Goal: Task Accomplishment & Management: Manage account settings

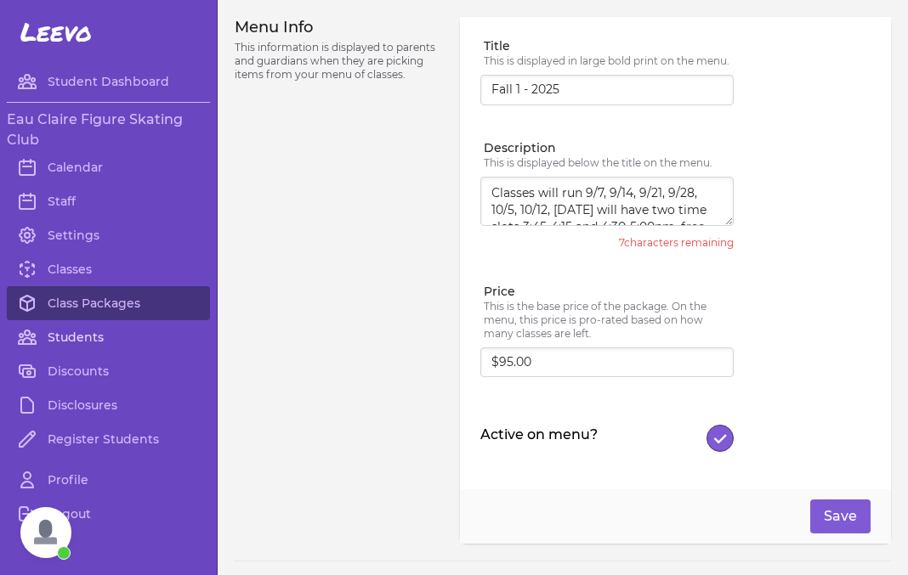
scroll to position [382, 0]
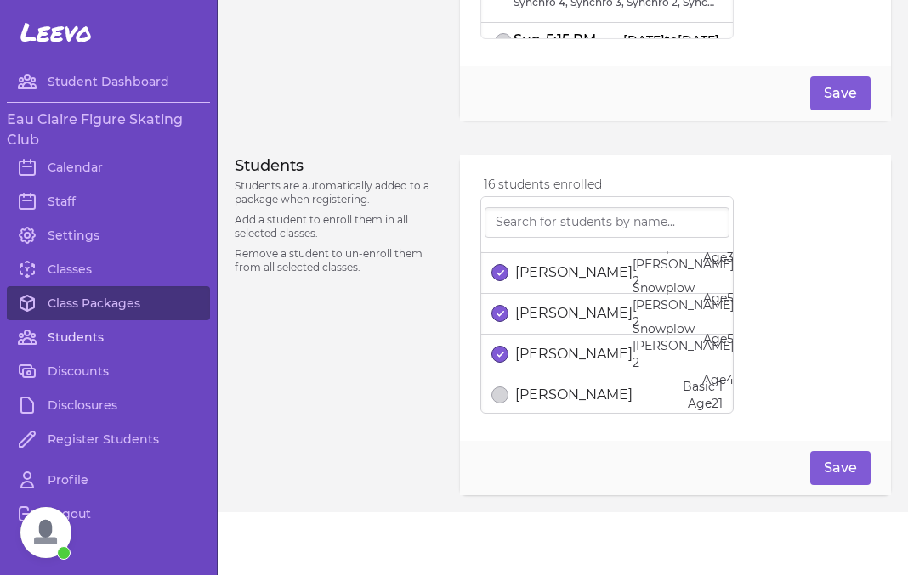
click at [83, 342] on link "Students" at bounding box center [108, 337] width 203 height 34
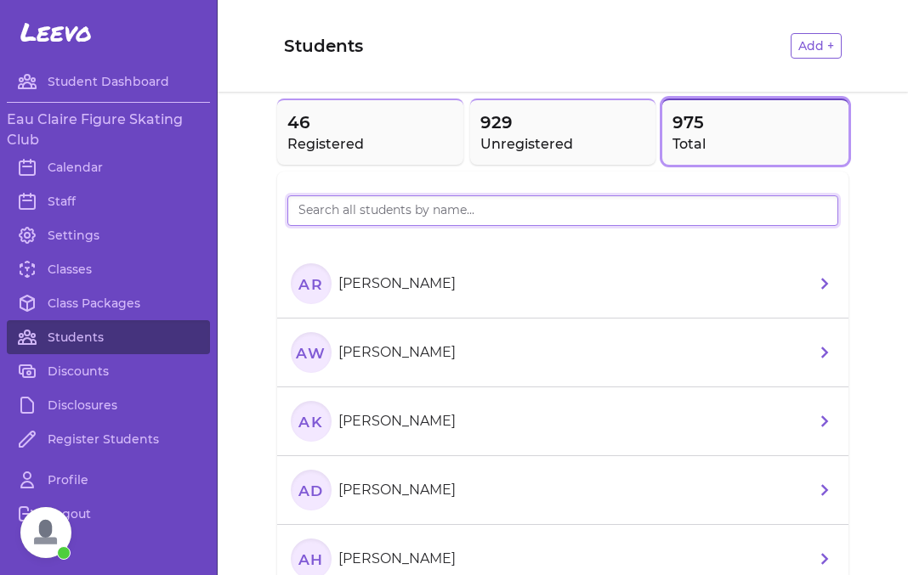
click at [326, 215] on input "search" at bounding box center [562, 210] width 551 height 31
type input "Theo"
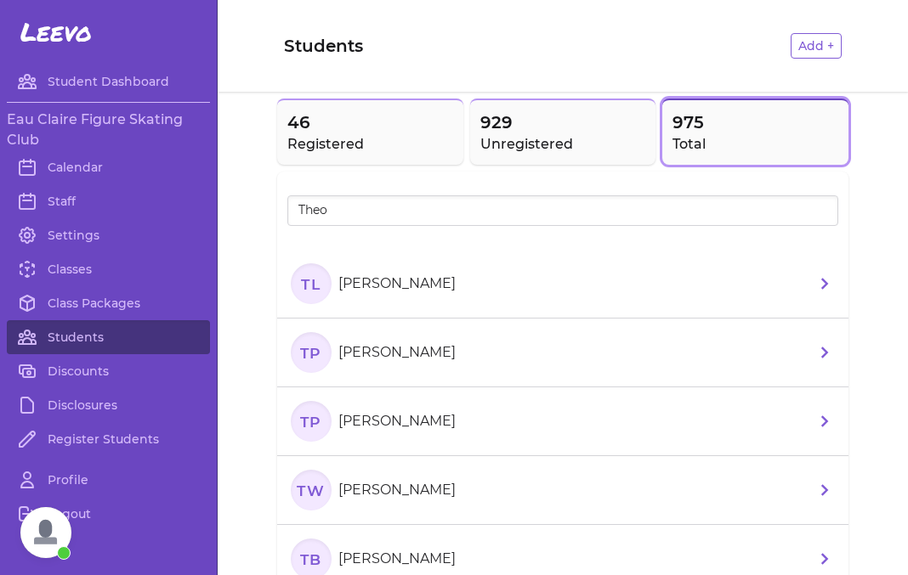
click at [453, 361] on p "[PERSON_NAME]" at bounding box center [396, 352] width 117 height 20
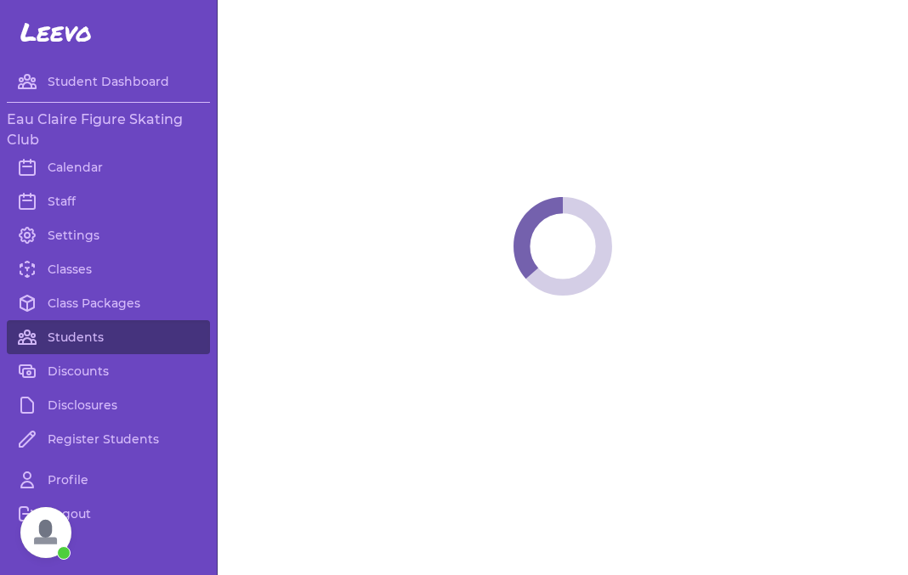
select select "WI"
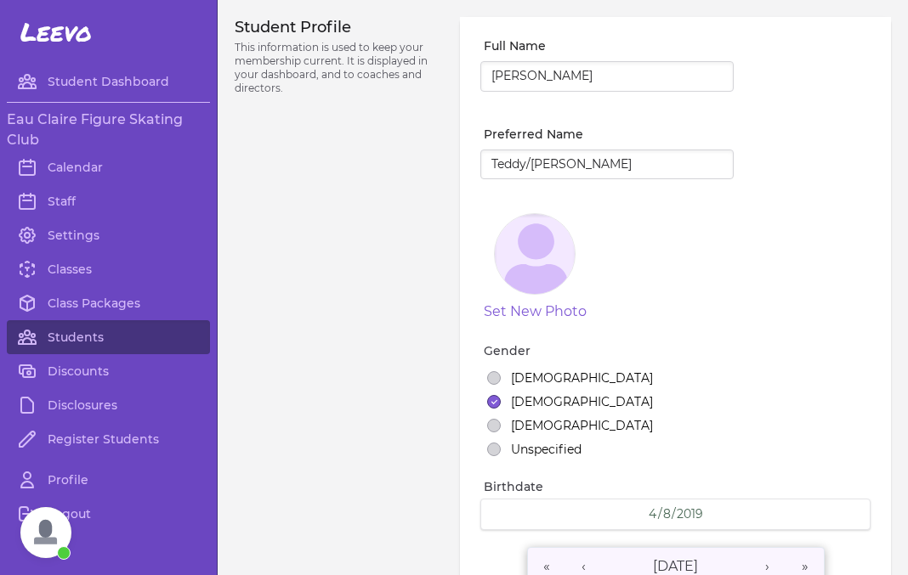
select select "7"
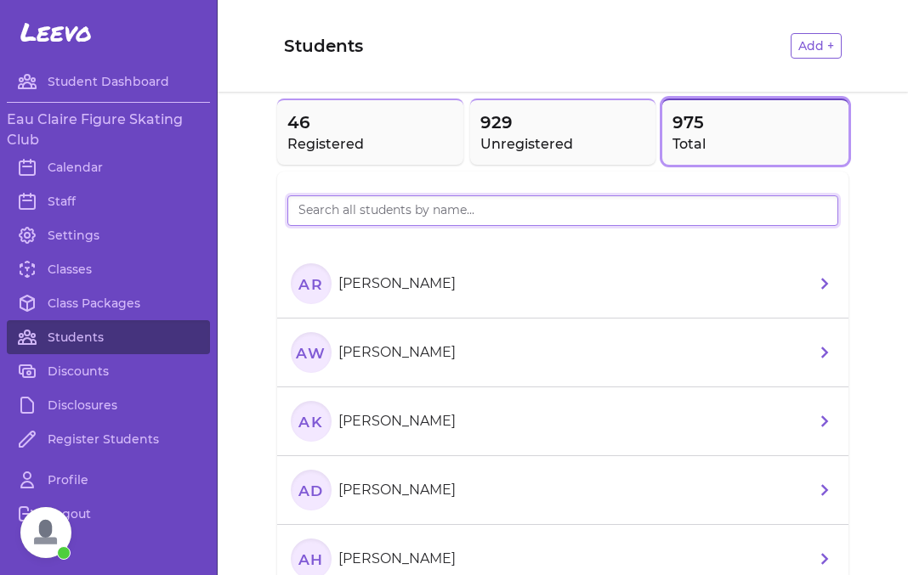
click at [359, 220] on input "search" at bounding box center [562, 210] width 551 height 31
type input "Theo"
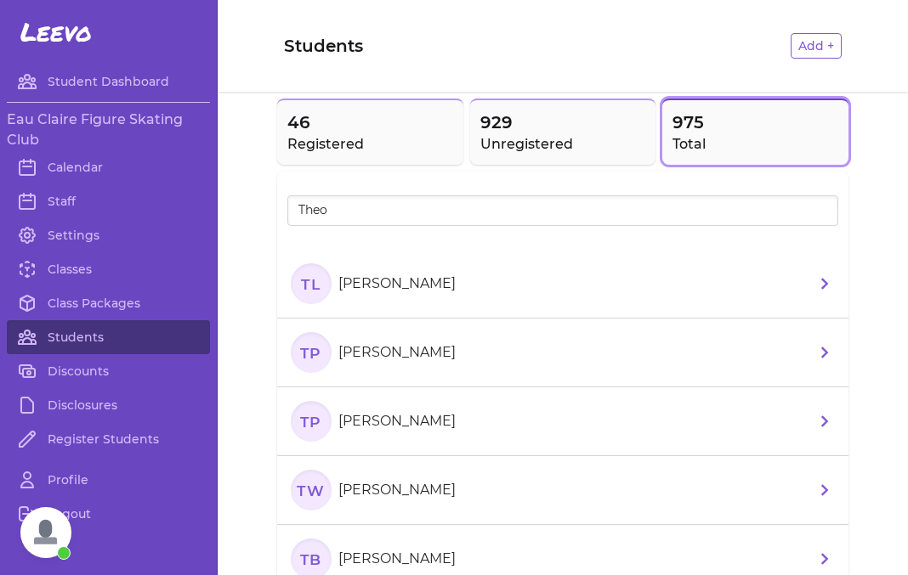
click at [427, 434] on section "TP Theodore Pemberton" at bounding box center [377, 421] width 172 height 41
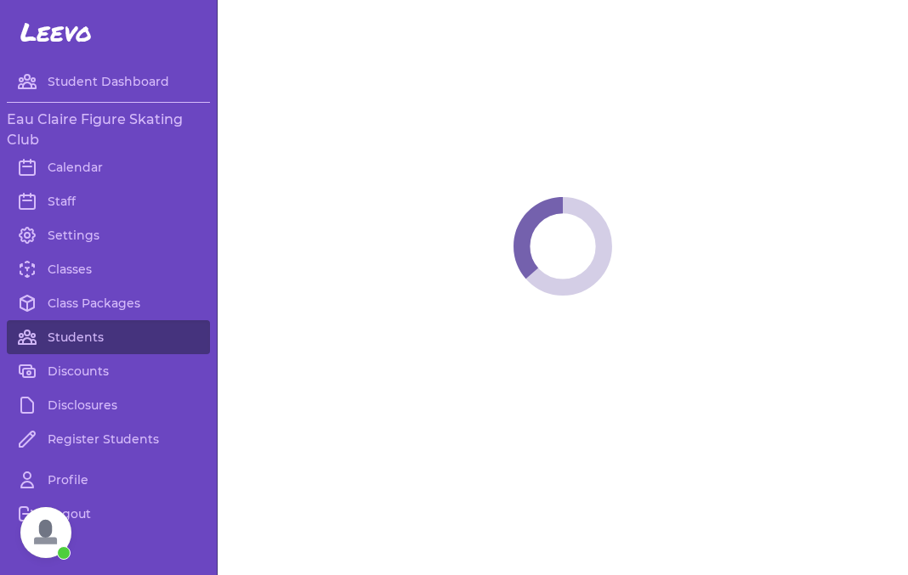
select select "WI"
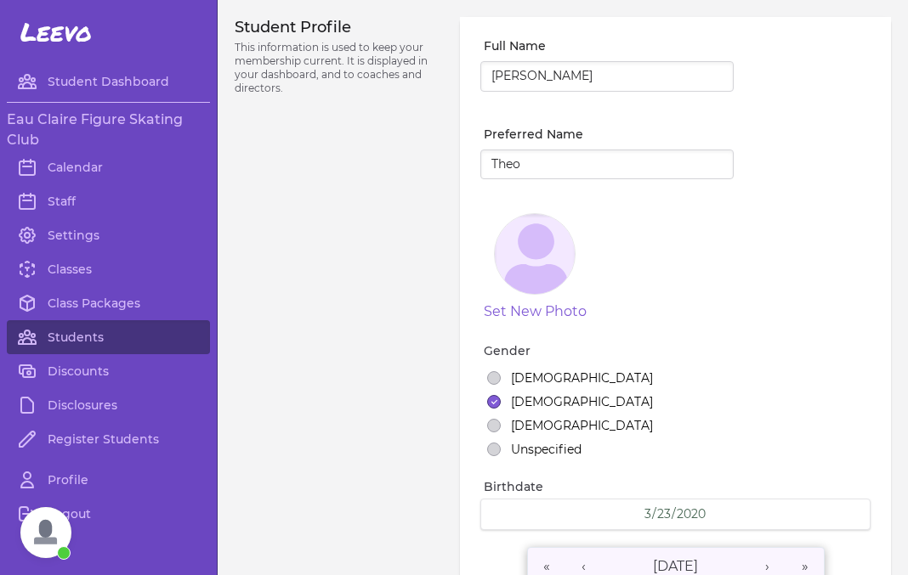
select select "8"
click at [547, 75] on input "Theodore Pemberton" at bounding box center [606, 76] width 253 height 31
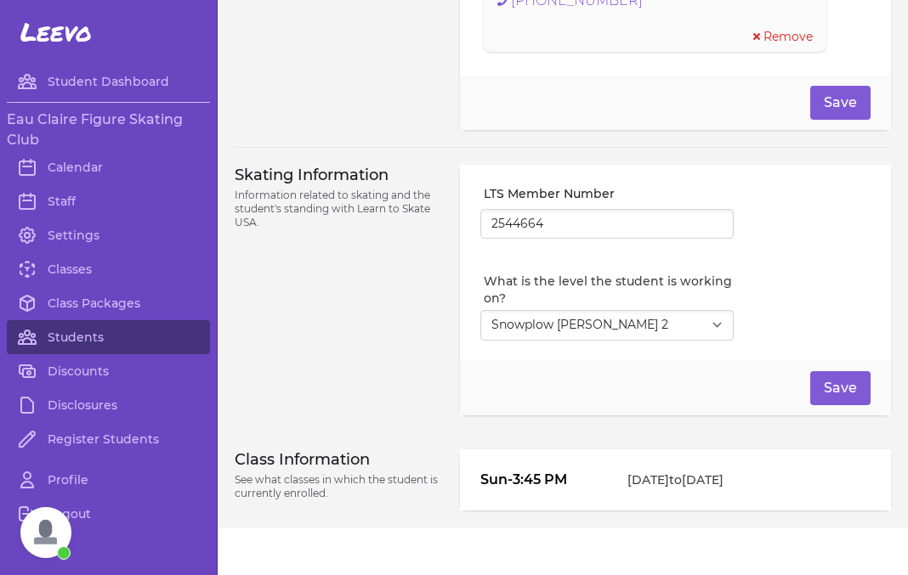
scroll to position [1378, 0]
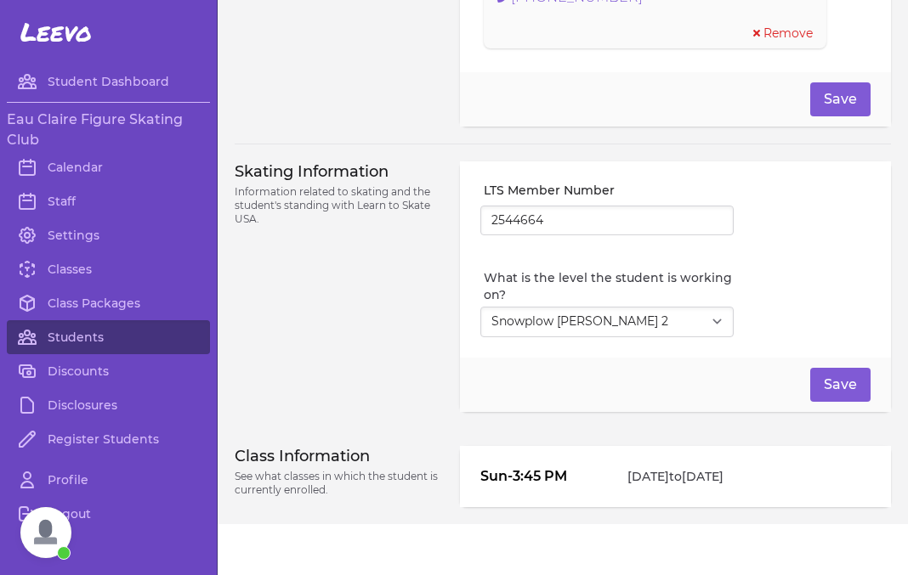
type input "[PERSON_NAME]([PERSON_NAME]) [PERSON_NAME]"
click at [480, 307] on select "Select Level I don't know Basic 1 Basic 2 Basic 3 Basic 4 Basic 5 Basic 6 Snowp…" at bounding box center [606, 322] width 253 height 31
select select "1"
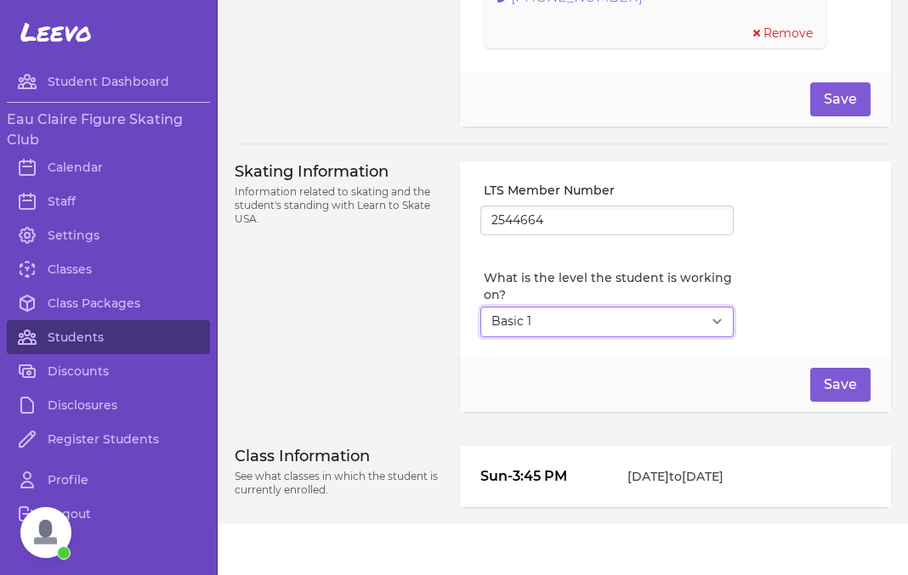
click option "Basic 1" at bounding box center [0, 0] width 0 height 0
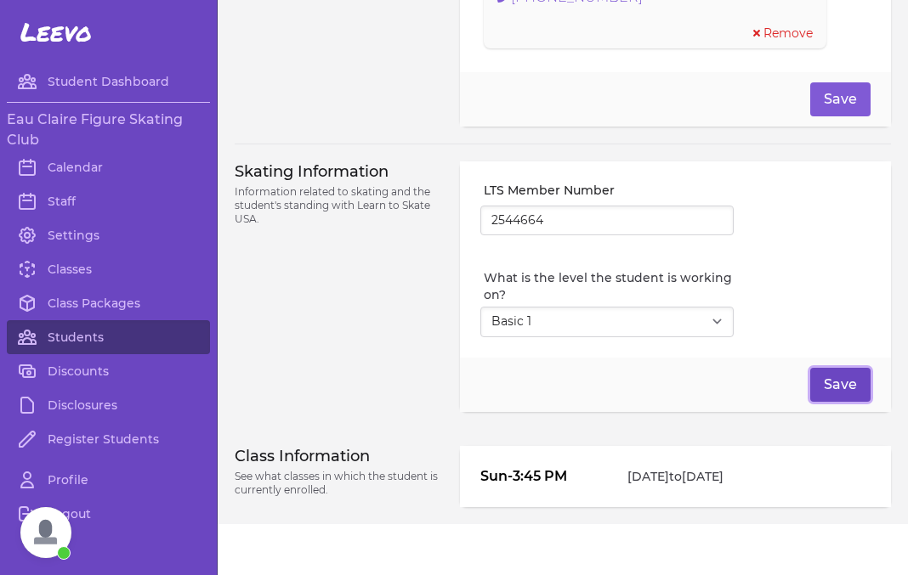
click at [829, 389] on button "Save" at bounding box center [840, 385] width 60 height 34
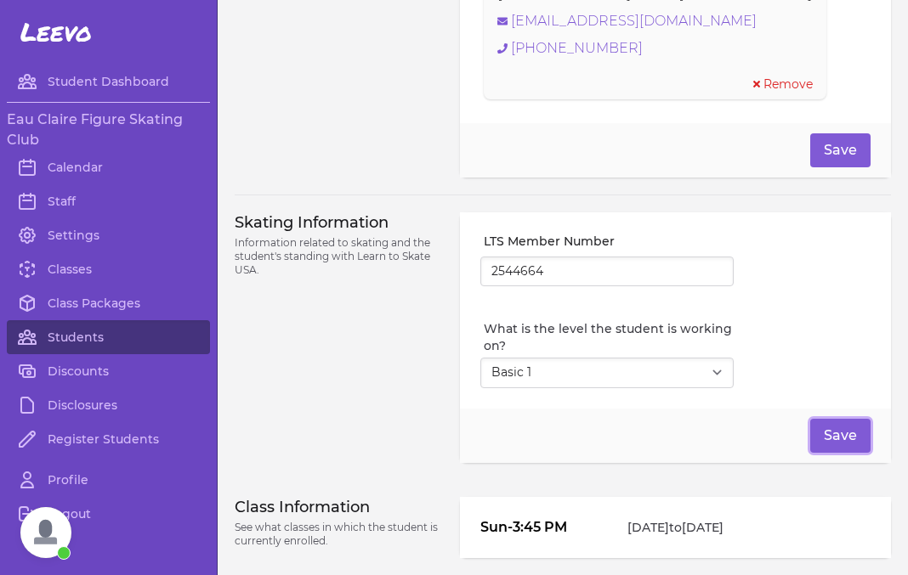
scroll to position [1411, 0]
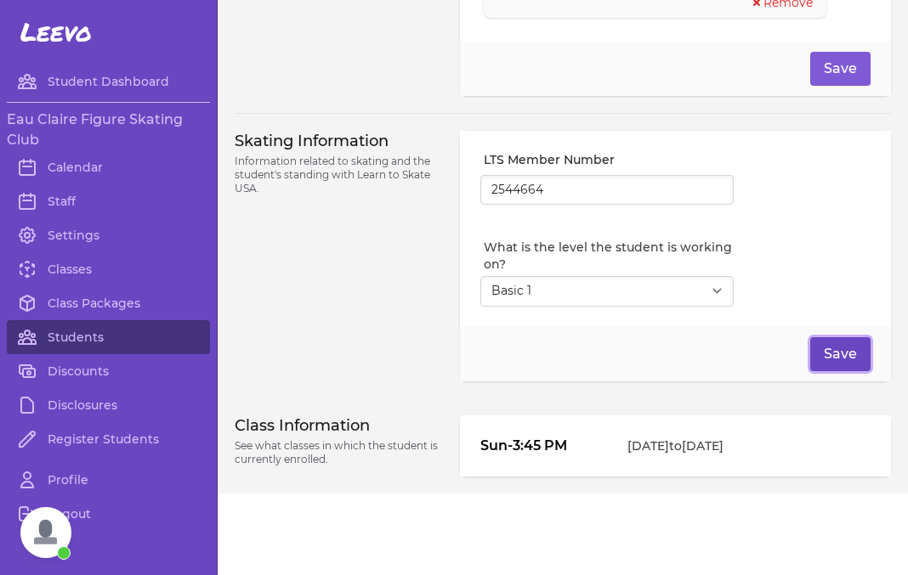
click at [826, 353] on button "Save" at bounding box center [840, 354] width 60 height 34
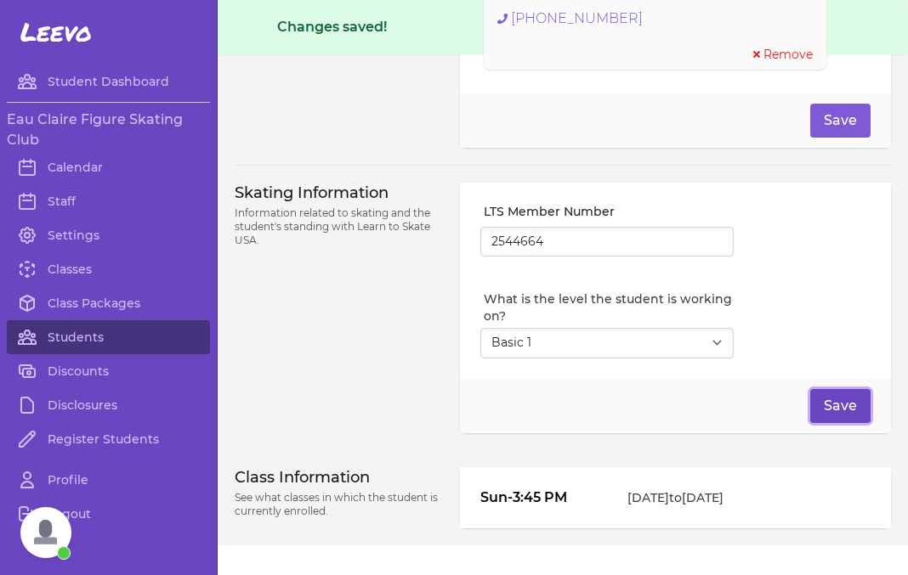
scroll to position [1466, 0]
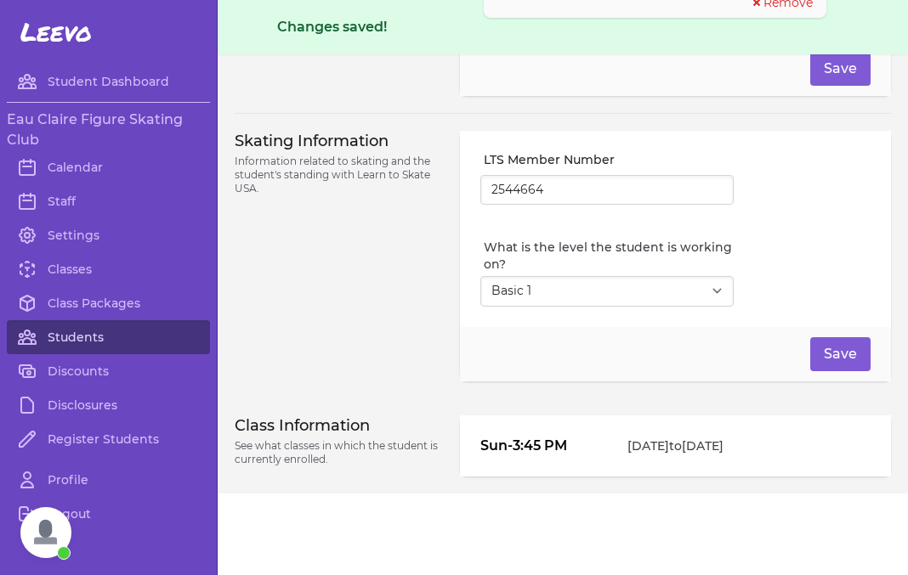
click at [74, 343] on link "Students" at bounding box center [108, 337] width 203 height 34
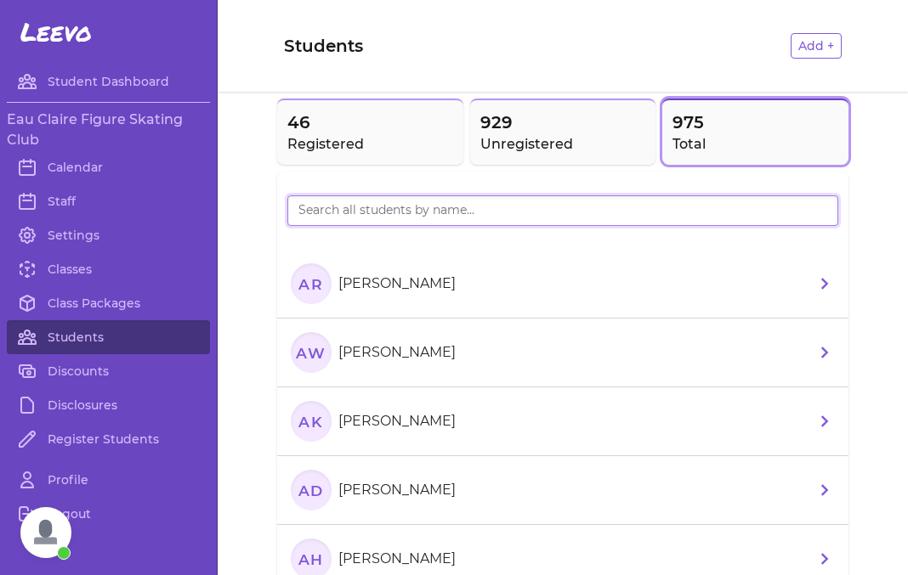
click at [330, 207] on input "search" at bounding box center [562, 210] width 551 height 31
type input "ramos"
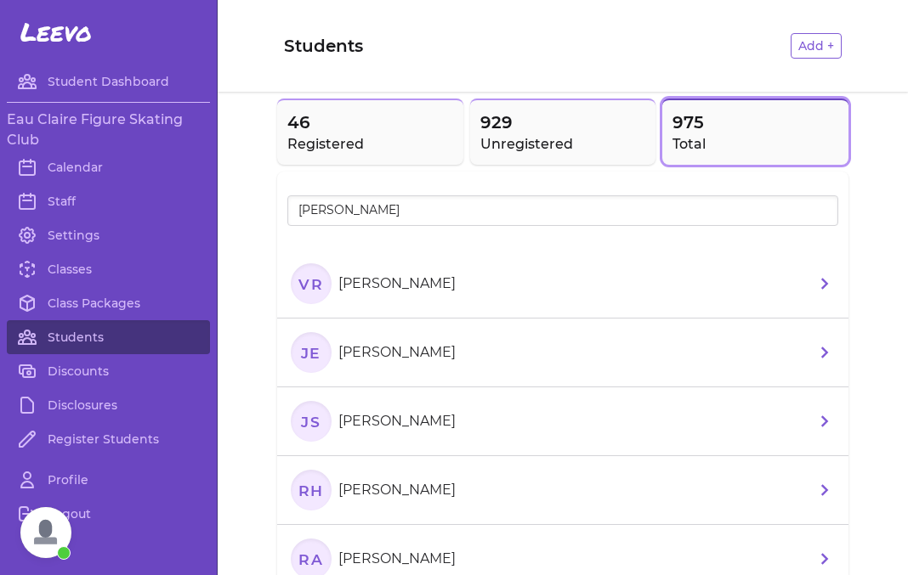
click at [439, 297] on li "VR Violet Ramos" at bounding box center [562, 284] width 571 height 69
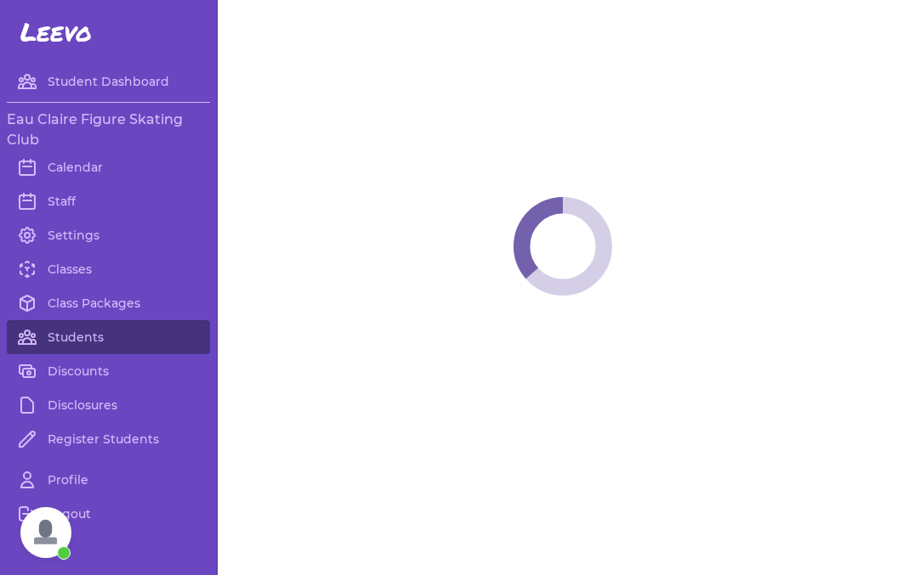
select select "WI"
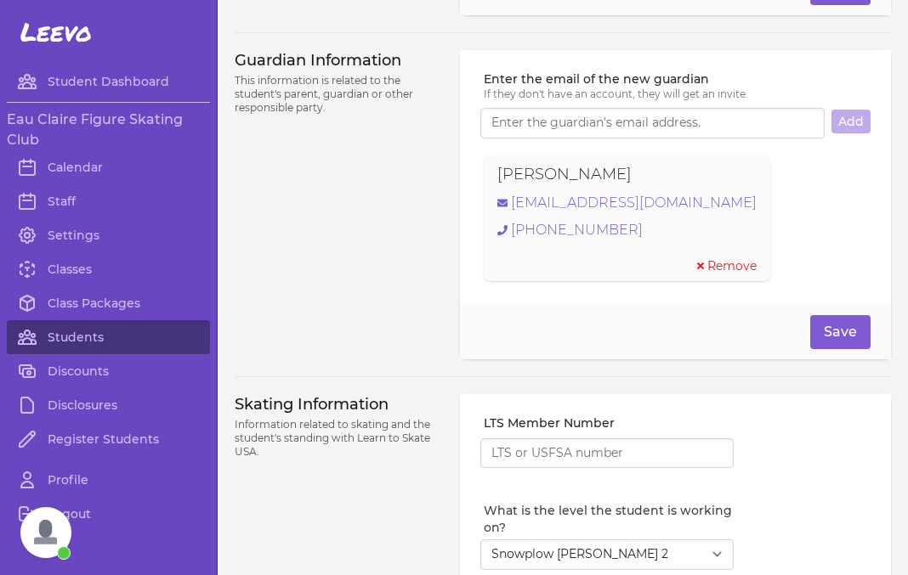
scroll to position [1236, 0]
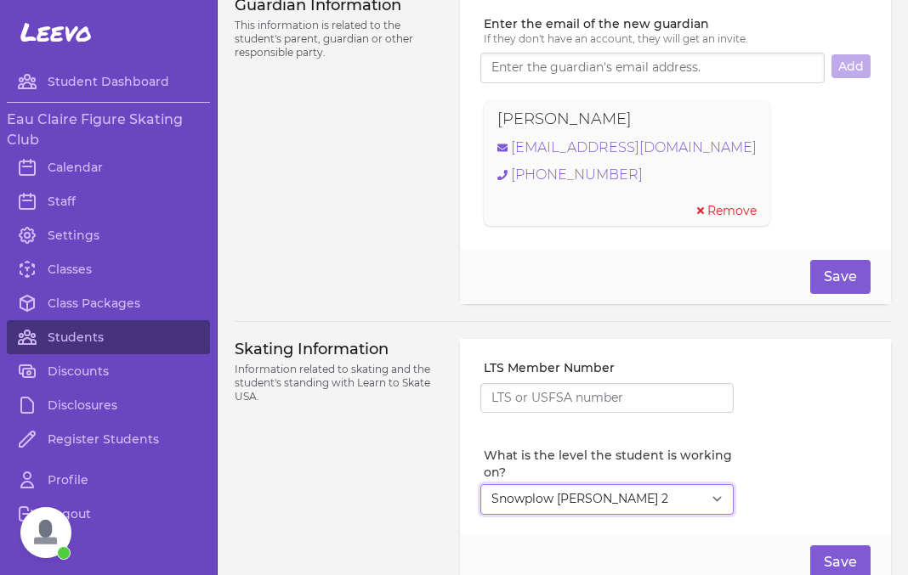
click at [480, 484] on select "Select Level I don't know Basic 1 Basic 2 Basic 3 Basic 4 Basic 5 Basic 6 Snowp…" at bounding box center [606, 499] width 253 height 31
select select "1"
click option "Basic 1" at bounding box center [0, 0] width 0 height 0
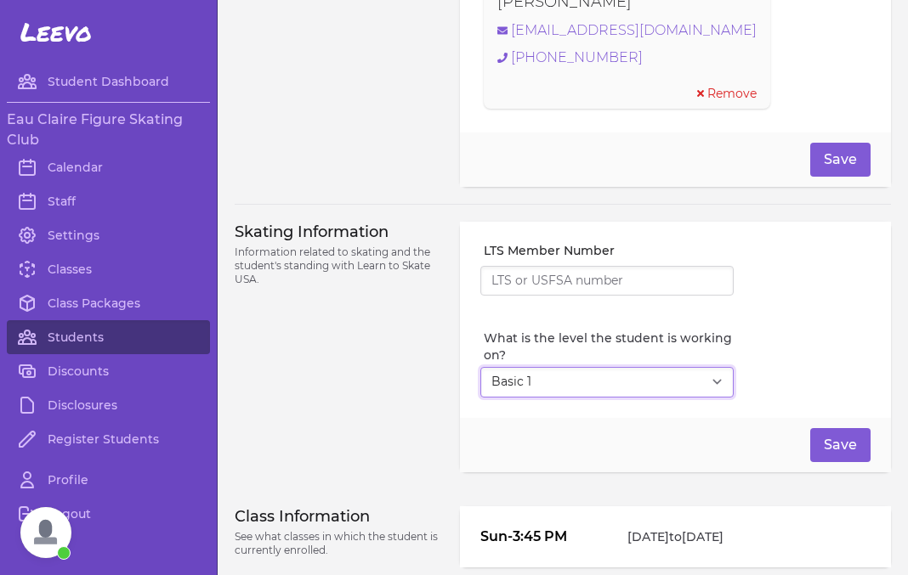
scroll to position [1447, 0]
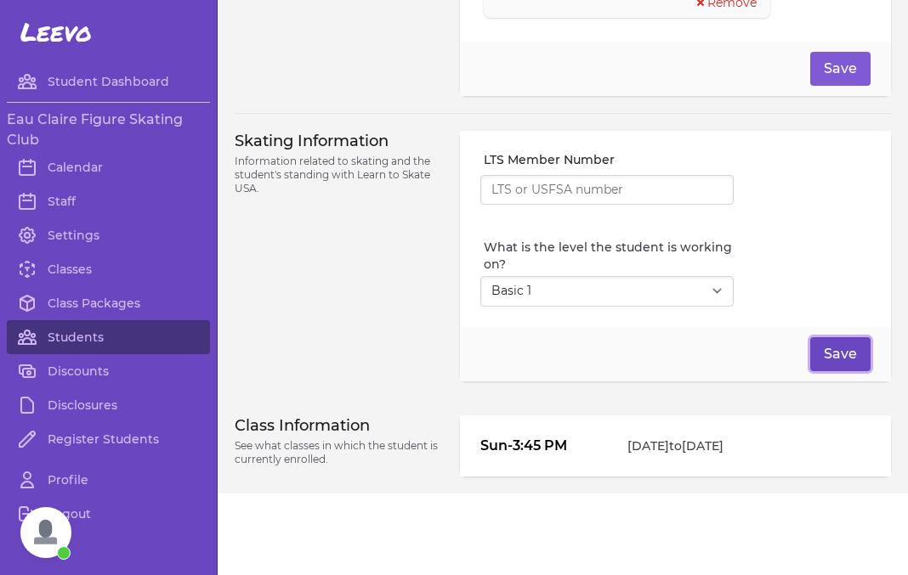
click at [837, 364] on button "Save" at bounding box center [840, 354] width 60 height 34
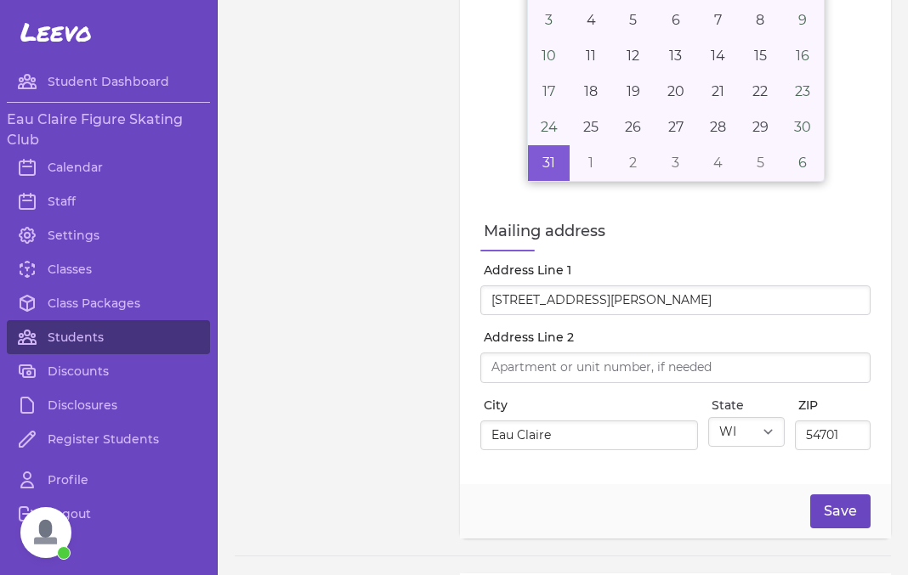
scroll to position [671, 0]
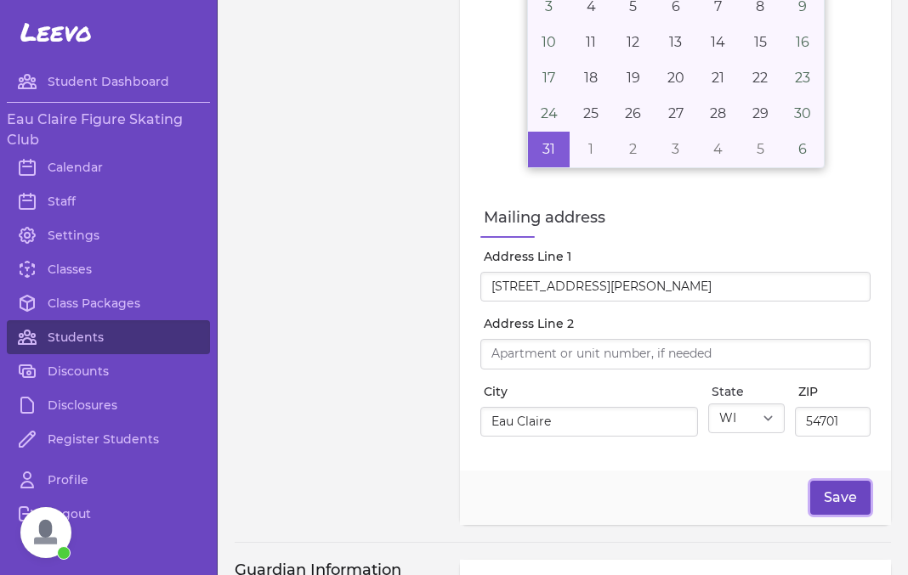
click at [833, 506] on button "Save" at bounding box center [840, 498] width 60 height 34
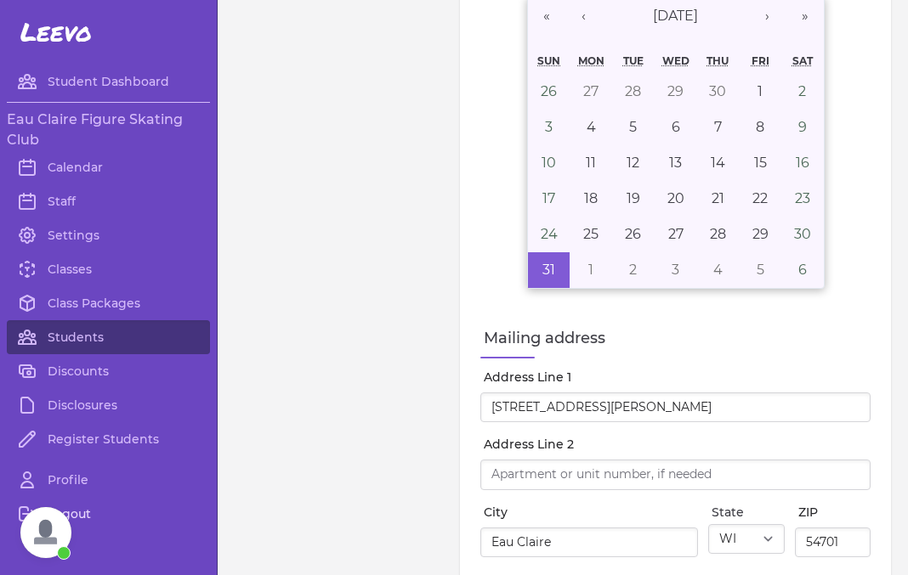
scroll to position [464, 0]
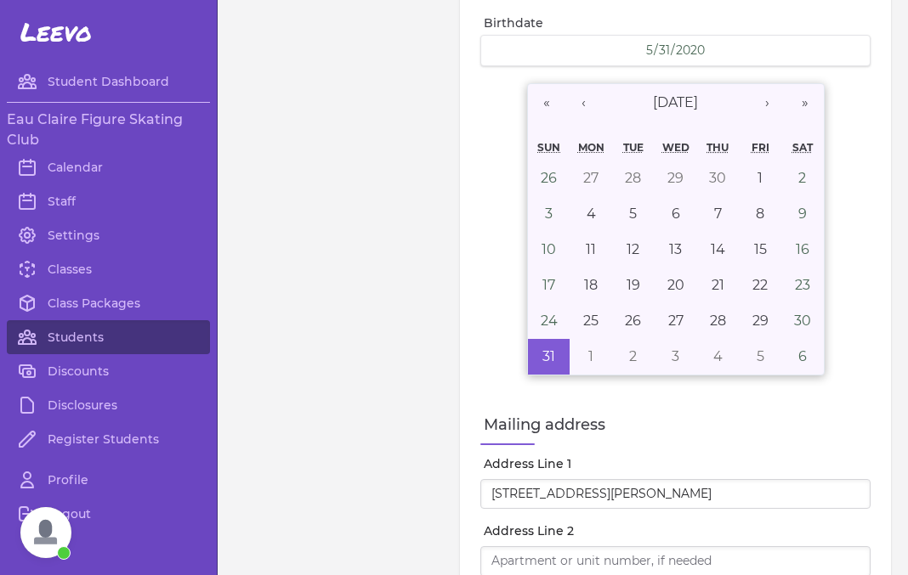
click at [35, 537] on span "Open chat" at bounding box center [45, 532] width 51 height 51
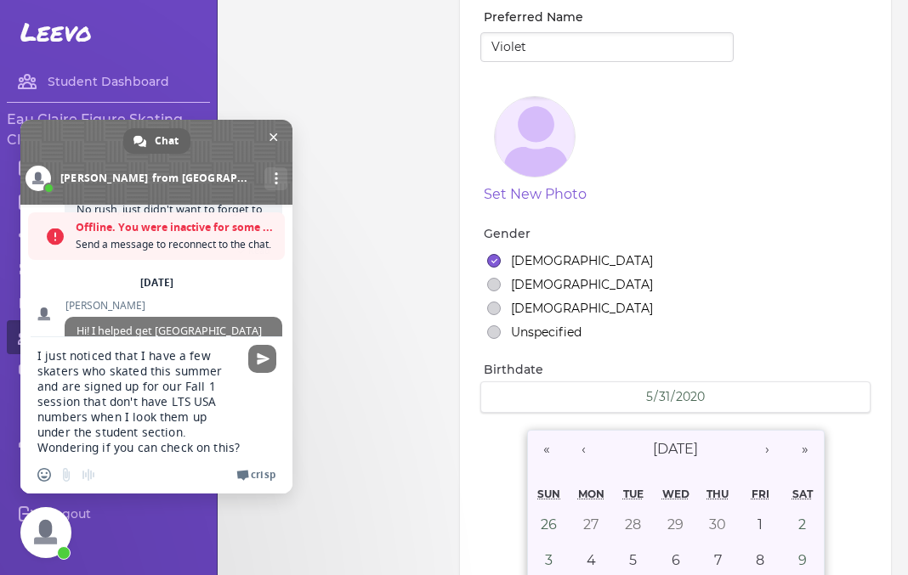
scroll to position [19, 0]
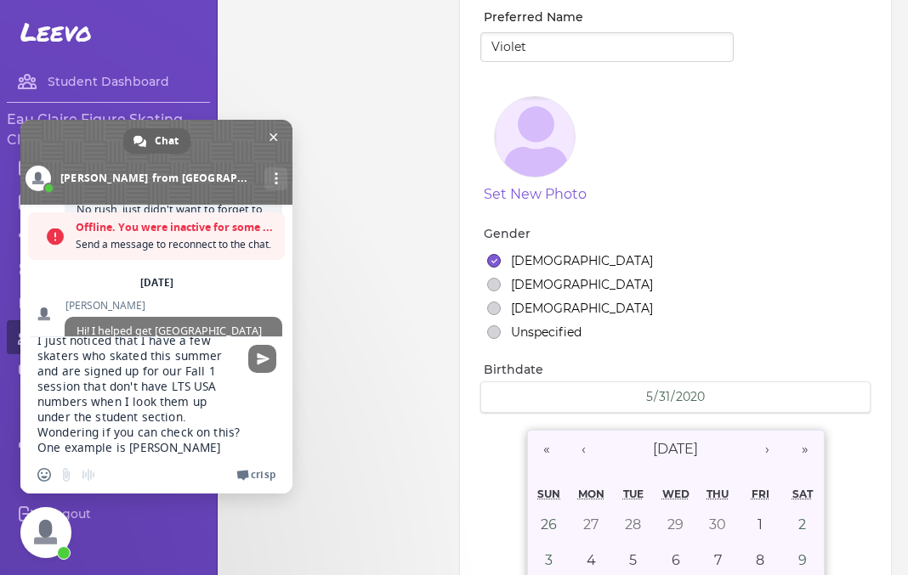
type textarea "I just noticed that I have a few skaters who skated this summer and are signed …"
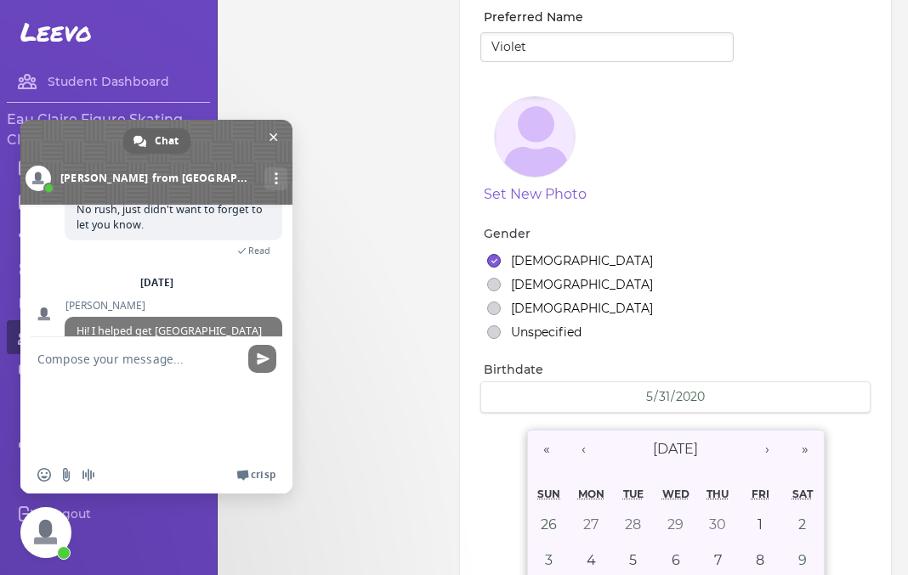
scroll to position [537, 0]
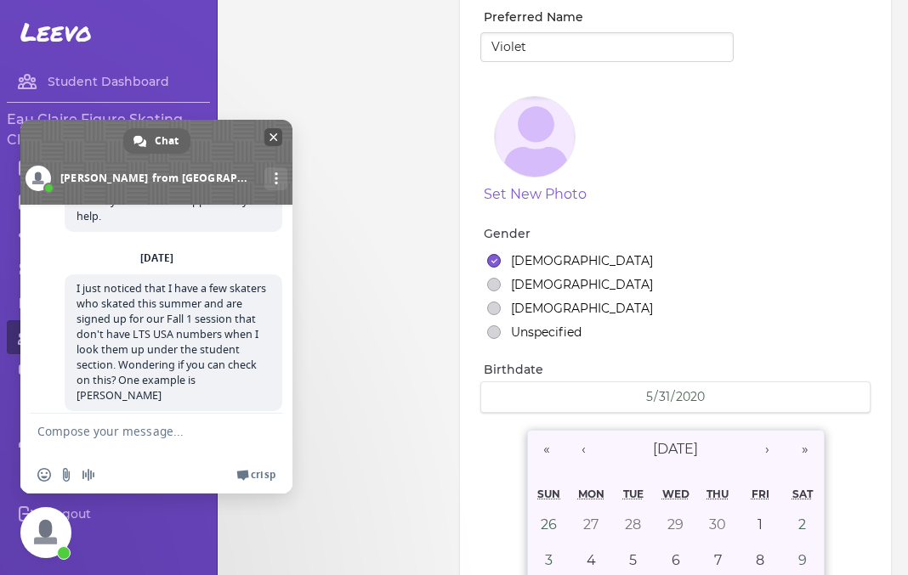
click at [279, 139] on span "Close chat" at bounding box center [273, 137] width 18 height 18
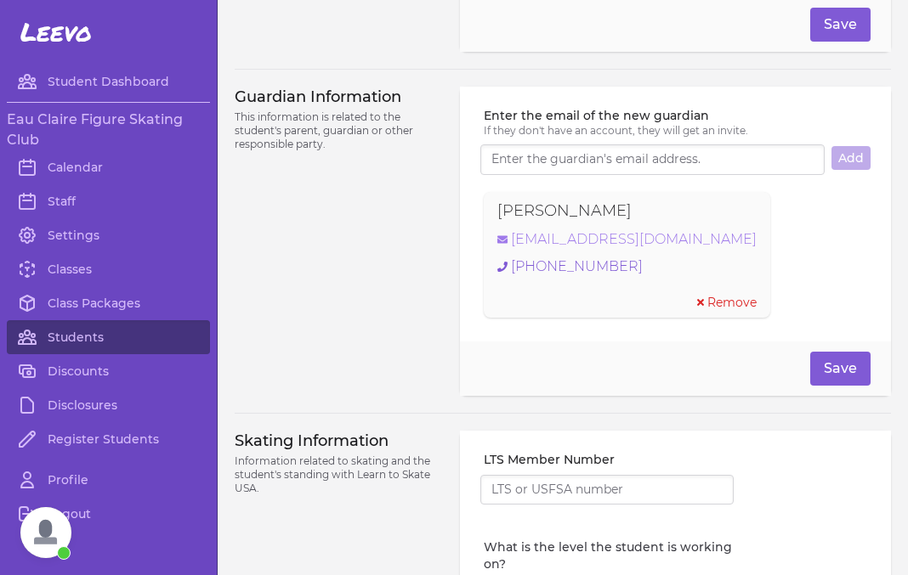
scroll to position [1178, 0]
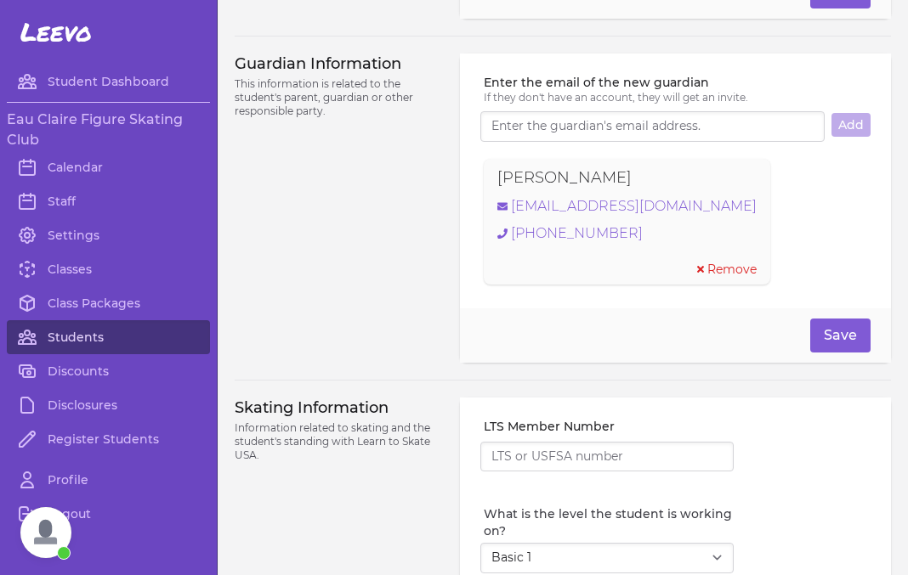
click at [76, 344] on link "Students" at bounding box center [108, 337] width 203 height 34
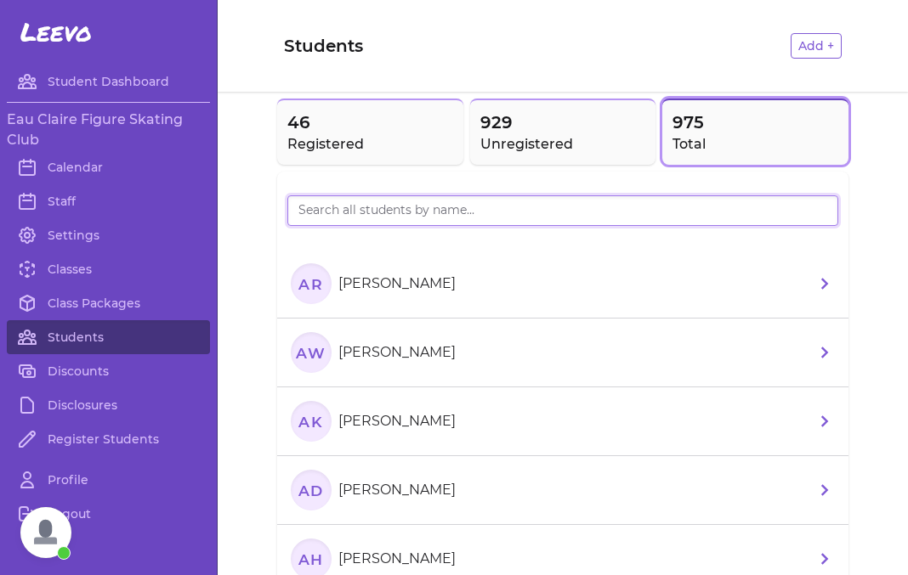
click at [342, 211] on input "search" at bounding box center [562, 210] width 551 height 31
type input "Austad"
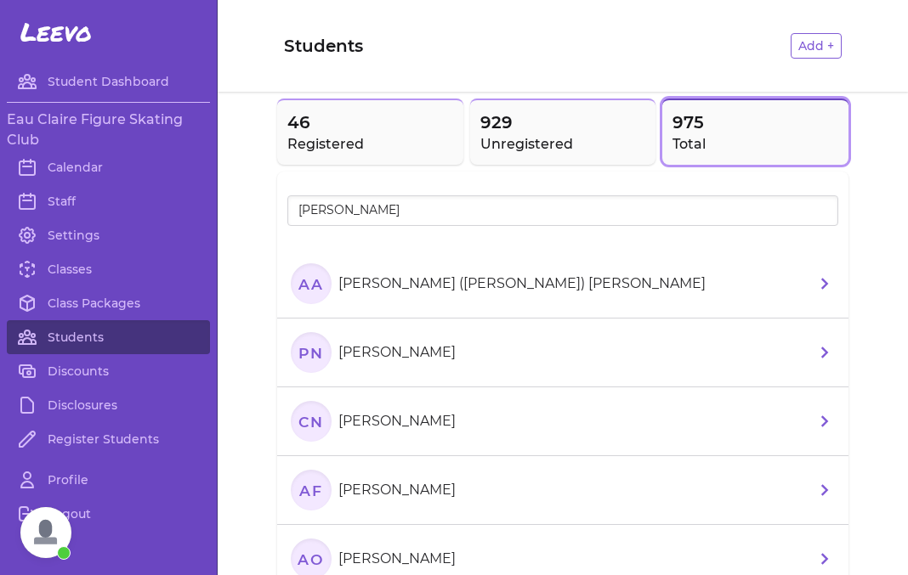
click at [523, 300] on li "AA Ariella (Ella) Austad" at bounding box center [562, 284] width 571 height 69
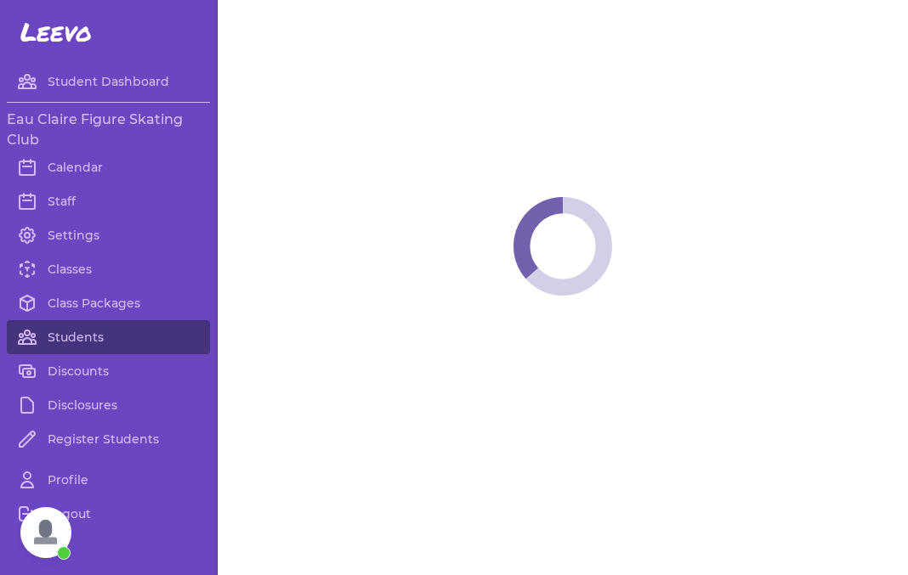
select select "WI"
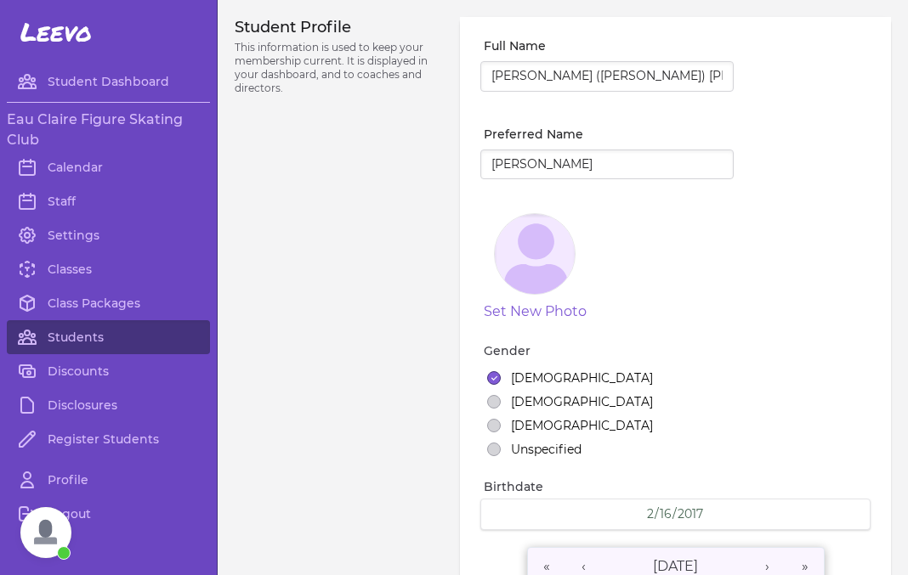
select select "6"
click at [493, 168] on input "Ella" at bounding box center [606, 165] width 253 height 31
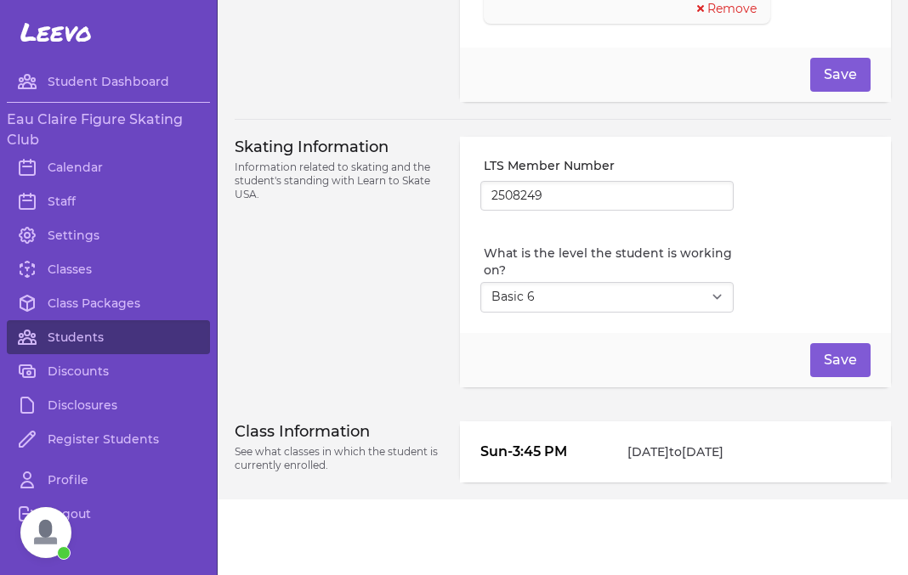
scroll to position [1411, 0]
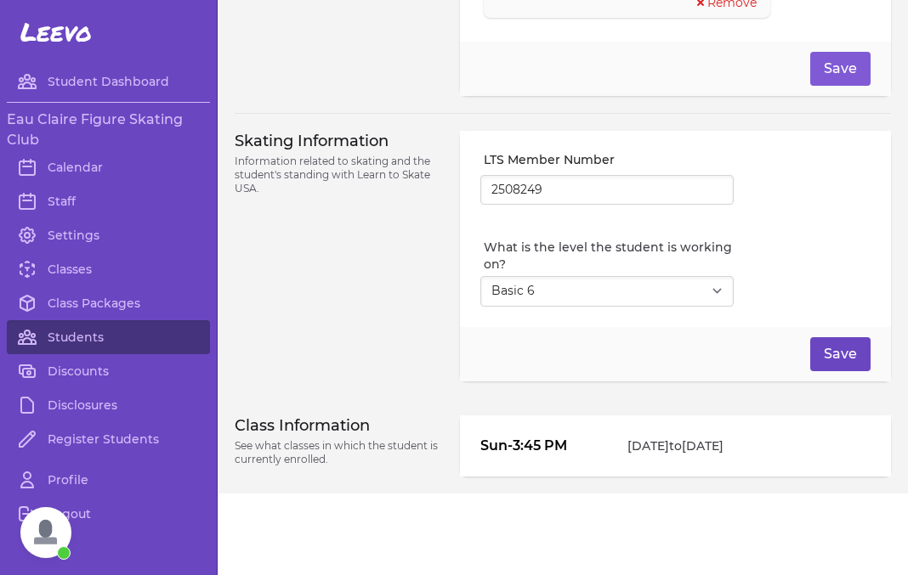
type input "Ari/Ella"
click at [840, 362] on button "Save" at bounding box center [840, 354] width 60 height 34
click at [72, 341] on link "Students" at bounding box center [108, 337] width 203 height 34
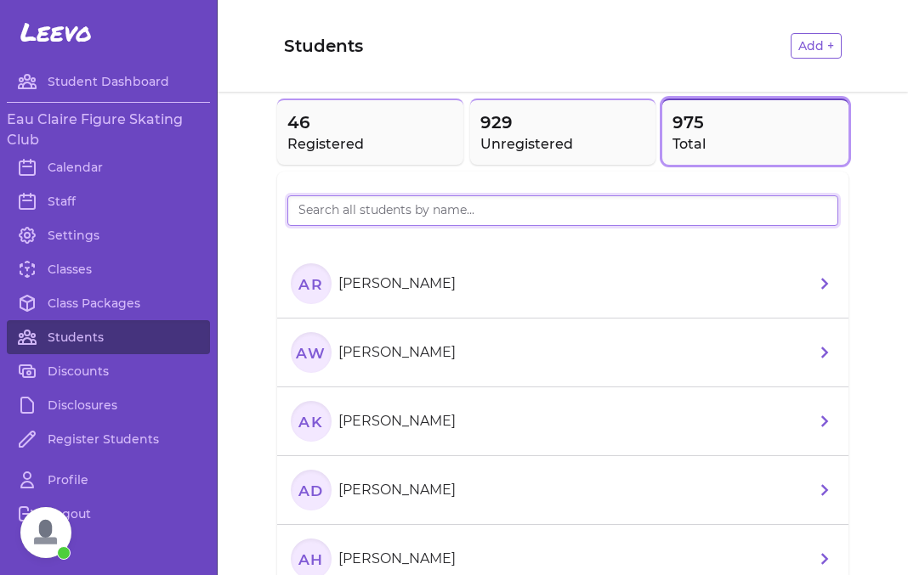
click at [344, 211] on input "search" at bounding box center [562, 210] width 551 height 31
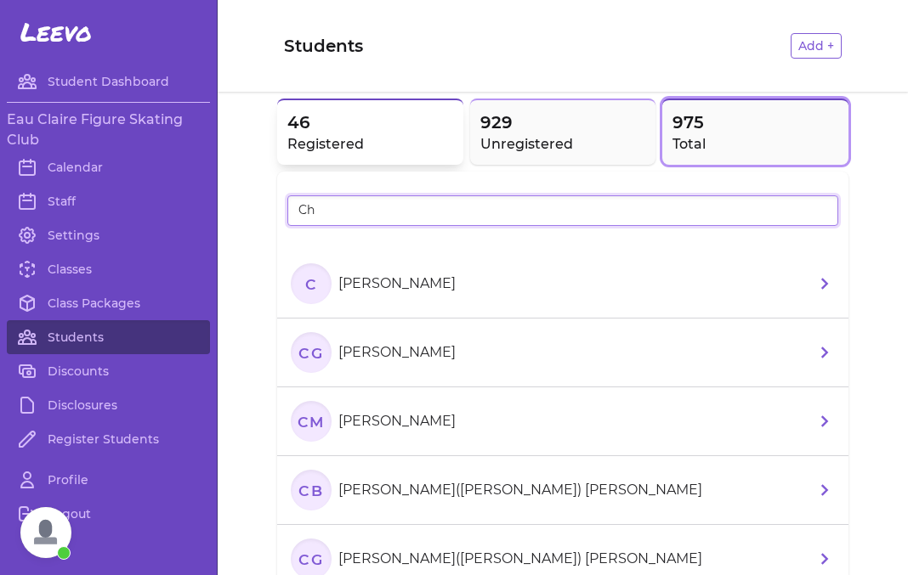
type input "C"
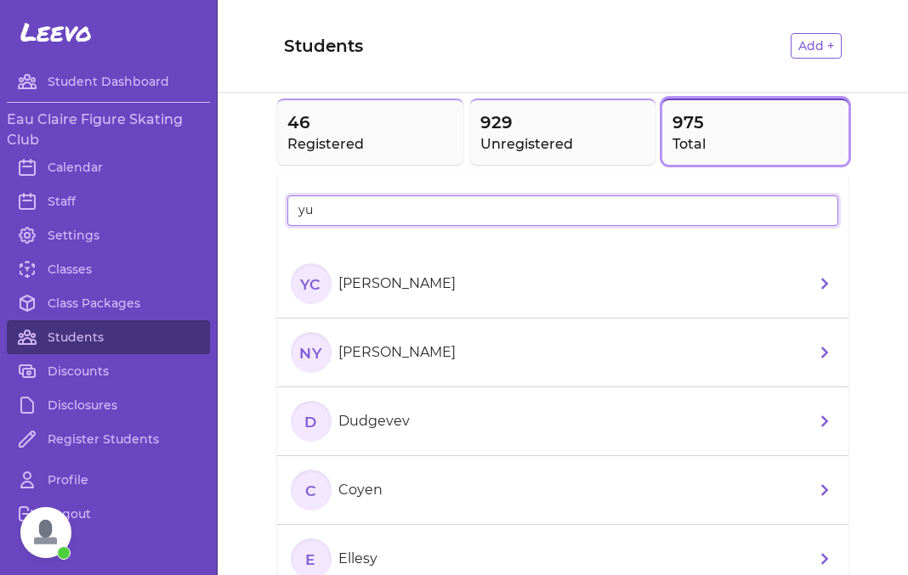
type input "yu"
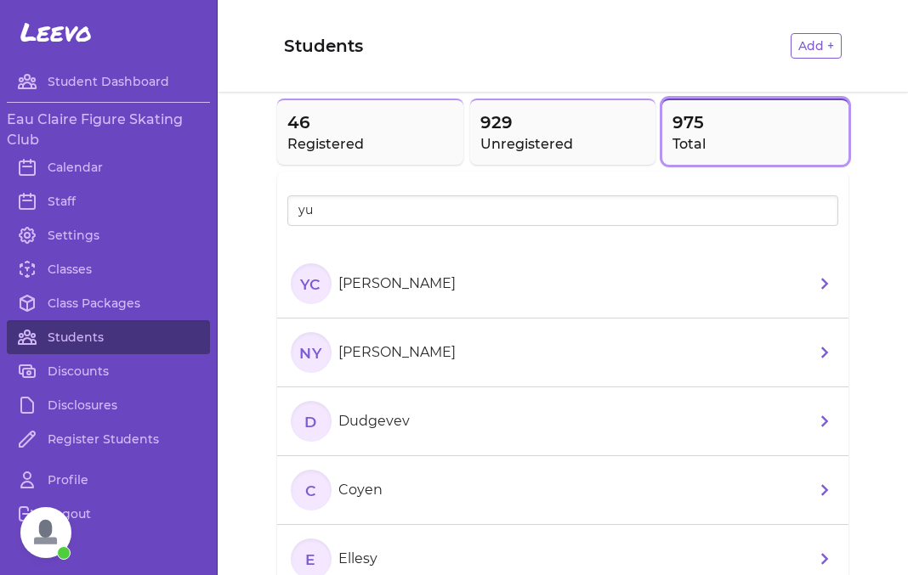
click at [573, 299] on li "YC Yuvan Chundu" at bounding box center [562, 284] width 571 height 69
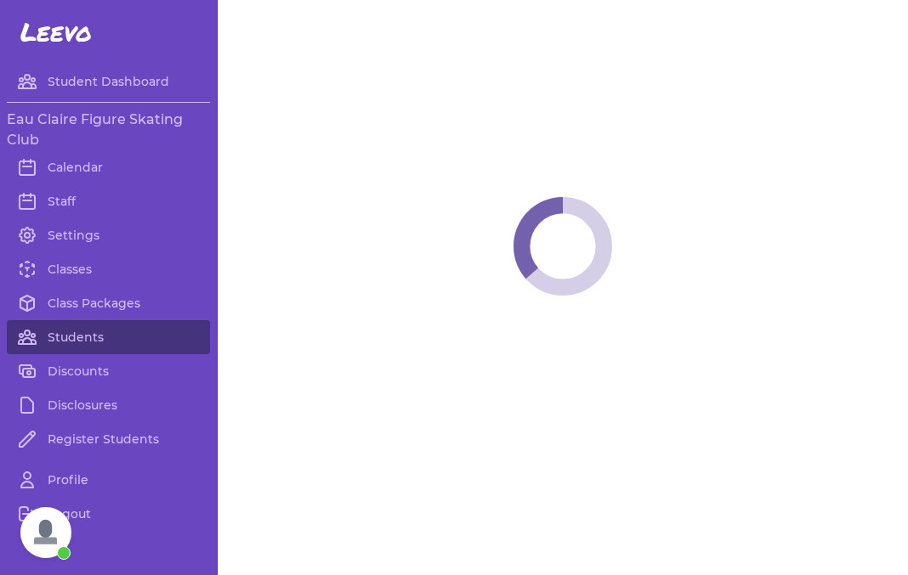
select select "WI"
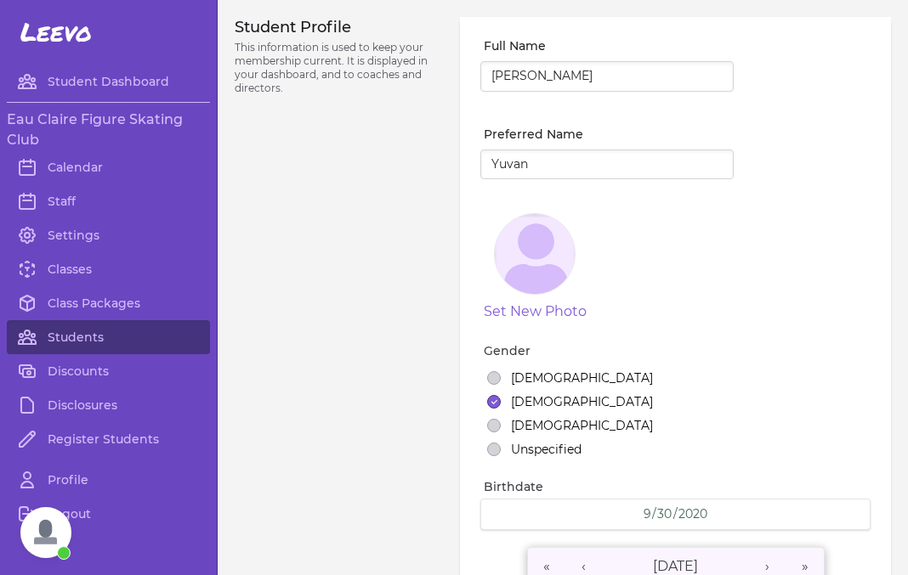
select select "8"
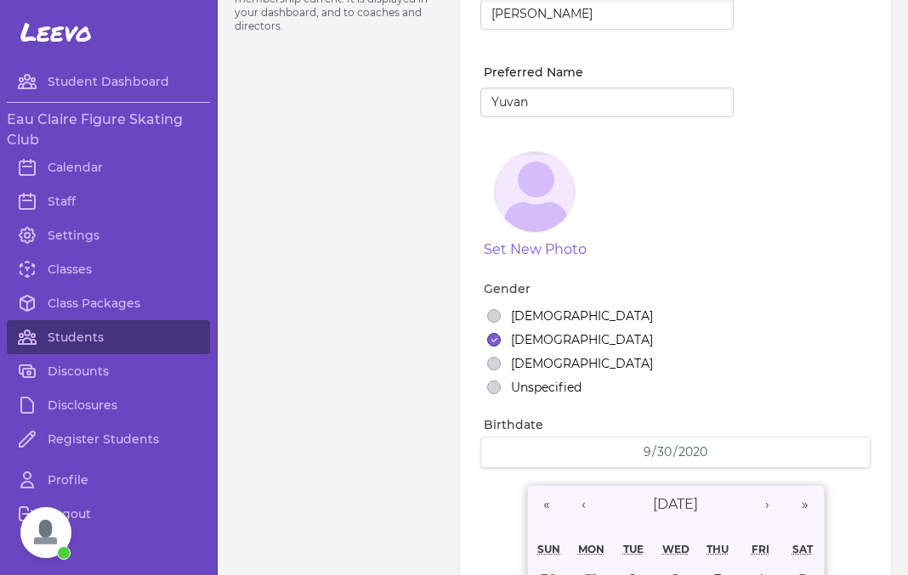
scroll to position [67, 0]
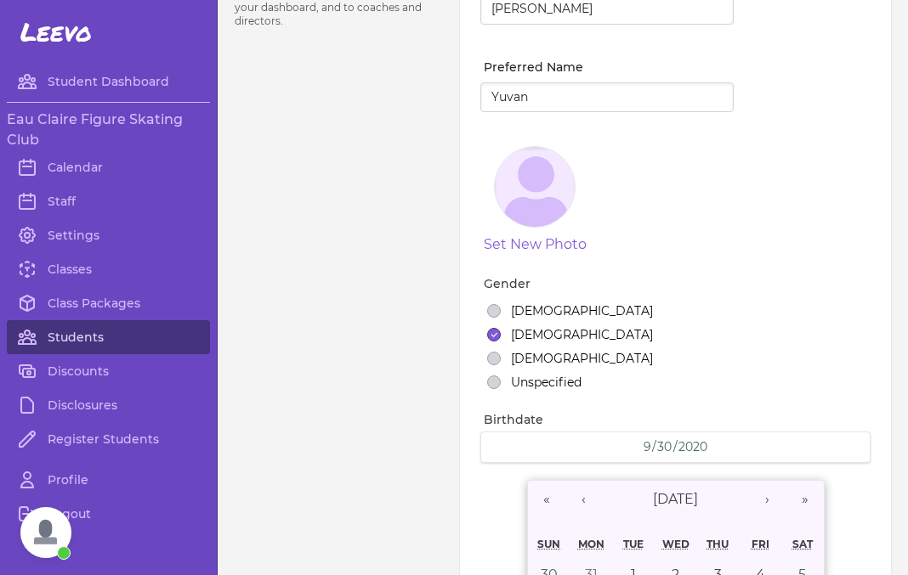
click at [74, 348] on link "Students" at bounding box center [108, 337] width 203 height 34
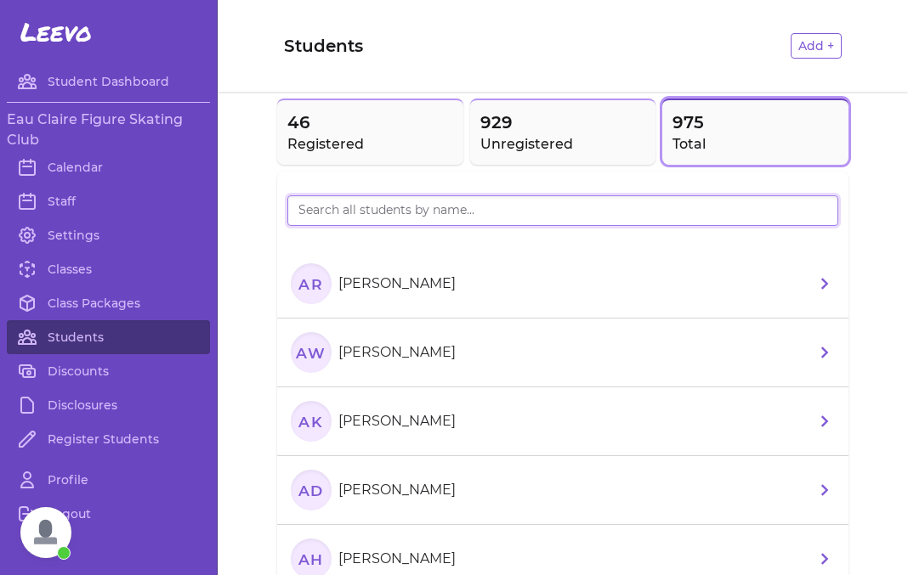
click at [346, 217] on input "search" at bounding box center [562, 210] width 551 height 31
type input "p"
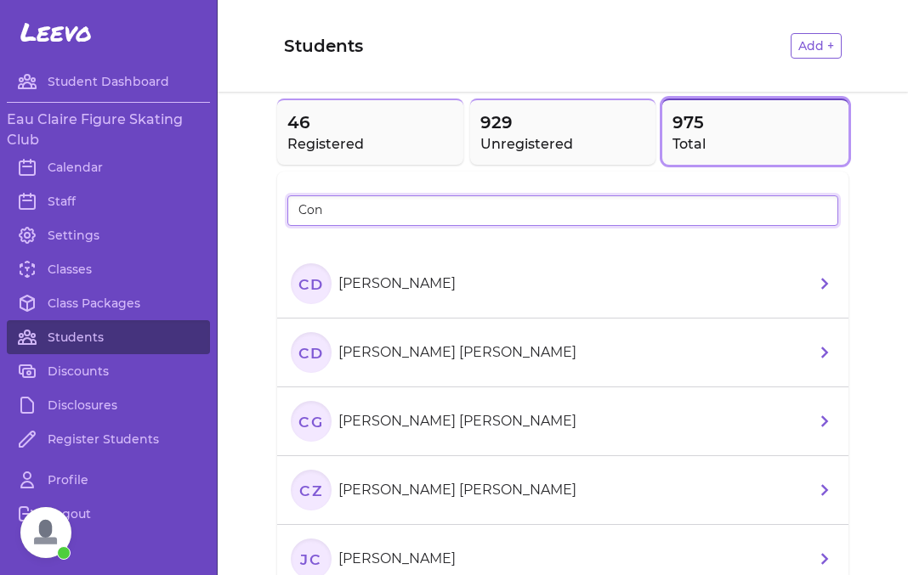
type input "Conn"
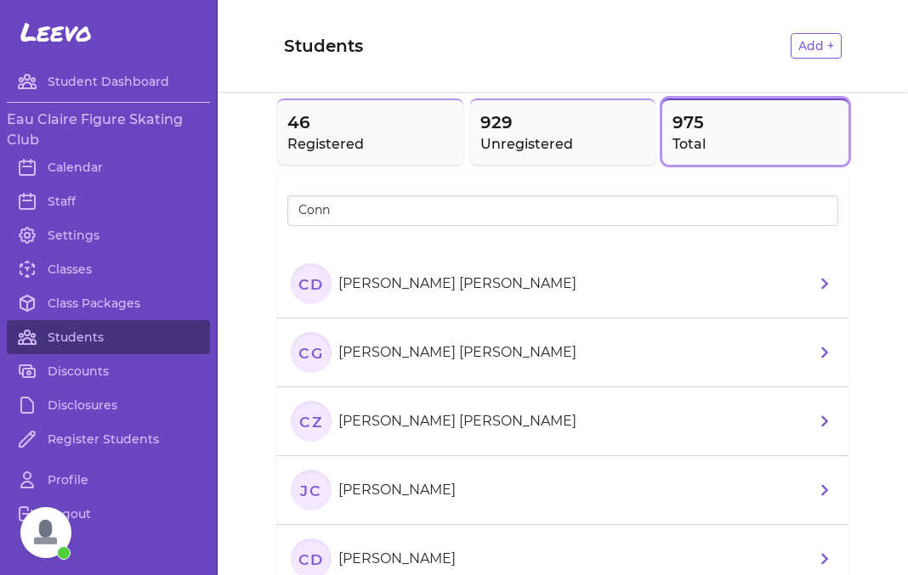
click at [472, 484] on li "JC June Connell" at bounding box center [562, 490] width 571 height 69
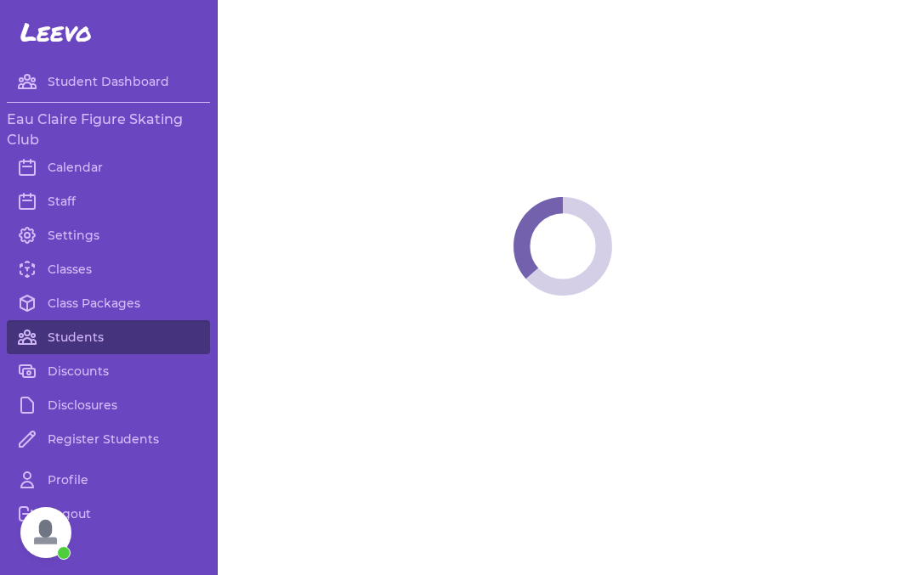
select select "WI"
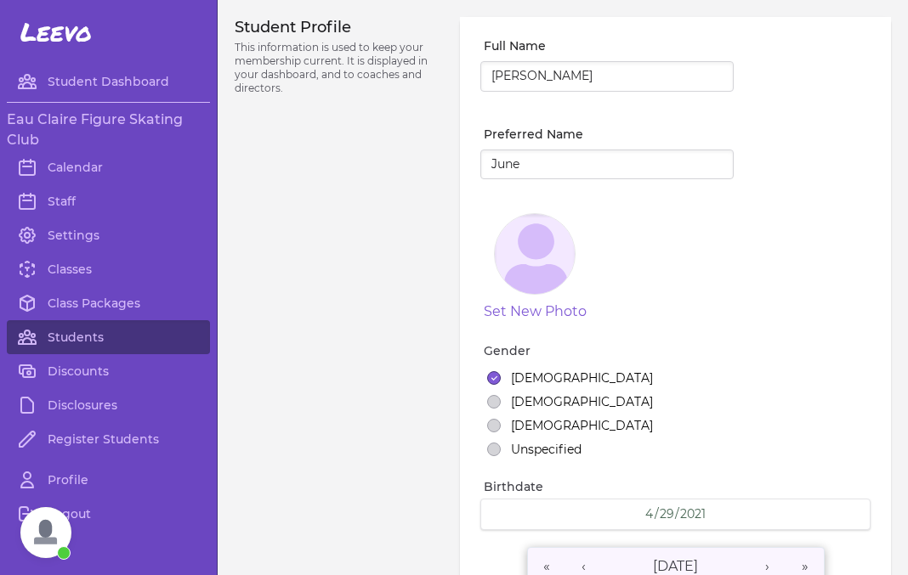
select select "9"
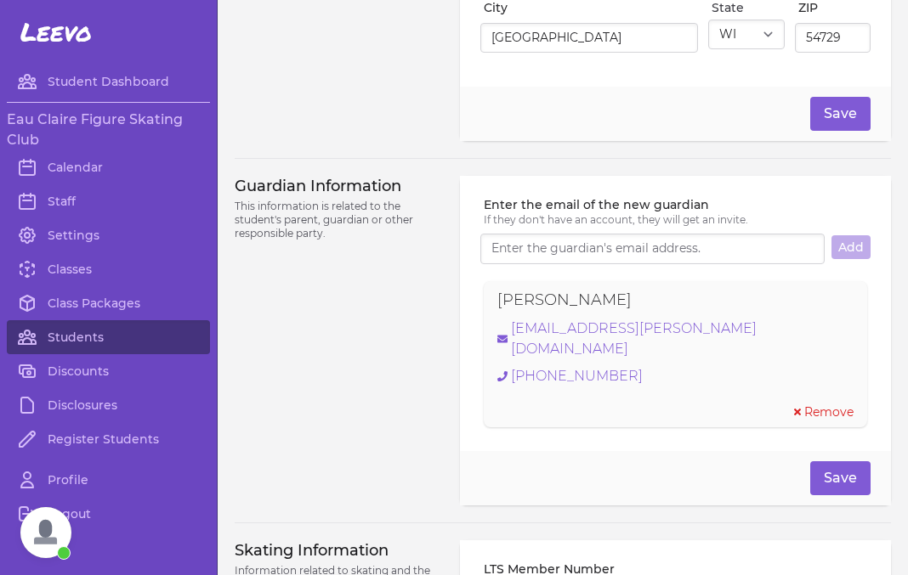
scroll to position [1026, 0]
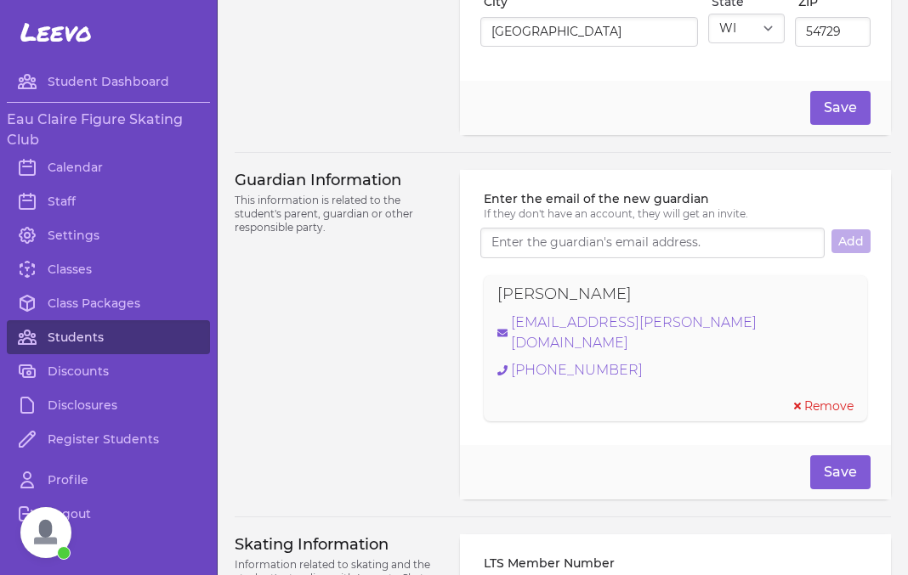
click at [80, 336] on link "Students" at bounding box center [108, 337] width 203 height 34
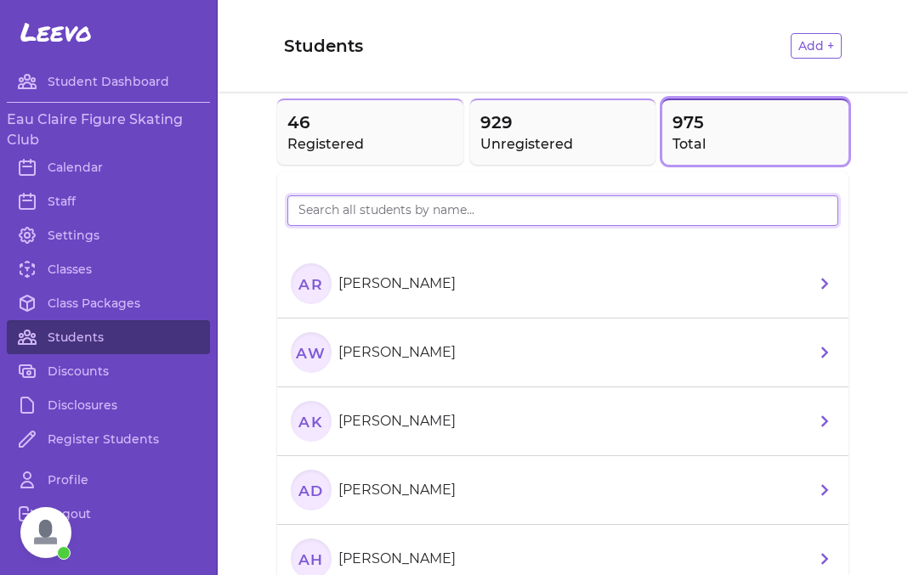
click at [390, 213] on input "search" at bounding box center [562, 210] width 551 height 31
type input "Haj"
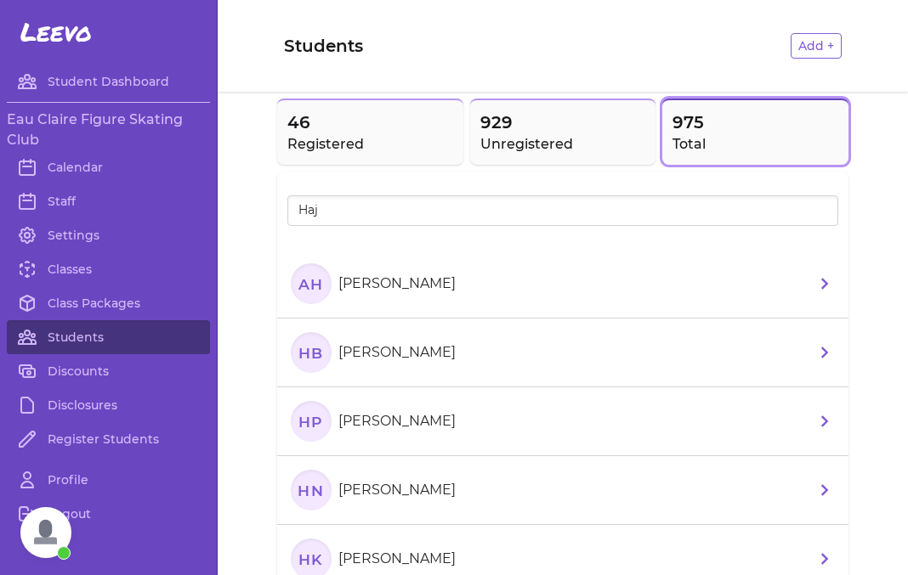
click at [512, 292] on li "AH Adrian Haji" at bounding box center [562, 284] width 571 height 69
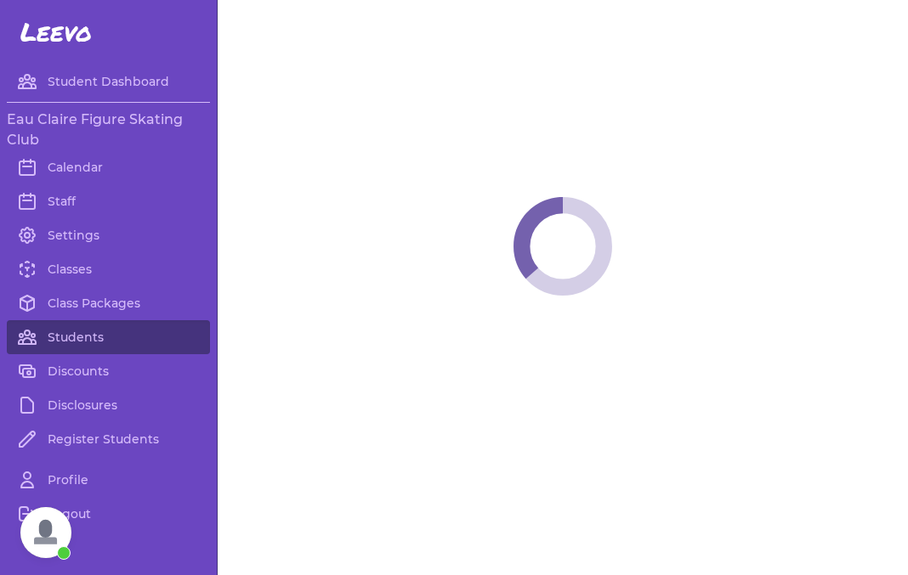
select select "WI"
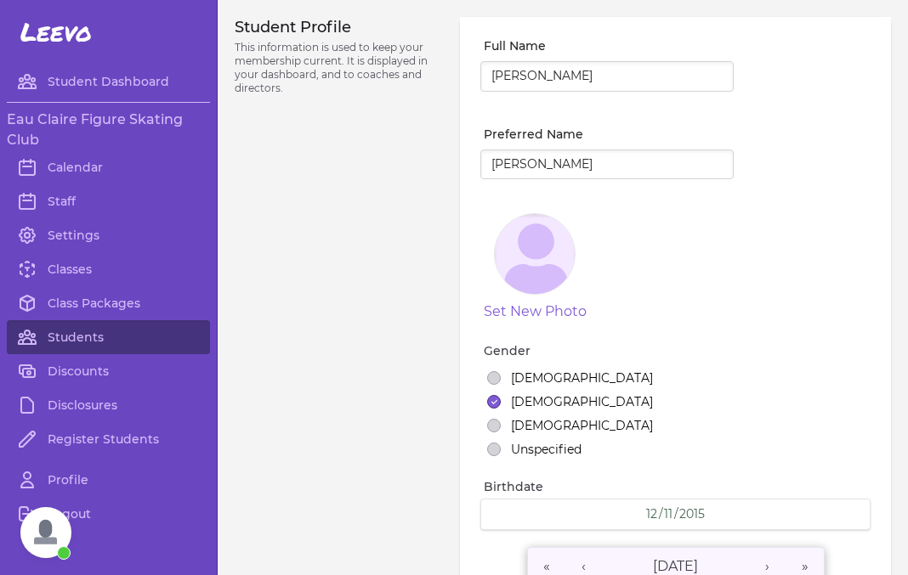
select select "3"
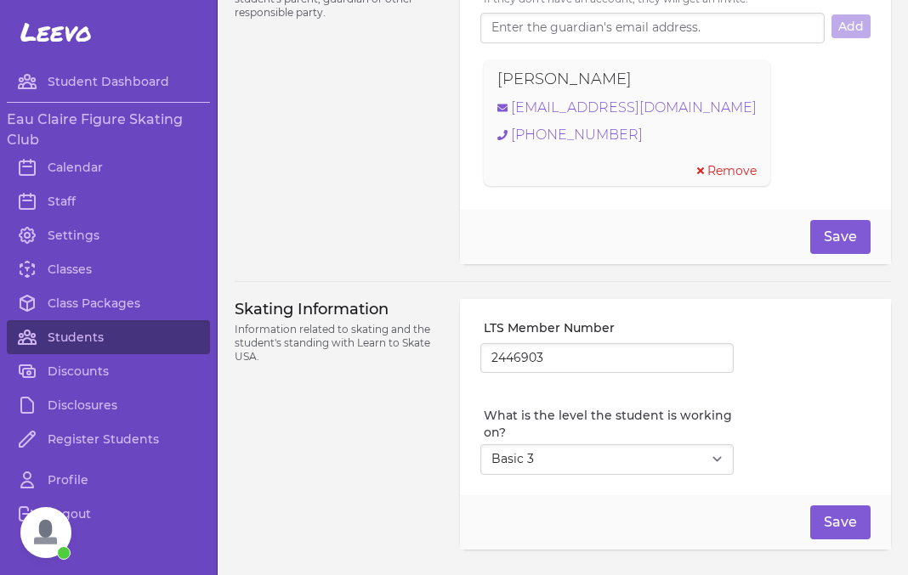
scroll to position [1240, 0]
click at [78, 341] on link "Students" at bounding box center [108, 337] width 203 height 34
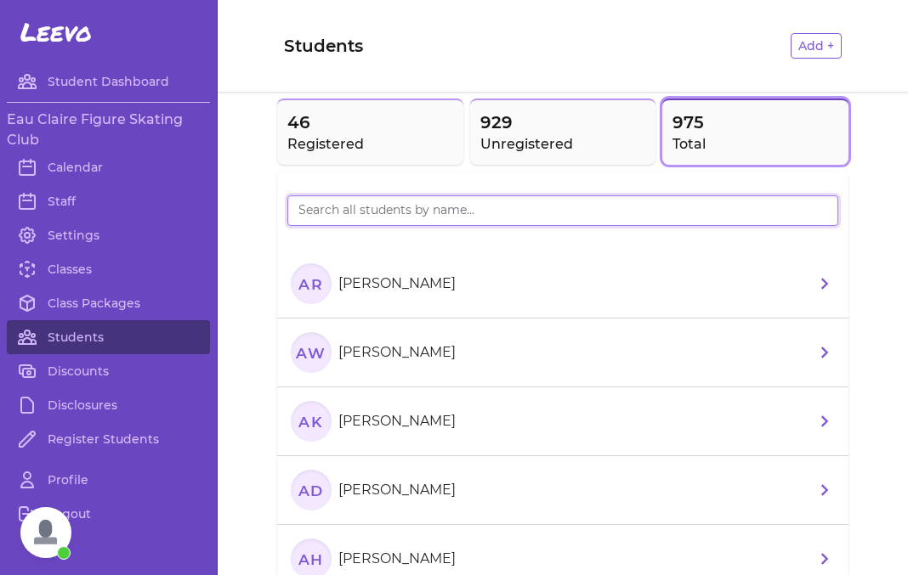
click at [369, 213] on input "search" at bounding box center [562, 210] width 551 height 31
type input "jabl"
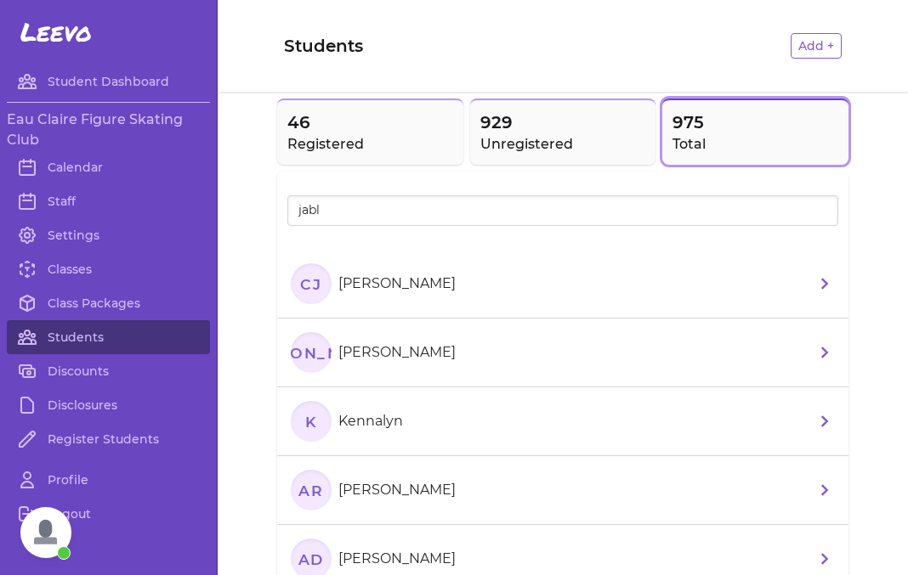
click at [449, 291] on section "CJ Claire Jablonske" at bounding box center [377, 283] width 172 height 41
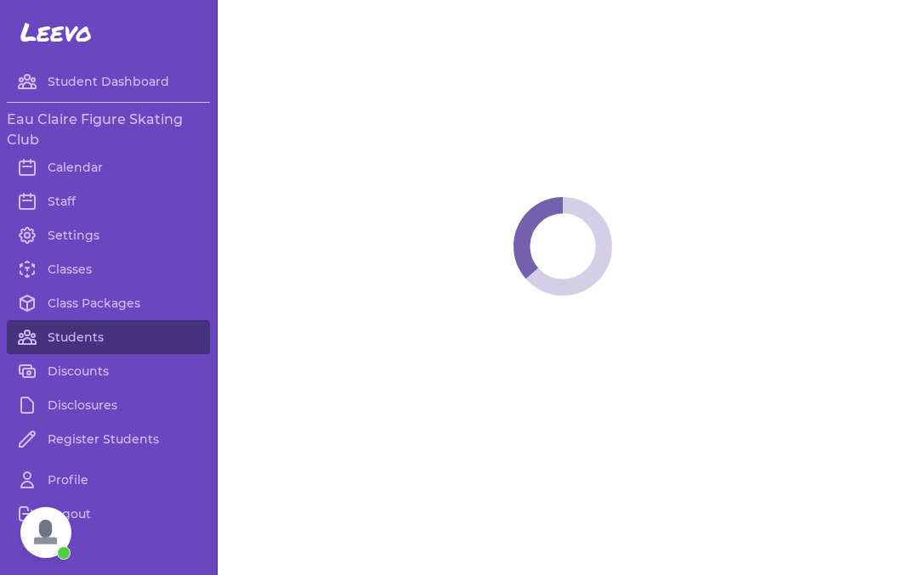
select select "WI"
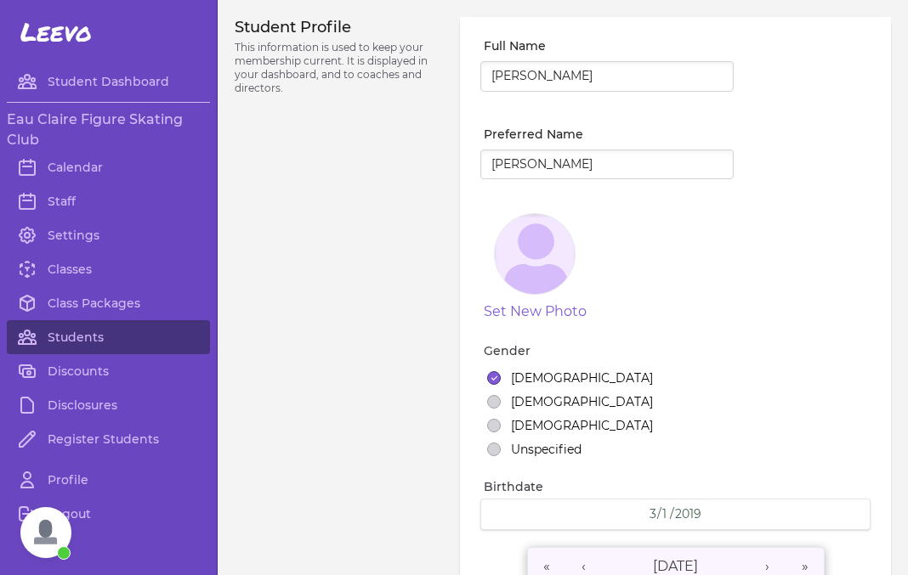
select select "2"
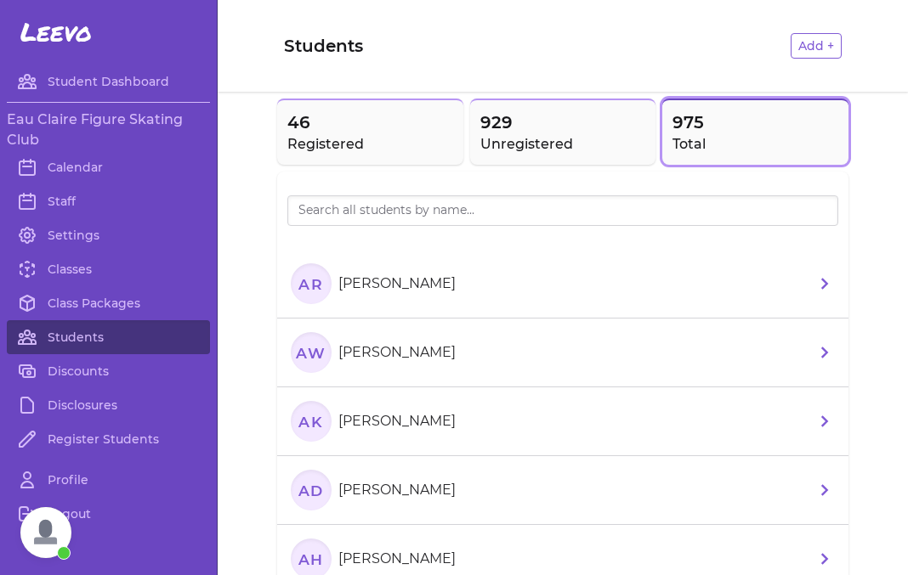
scroll to position [4, 0]
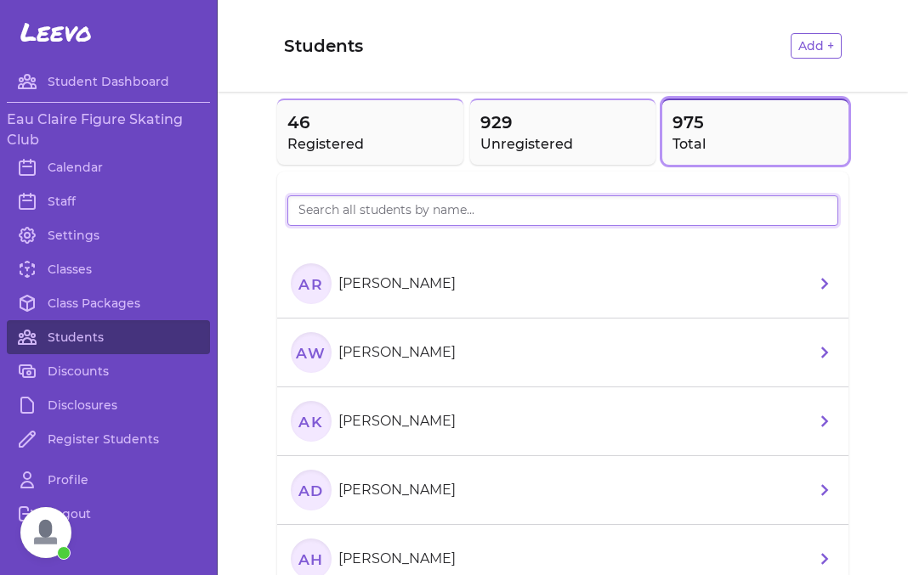
click at [342, 211] on input "search" at bounding box center [562, 210] width 551 height 31
type input "[PERSON_NAME]"
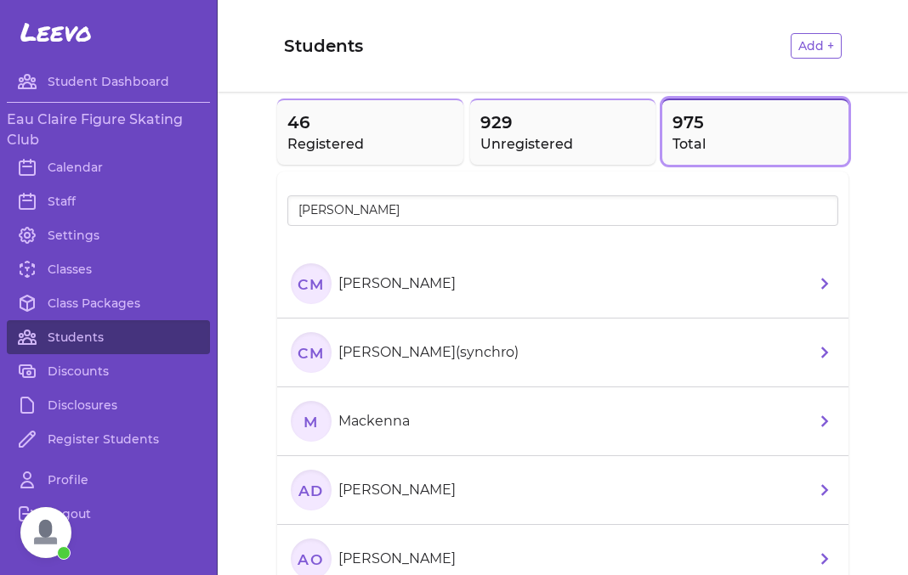
click at [820, 290] on icon at bounding box center [824, 284] width 20 height 20
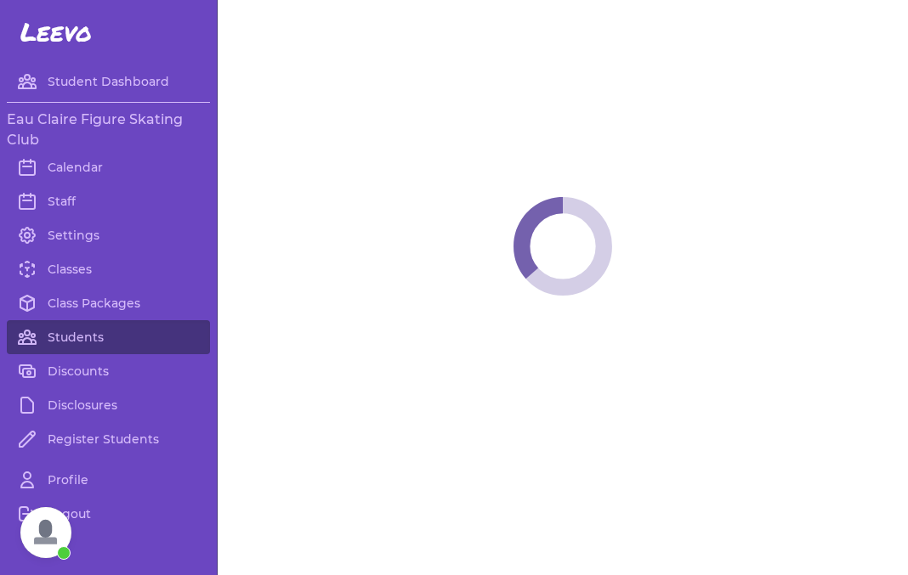
select select "WI"
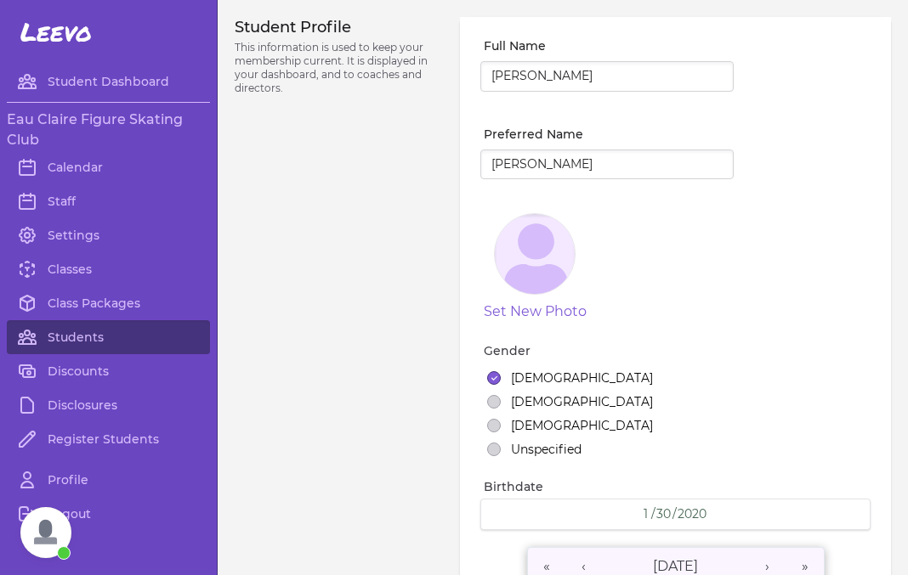
select select "3"
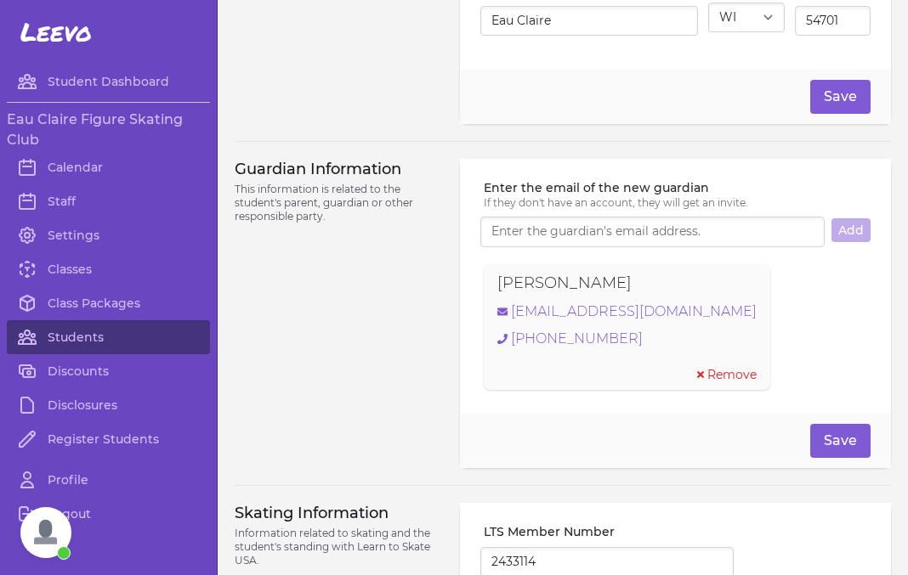
scroll to position [1042, 0]
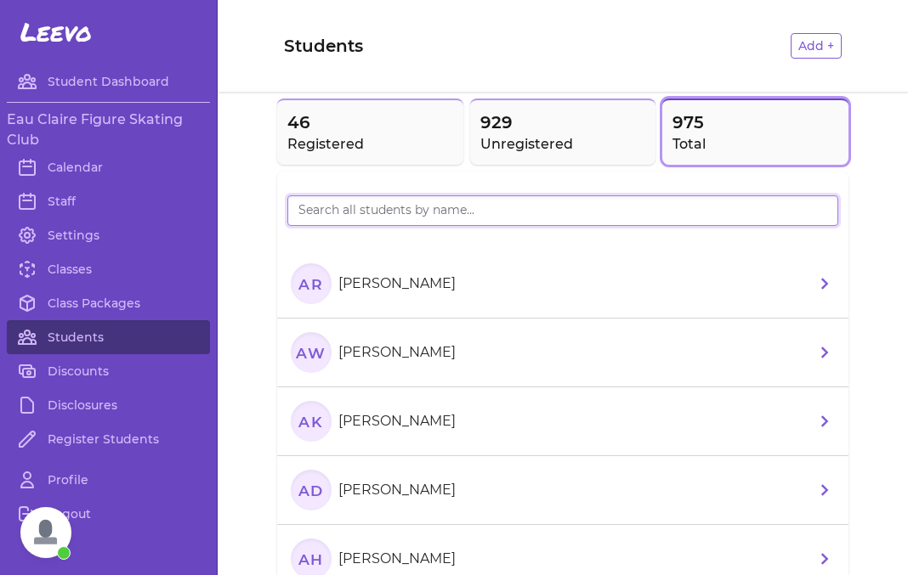
click at [388, 217] on input "search" at bounding box center [562, 210] width 551 height 31
type input "Oh-H"
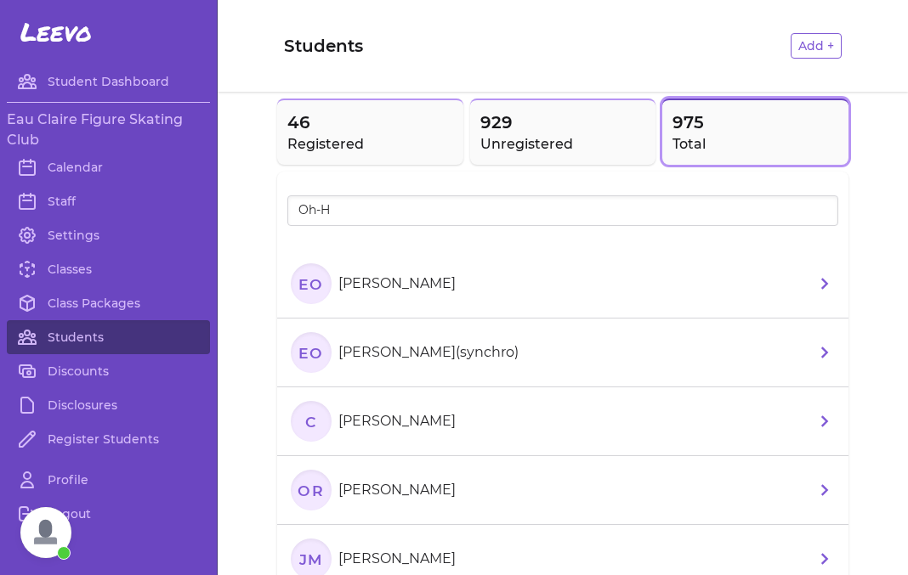
click at [513, 299] on li "EO [PERSON_NAME]" at bounding box center [562, 284] width 571 height 69
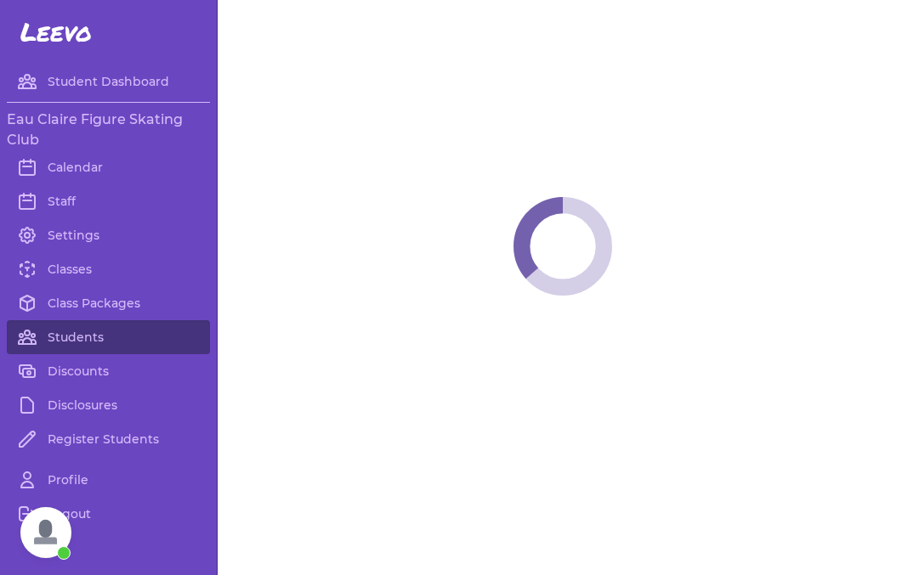
select select "WI"
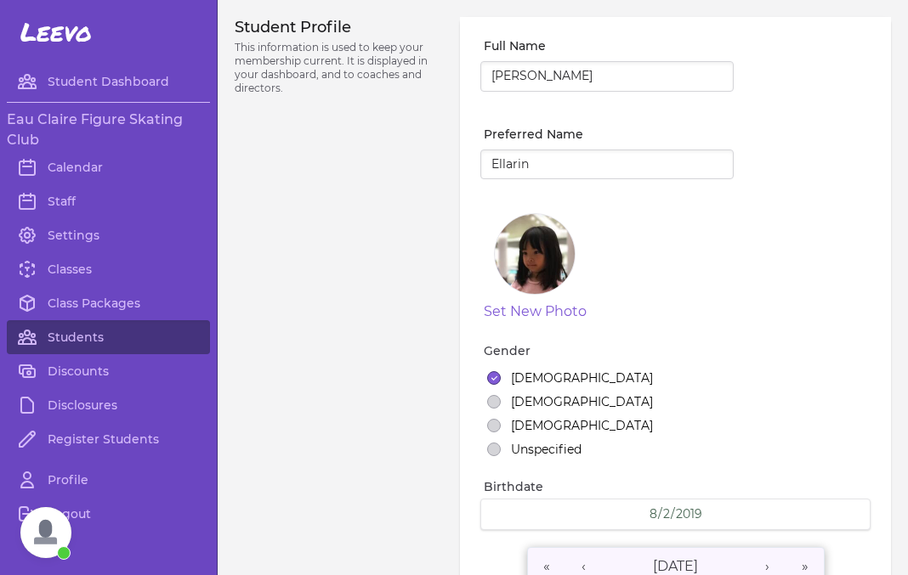
select select "5"
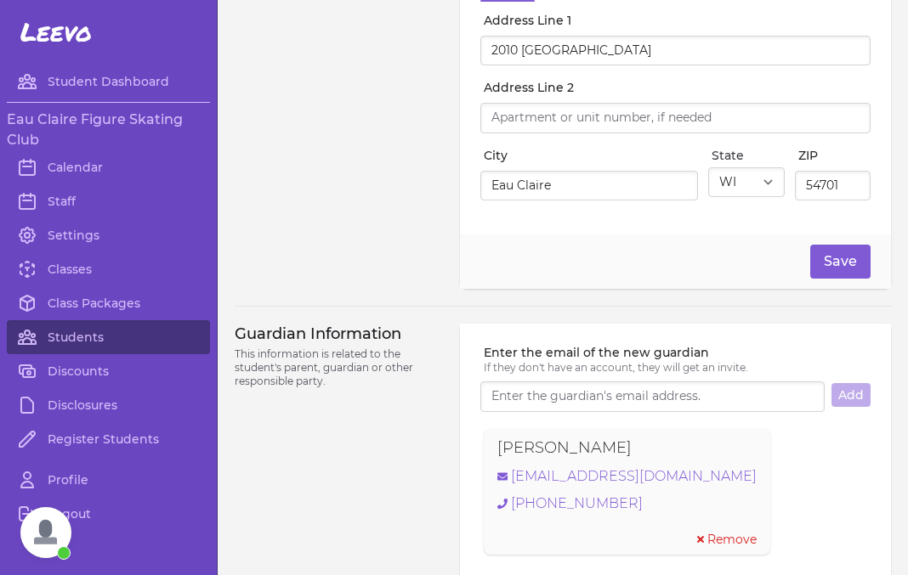
scroll to position [877, 0]
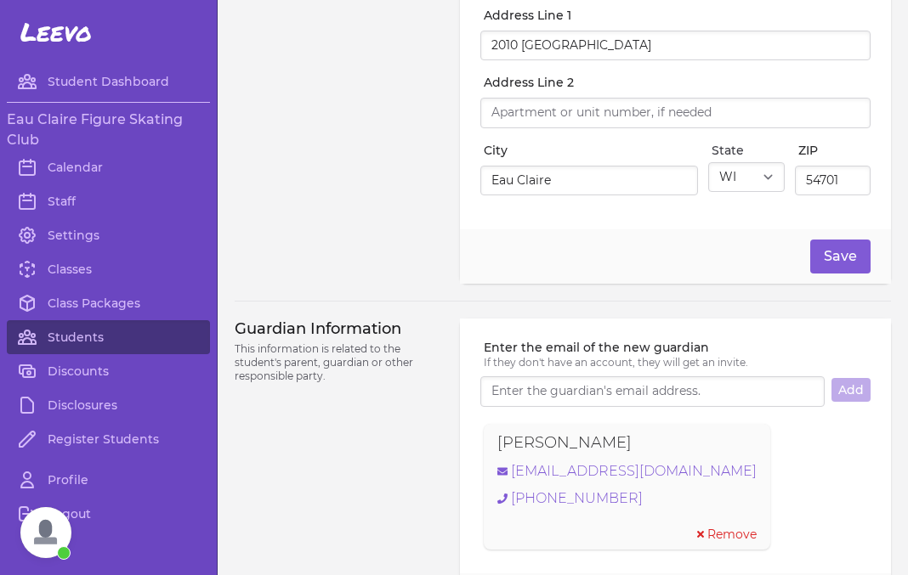
click at [52, 522] on span "Open chat" at bounding box center [45, 532] width 51 height 51
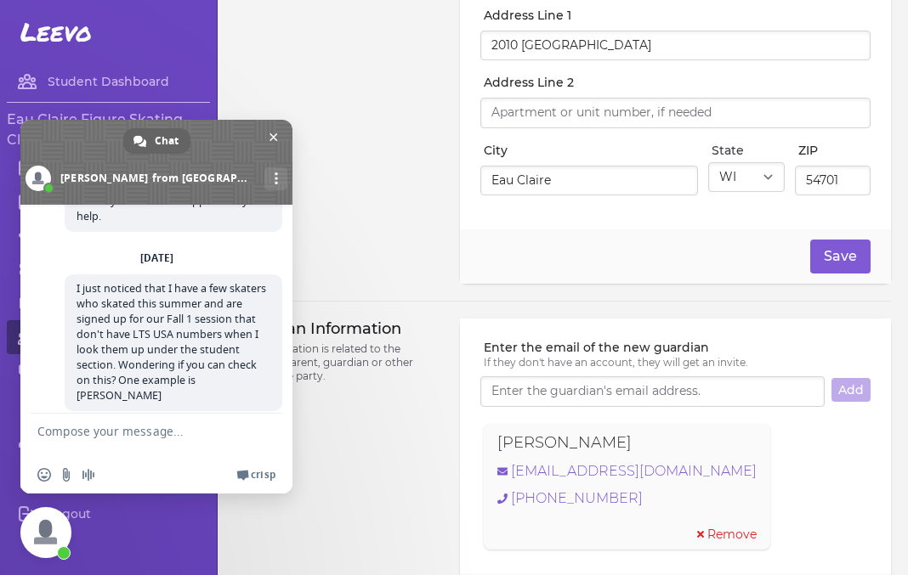
scroll to position [552, 0]
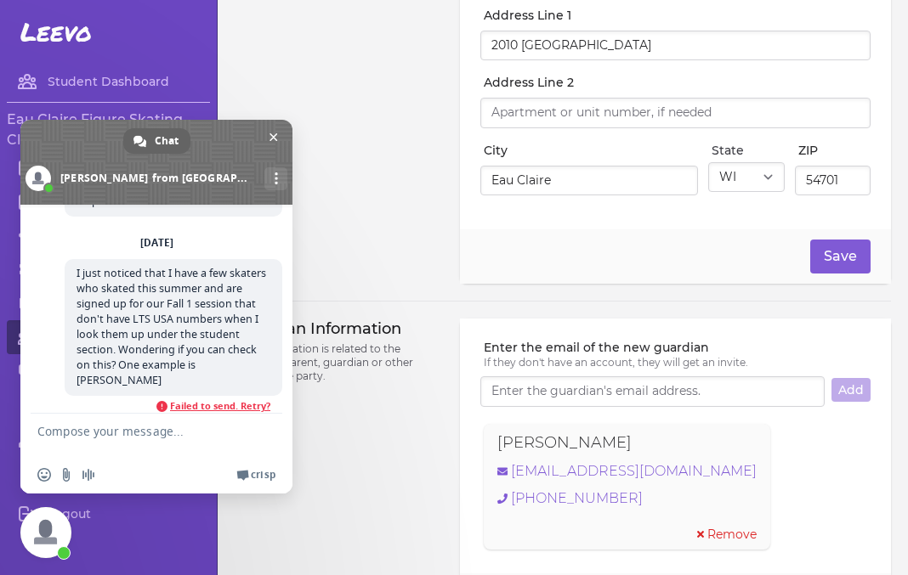
click at [195, 400] on span "Failed to send. Retry?" at bounding box center [220, 406] width 100 height 12
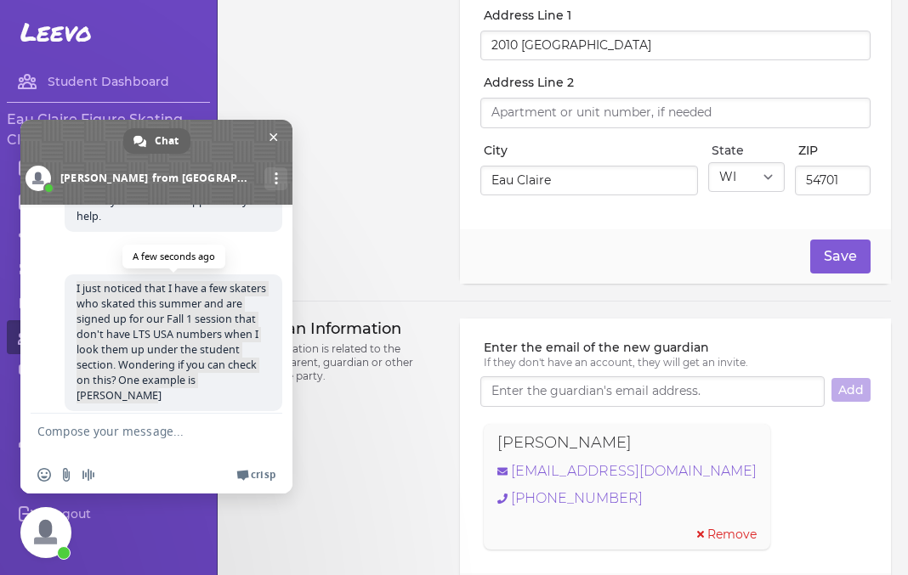
drag, startPoint x: 254, startPoint y: 362, endPoint x: 69, endPoint y: 266, distance: 208.7
click at [66, 274] on span "I just noticed that I have a few skaters who skated this summer and are signed …" at bounding box center [174, 342] width 218 height 137
copy span "I just noticed that I have a few skaters who skated this summer and are signed …"
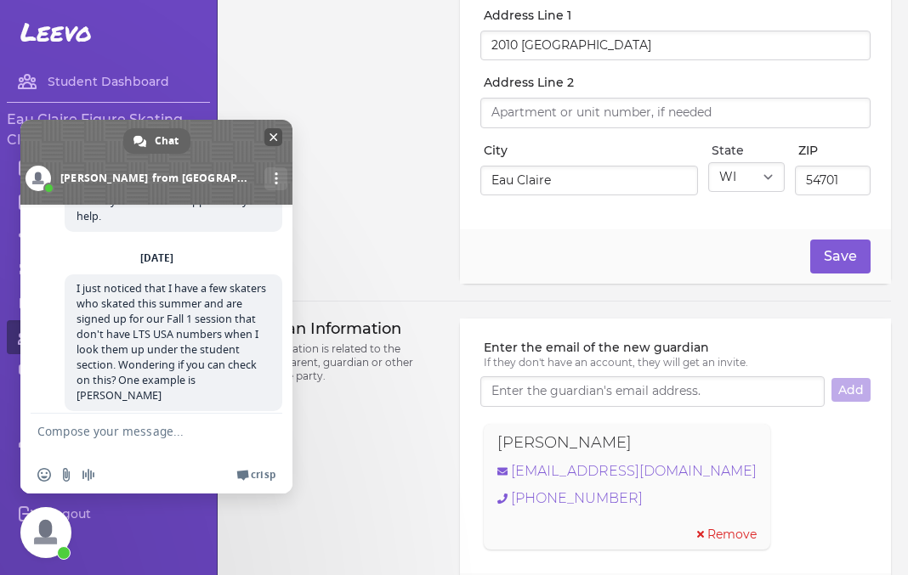
scroll to position [552, 0]
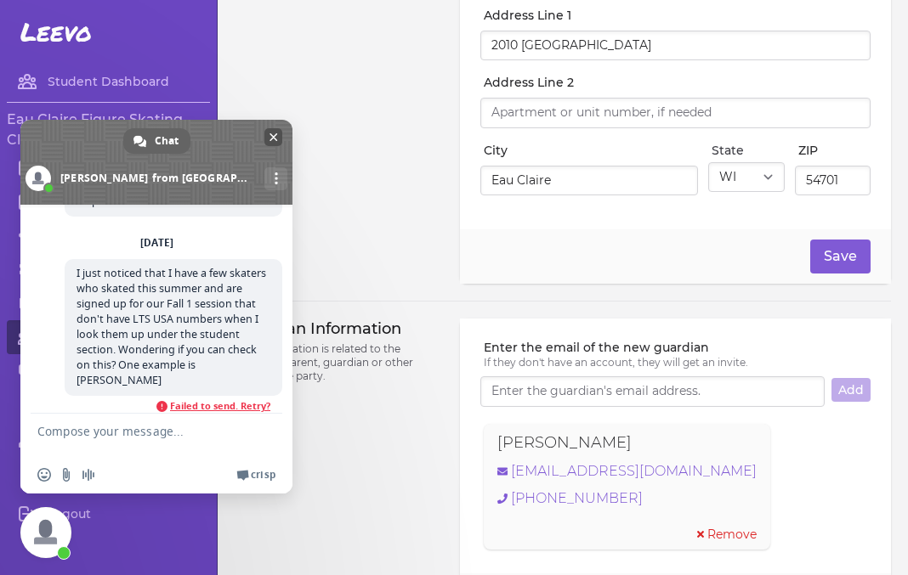
click at [274, 141] on span "Close chat" at bounding box center [273, 137] width 8 height 11
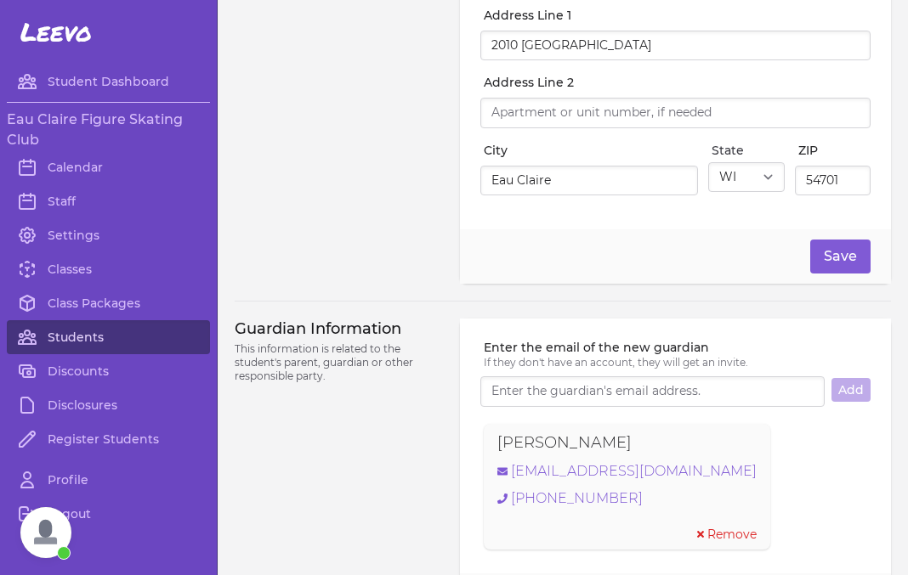
click at [81, 333] on link "Students" at bounding box center [108, 337] width 203 height 34
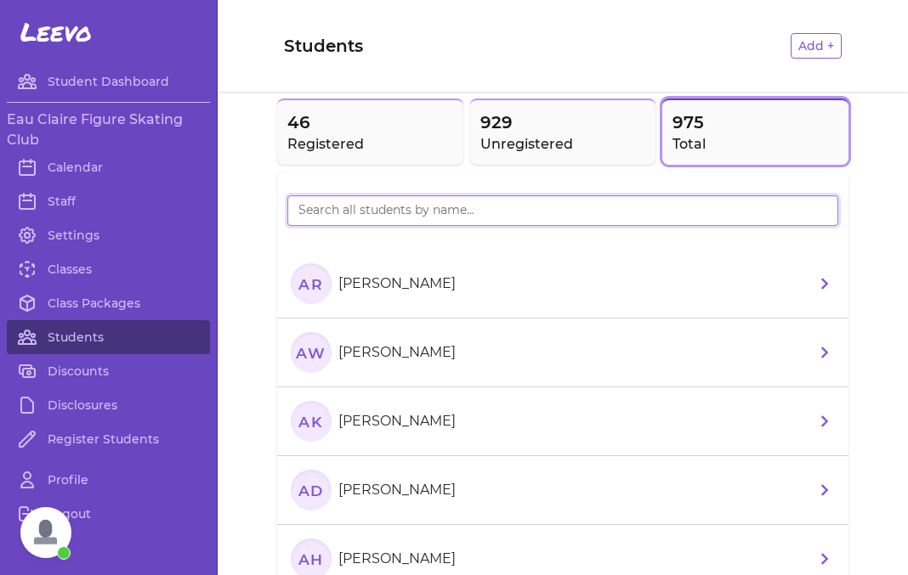
click at [366, 218] on input "search" at bounding box center [562, 210] width 551 height 31
type input "pem"
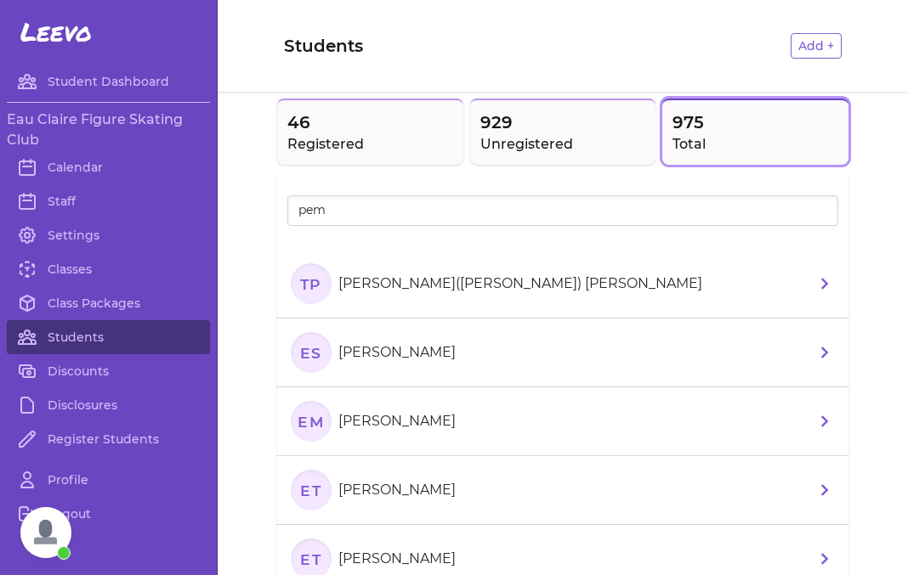
click at [535, 295] on li "[PERSON_NAME]([PERSON_NAME]) [PERSON_NAME]" at bounding box center [562, 284] width 571 height 69
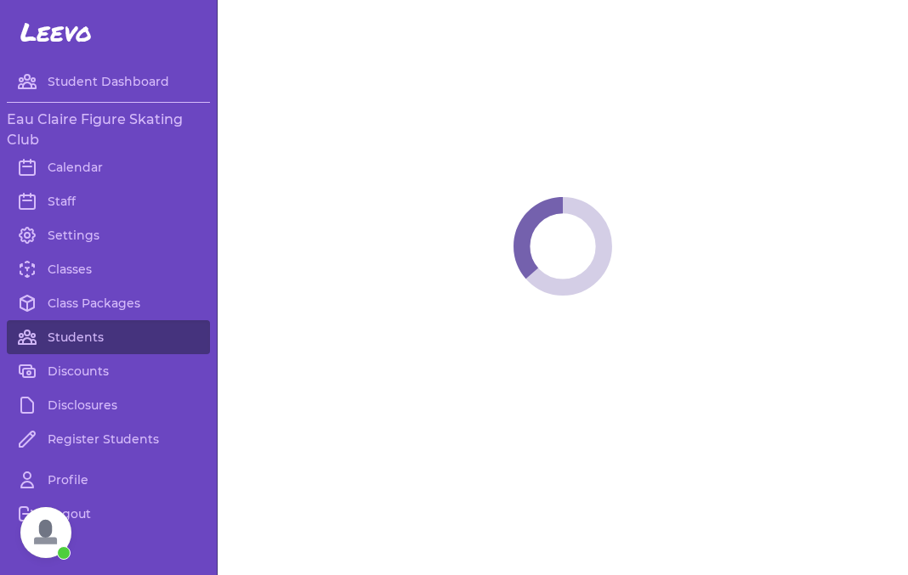
select select "WI"
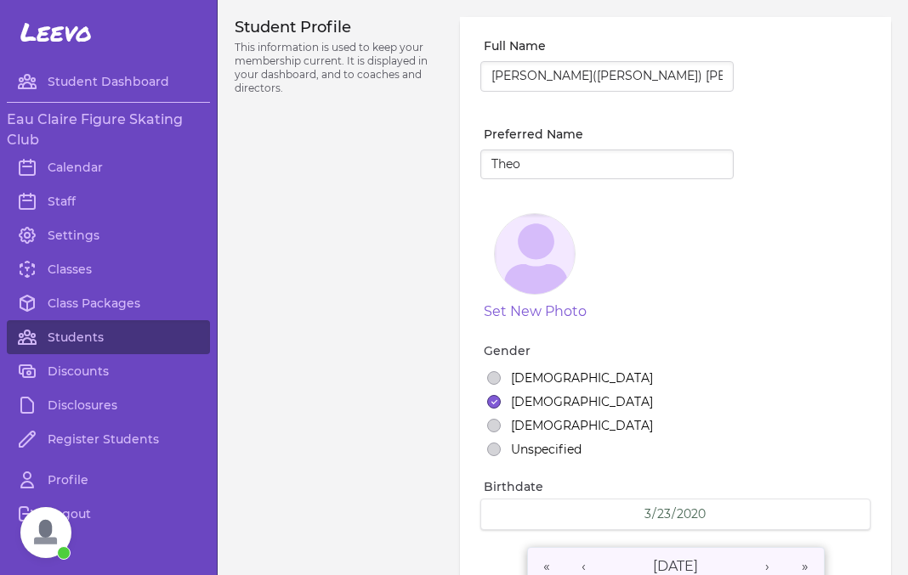
select select "1"
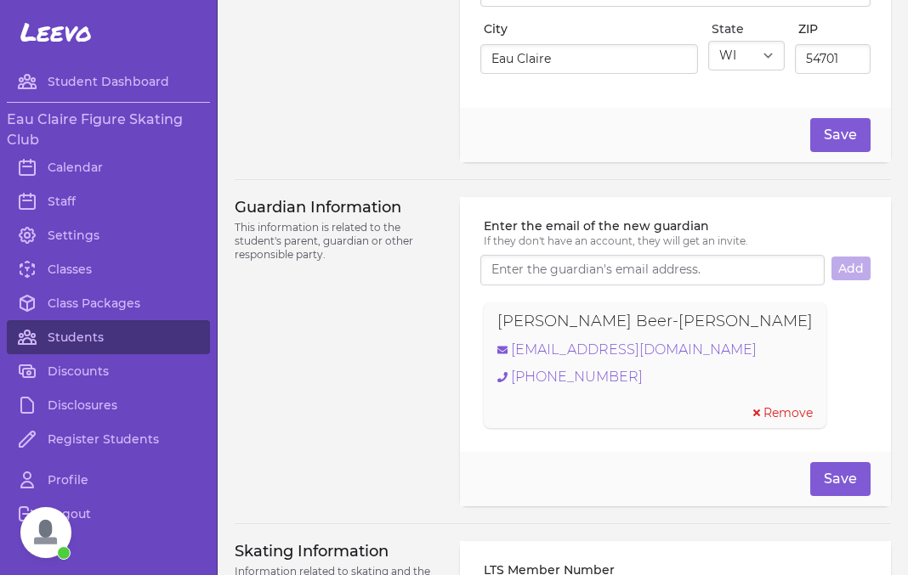
scroll to position [999, 0]
click at [112, 334] on link "Students" at bounding box center [108, 337] width 203 height 34
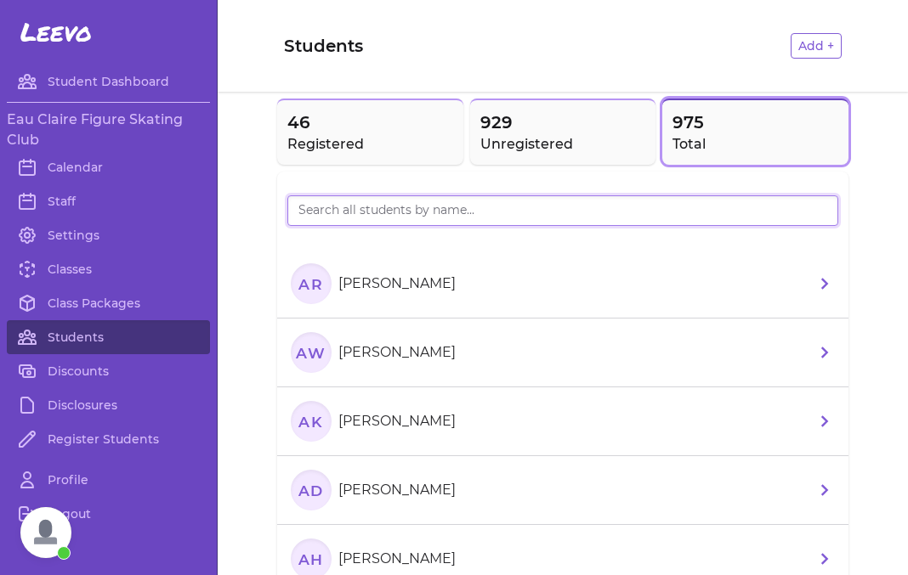
click at [342, 223] on input "search" at bounding box center [562, 210] width 551 height 31
type input "[PERSON_NAME]"
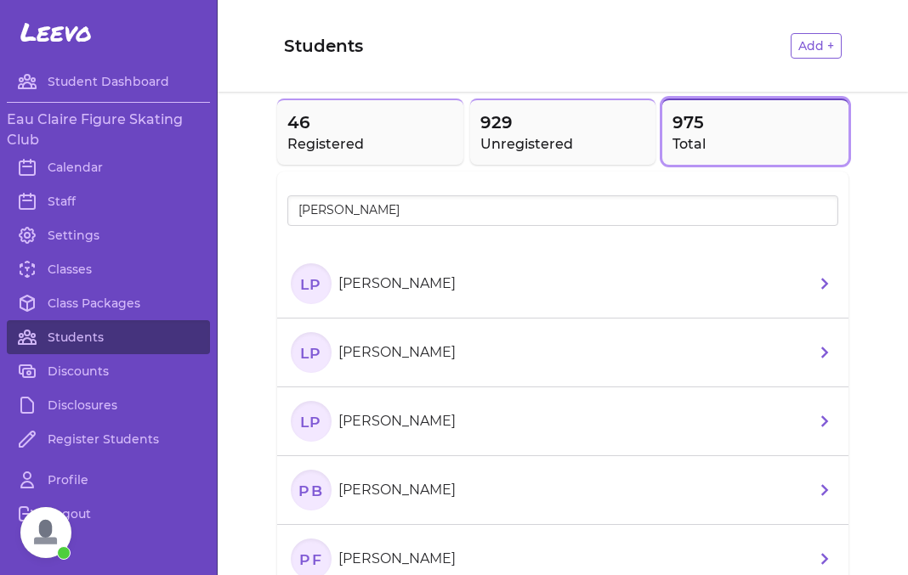
click at [409, 297] on section "LP [PERSON_NAME]" at bounding box center [377, 283] width 172 height 41
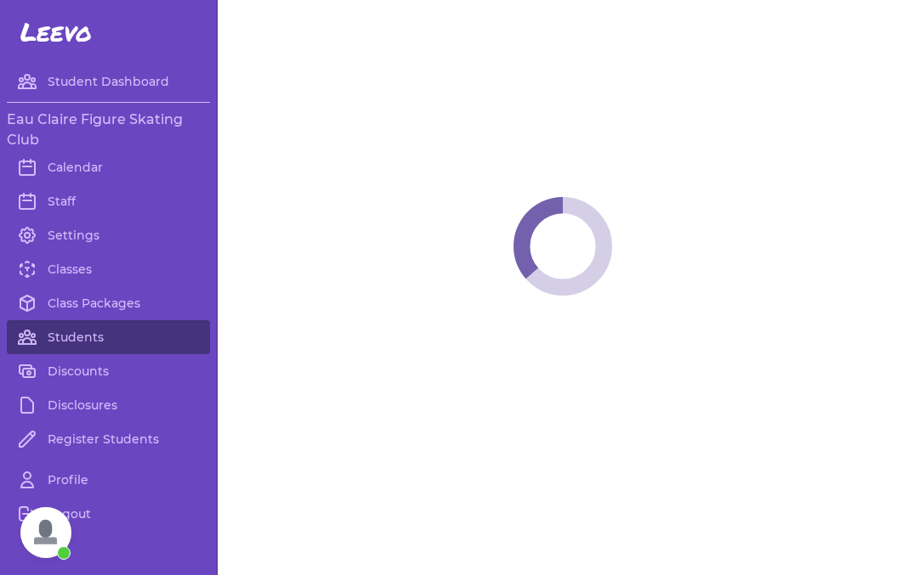
select select "WI"
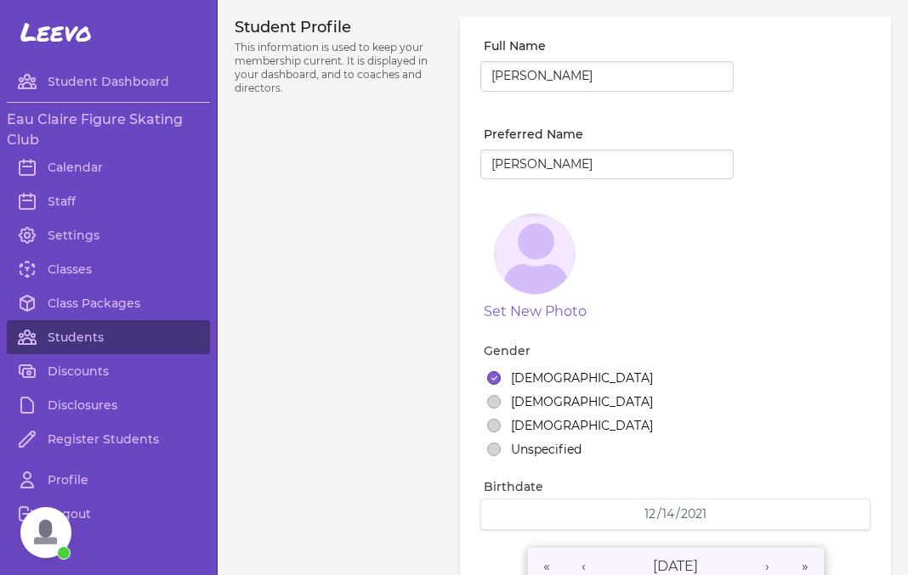
select select "7"
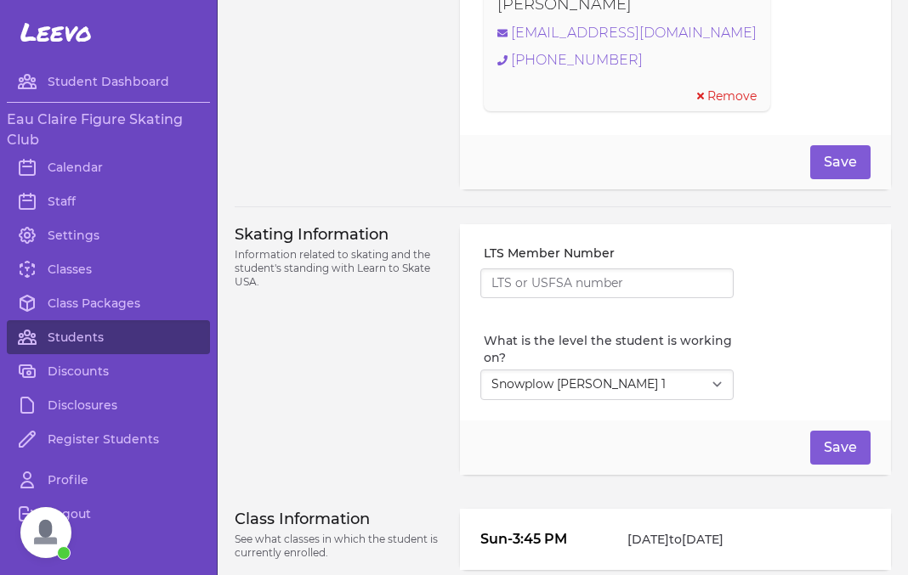
scroll to position [1411, 0]
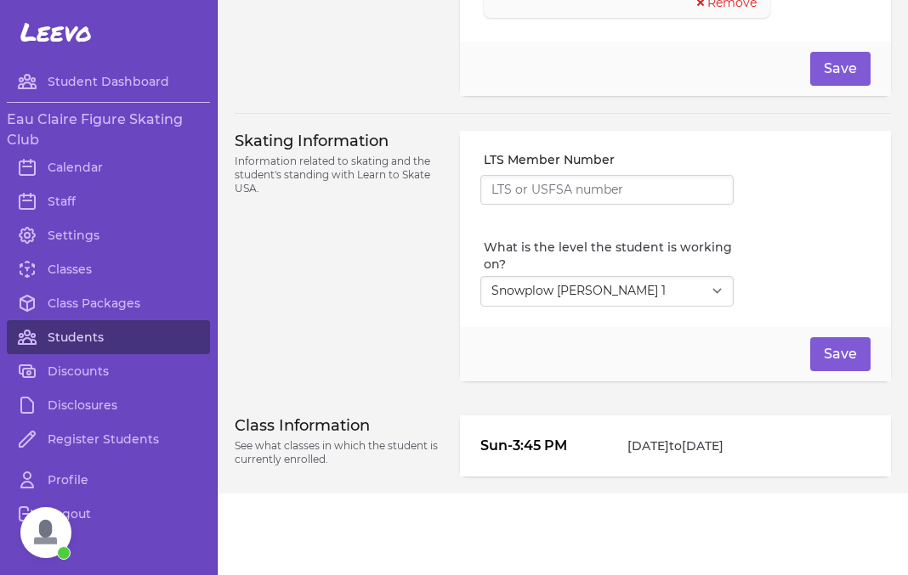
click at [84, 337] on link "Students" at bounding box center [108, 337] width 203 height 34
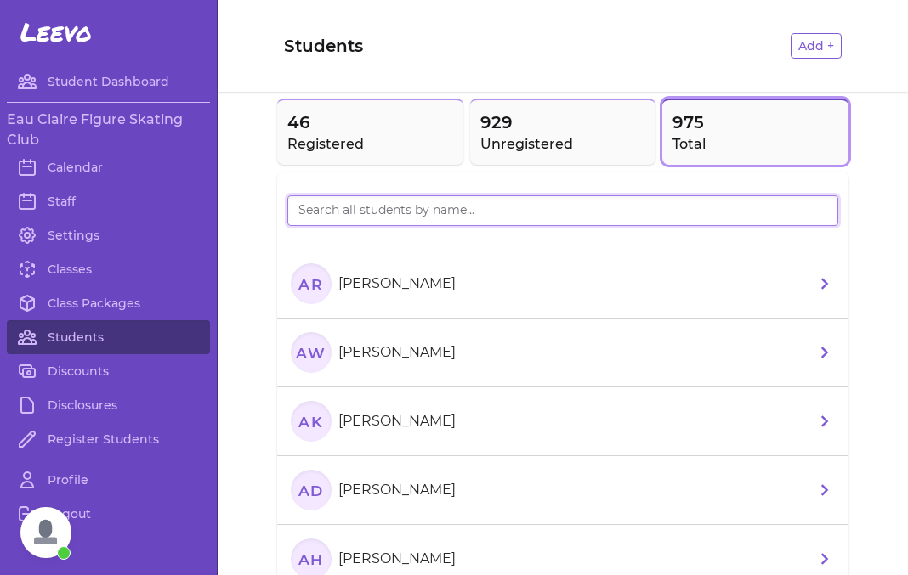
click at [400, 217] on input "search" at bounding box center [562, 210] width 551 height 31
type input "[PERSON_NAME]"
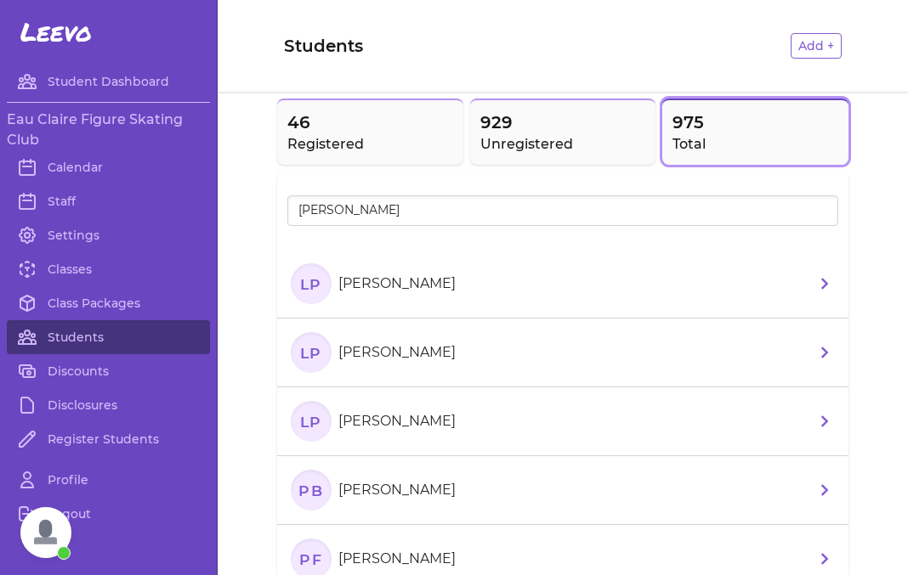
click at [453, 365] on li "LP [PERSON_NAME]" at bounding box center [562, 353] width 571 height 69
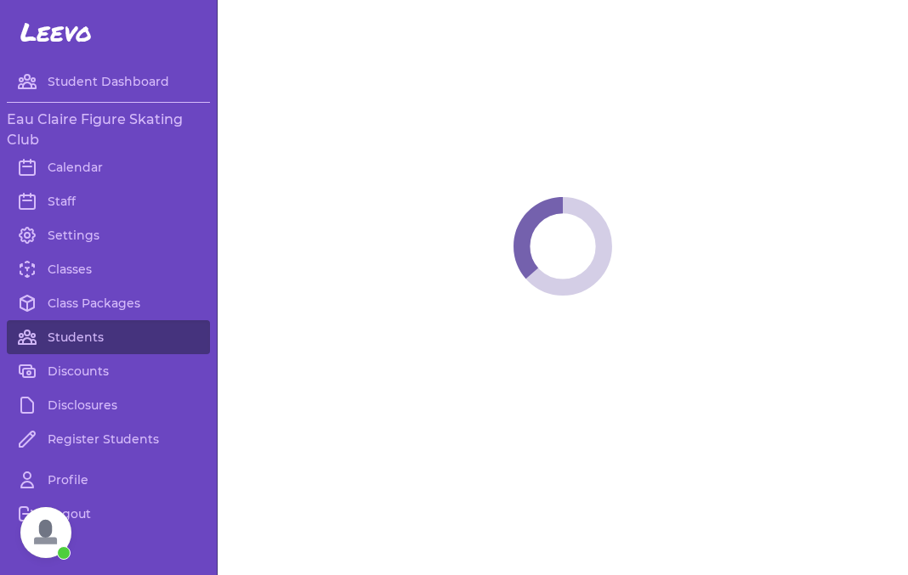
select select "WI"
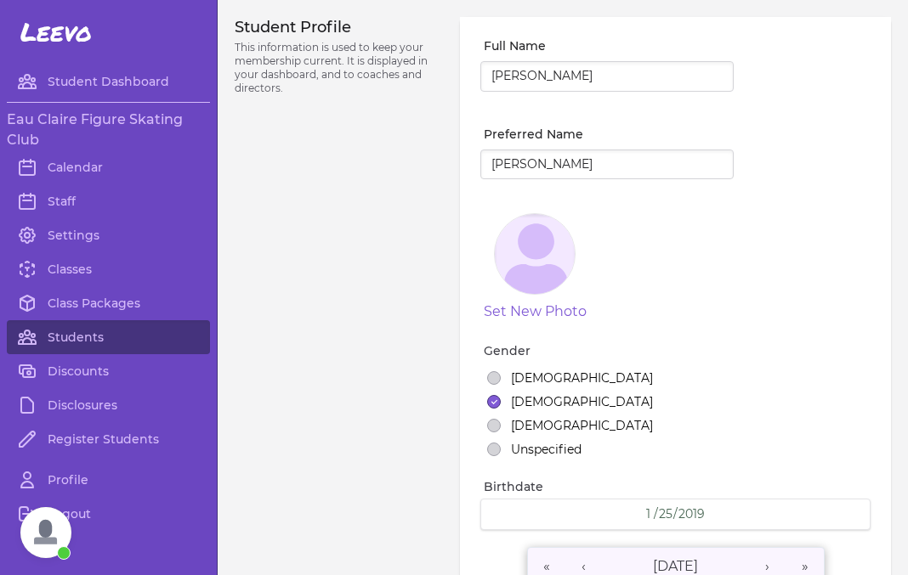
select select "2"
click at [113, 337] on link "Students" at bounding box center [108, 337] width 203 height 34
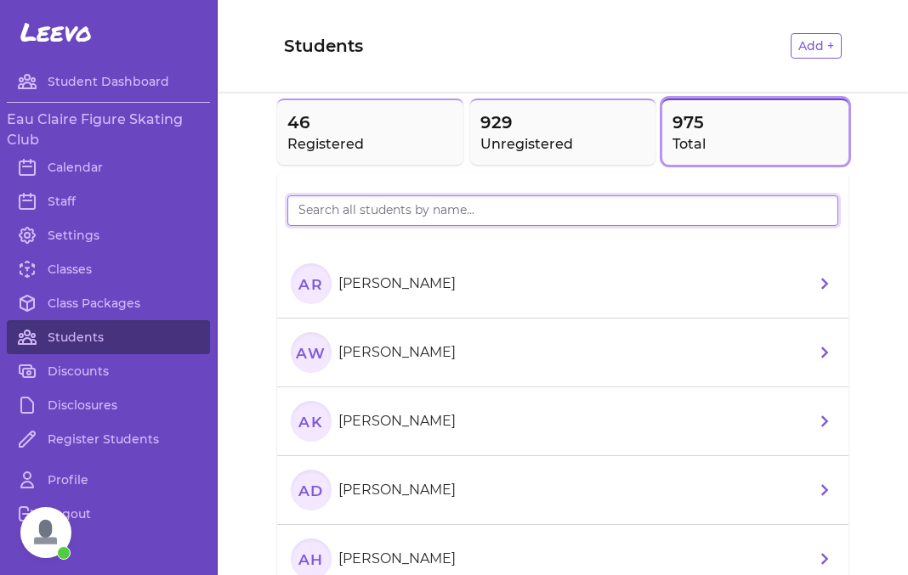
click at [333, 211] on input "search" at bounding box center [562, 210] width 551 height 31
type input "ste"
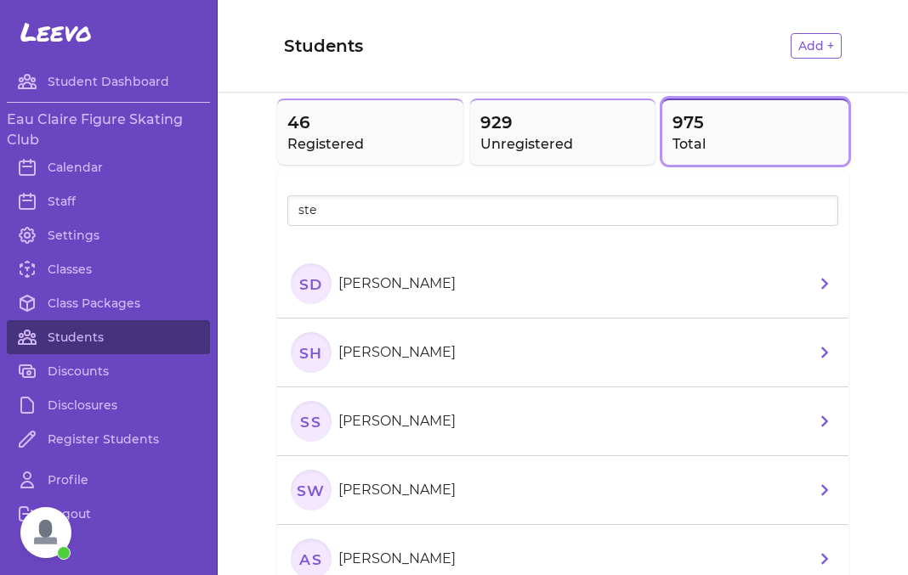
click at [431, 549] on li "AS [PERSON_NAME]" at bounding box center [562, 559] width 571 height 69
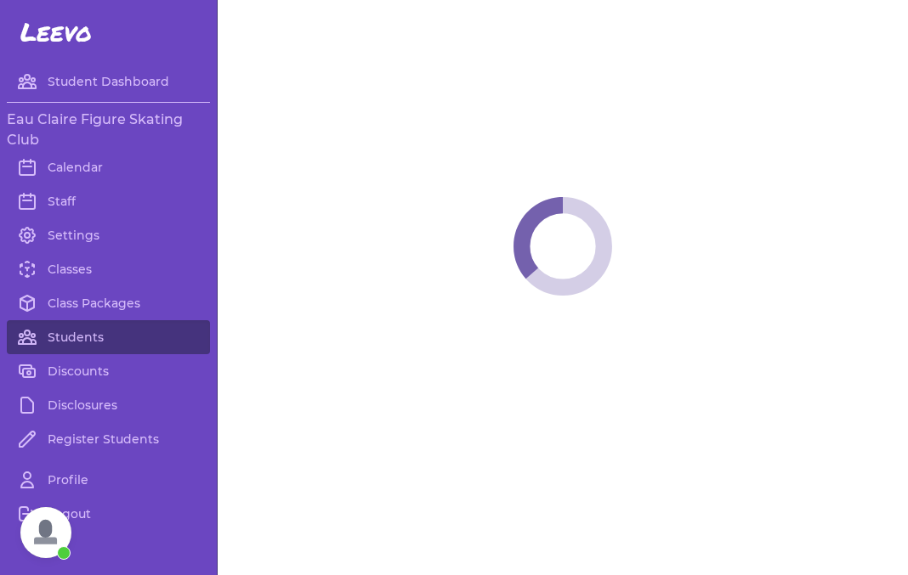
select select "WI"
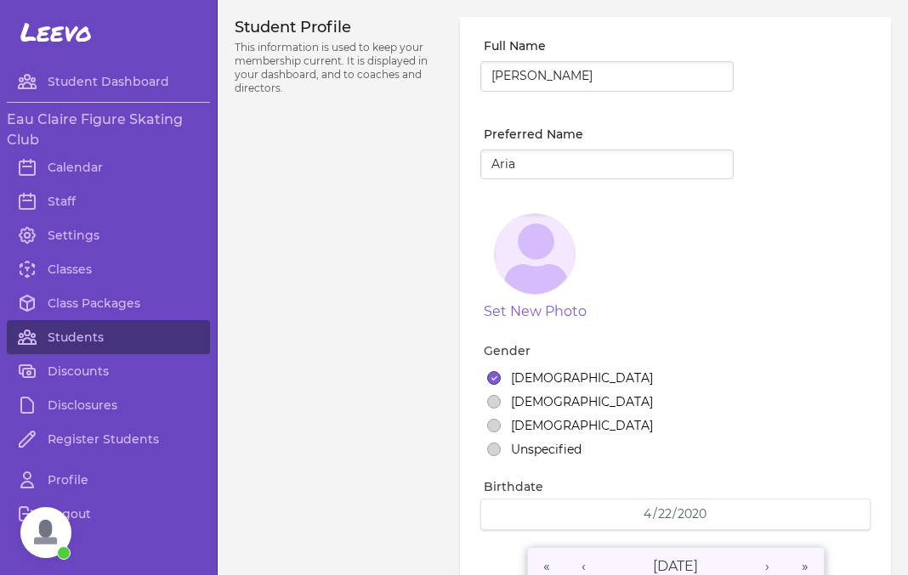
select select "1"
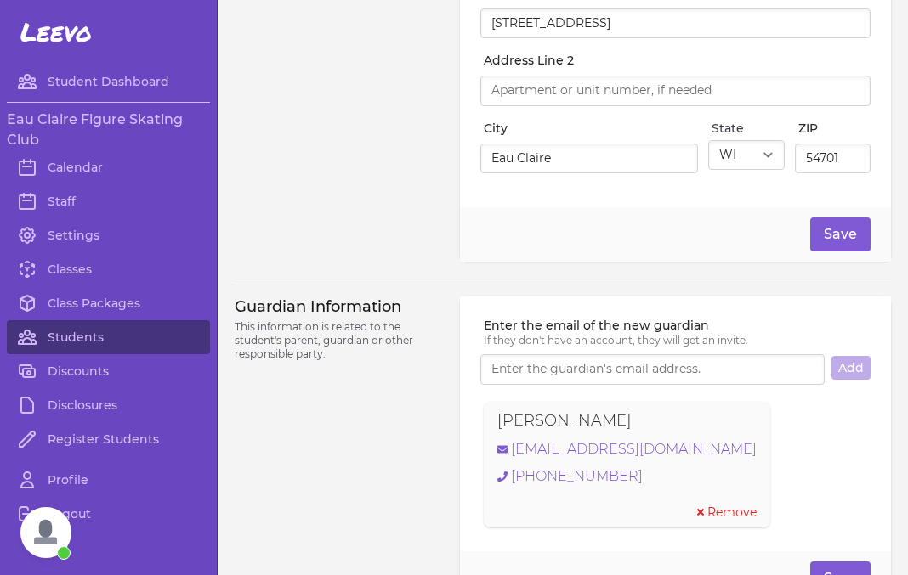
scroll to position [919, 0]
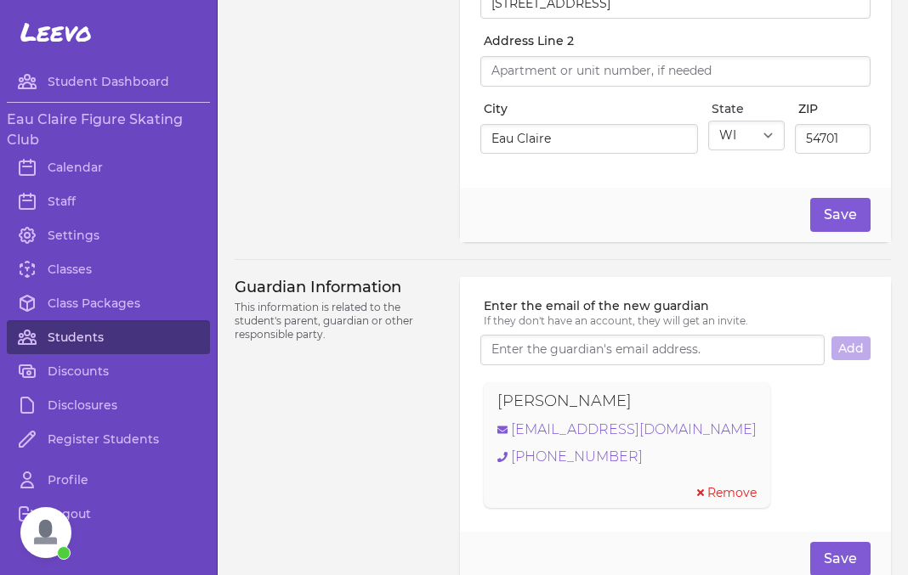
click at [93, 344] on link "Students" at bounding box center [108, 337] width 203 height 34
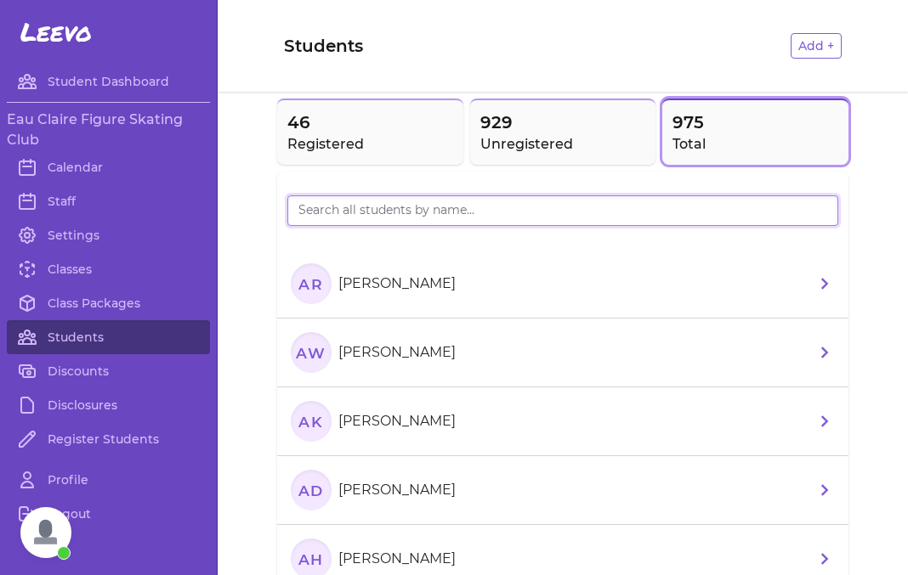
click at [352, 214] on input "search" at bounding box center [562, 210] width 551 height 31
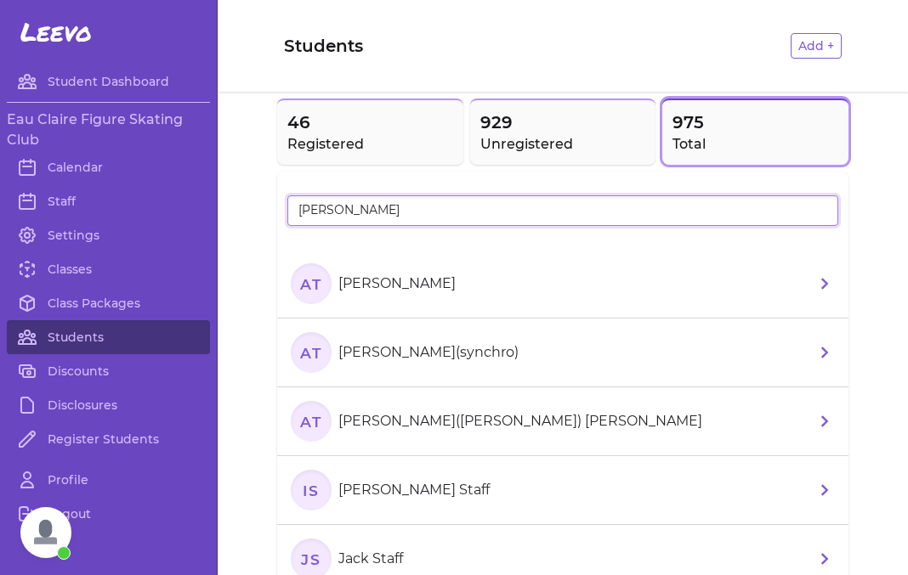
type input "[PERSON_NAME]"
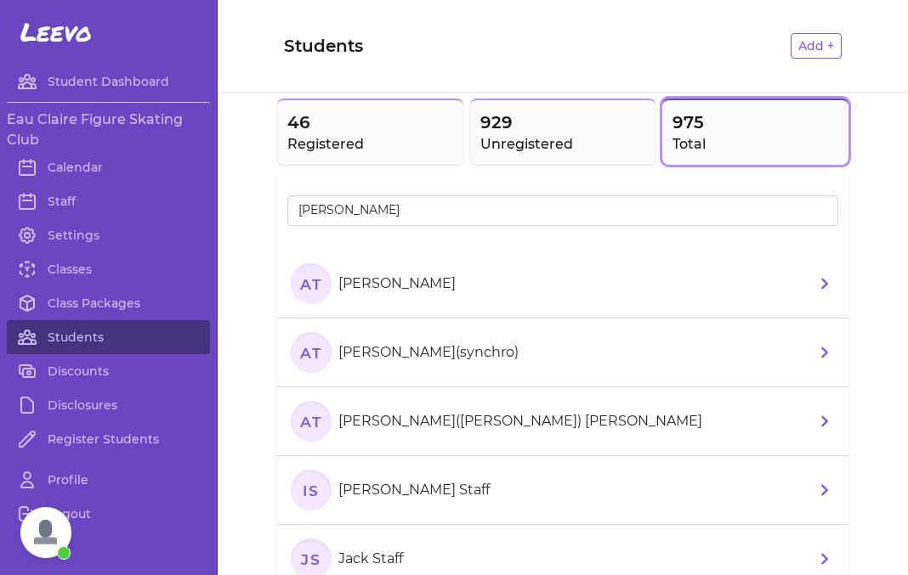
click at [531, 440] on li "AT Abigail(Abby) [PERSON_NAME]" at bounding box center [562, 421] width 571 height 69
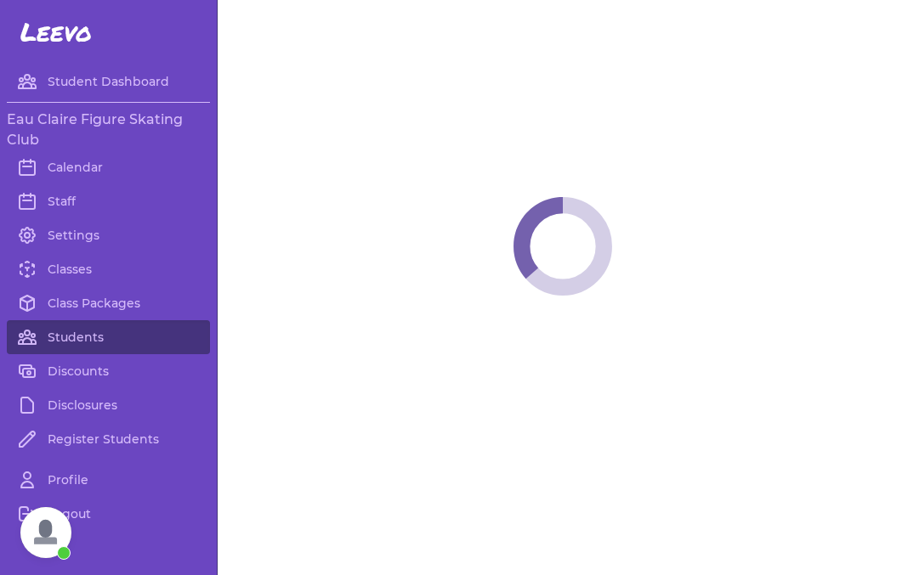
select select "WI"
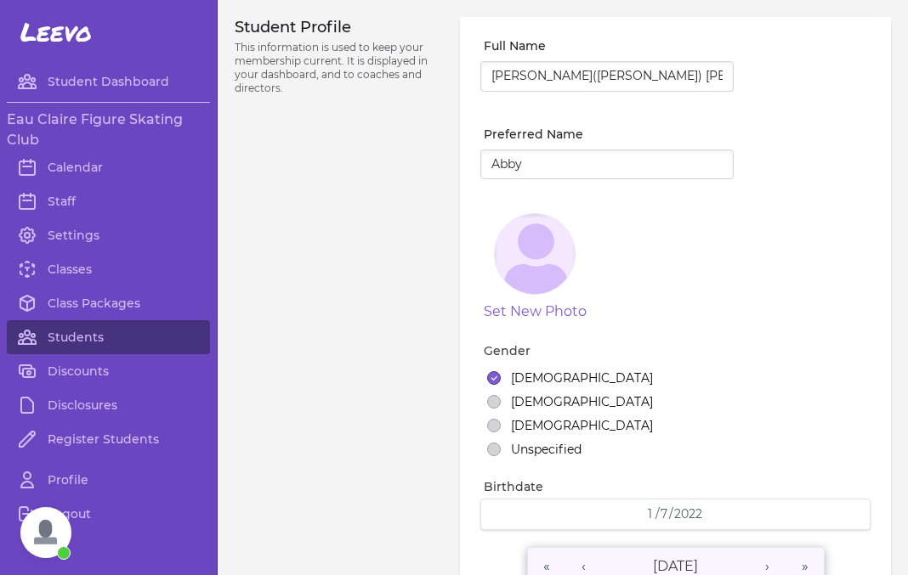
select select "7"
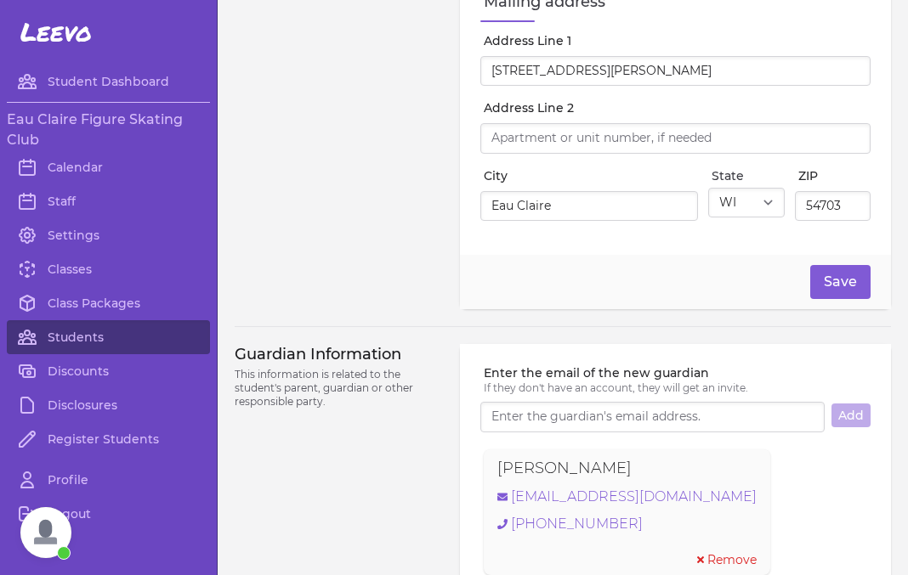
scroll to position [912, 0]
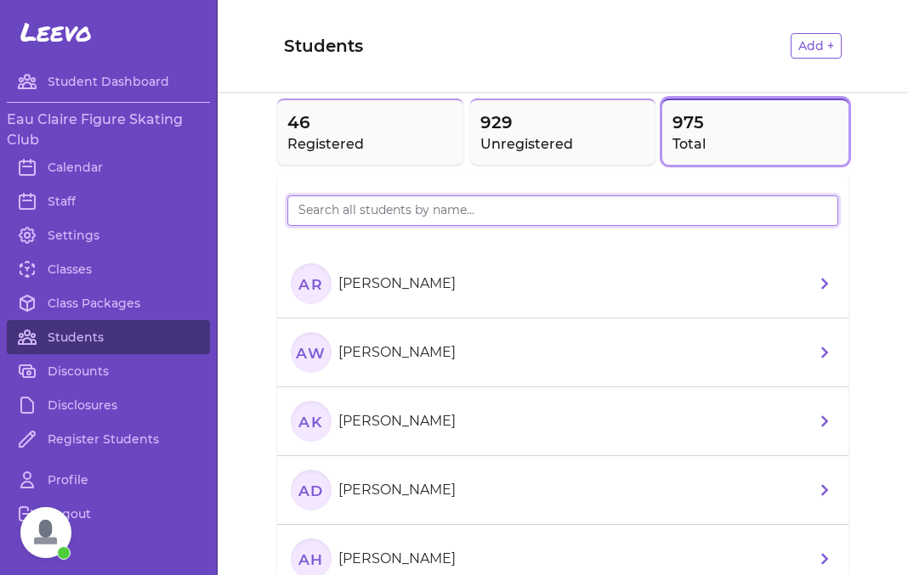
click at [369, 214] on input "search" at bounding box center [562, 210] width 551 height 31
type input "[PERSON_NAME]"
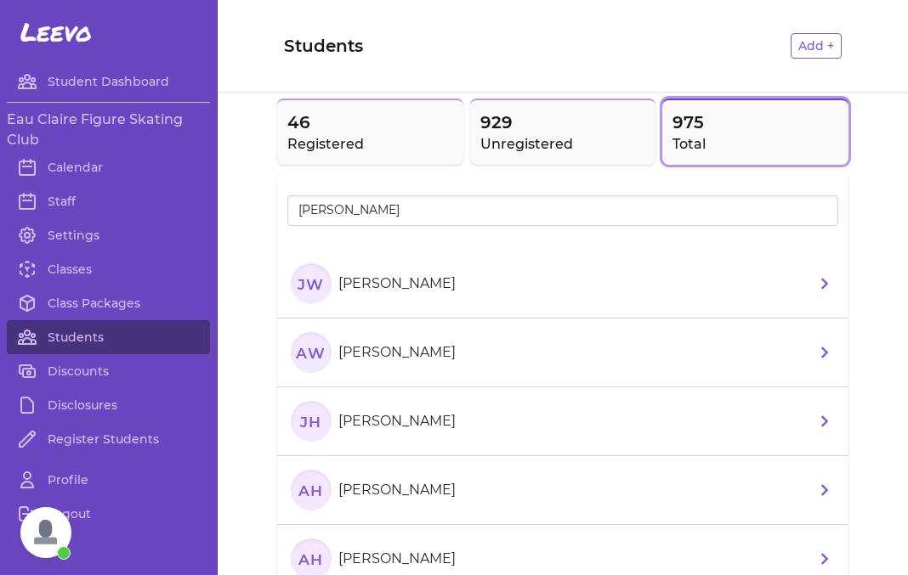
click at [519, 282] on li "[PERSON_NAME] [PERSON_NAME]" at bounding box center [562, 284] width 571 height 69
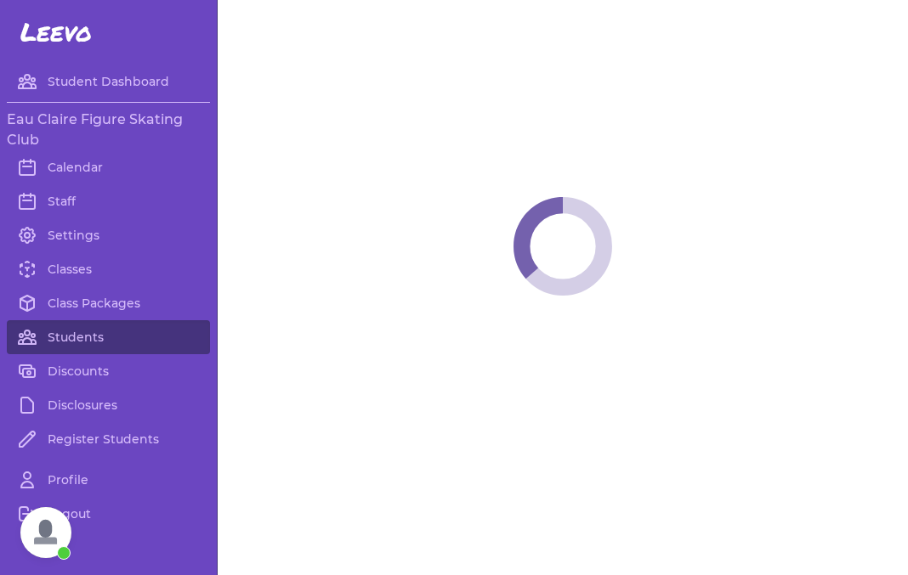
select select "WI"
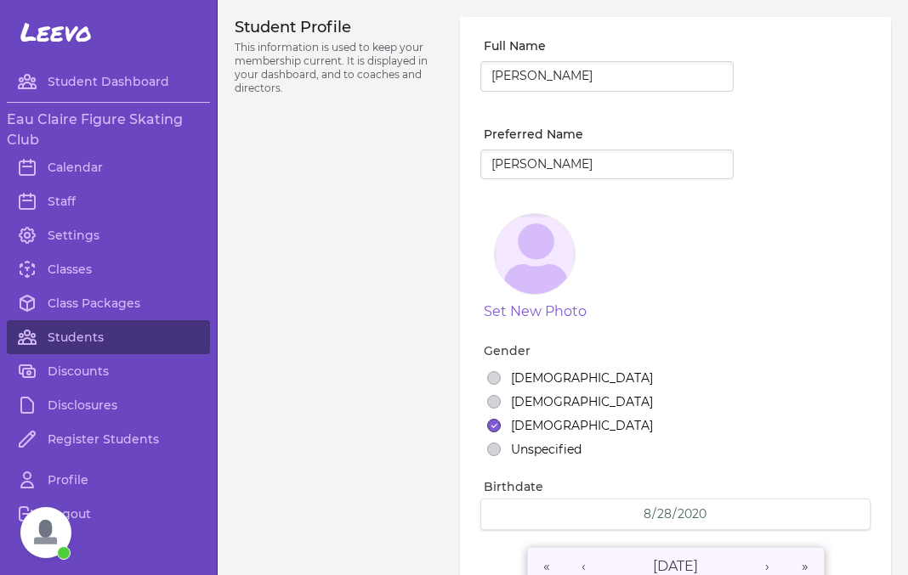
select select "7"
click at [71, 342] on link "Students" at bounding box center [108, 337] width 203 height 34
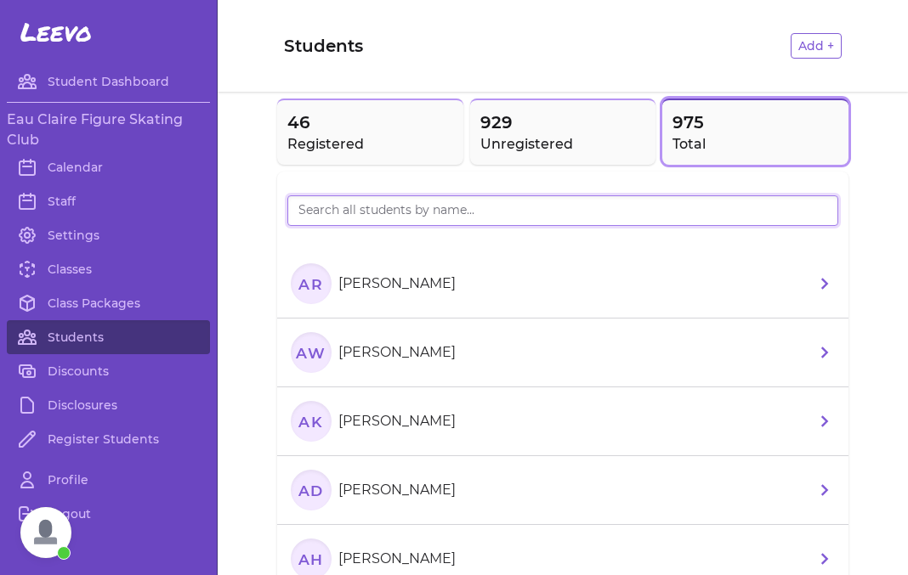
click at [345, 215] on input "search" at bounding box center [562, 210] width 551 height 31
type input "zich"
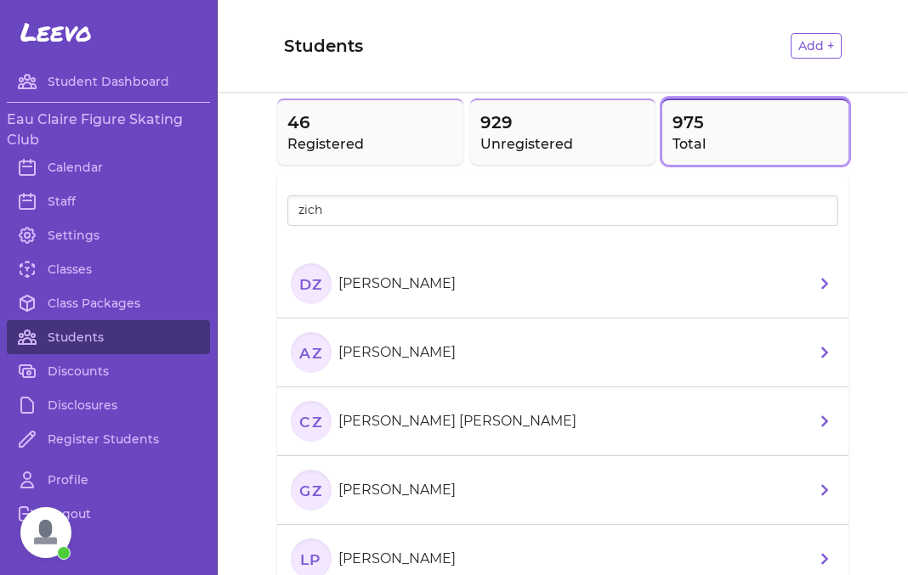
click at [459, 297] on li "DZ [PERSON_NAME]" at bounding box center [562, 284] width 571 height 69
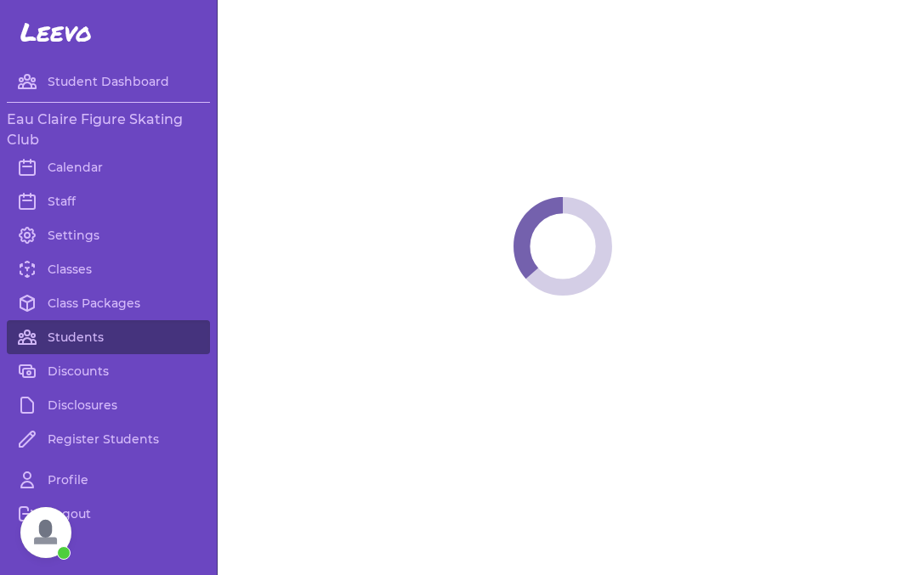
select select "WI"
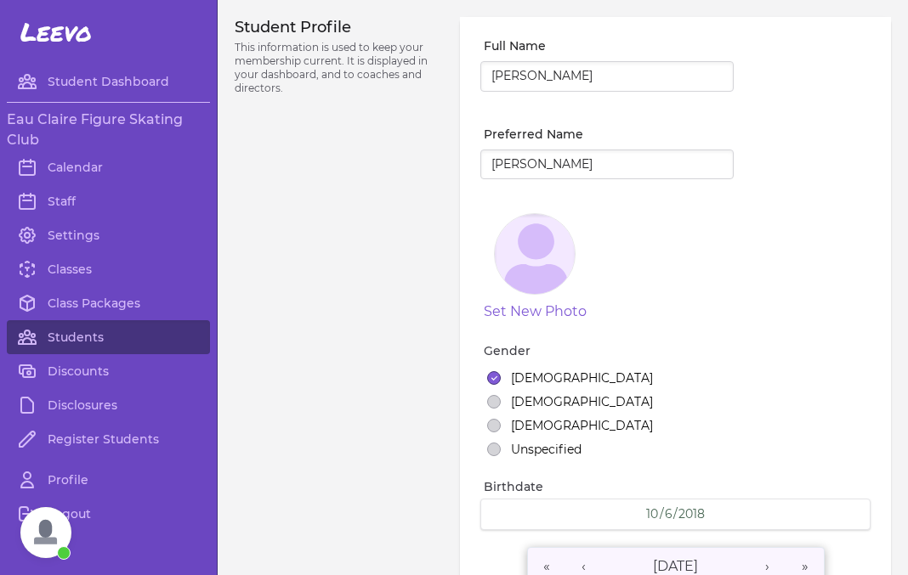
select select "2"
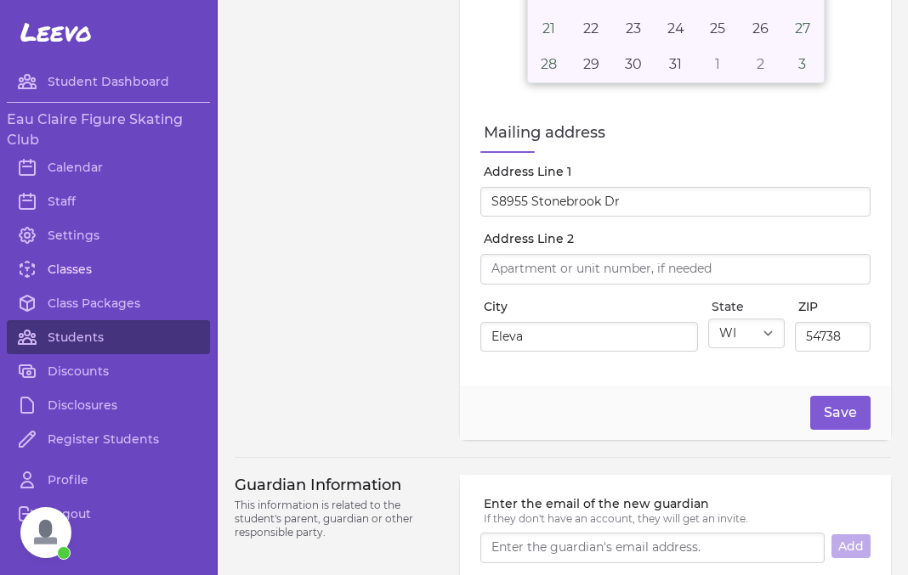
scroll to position [689, 0]
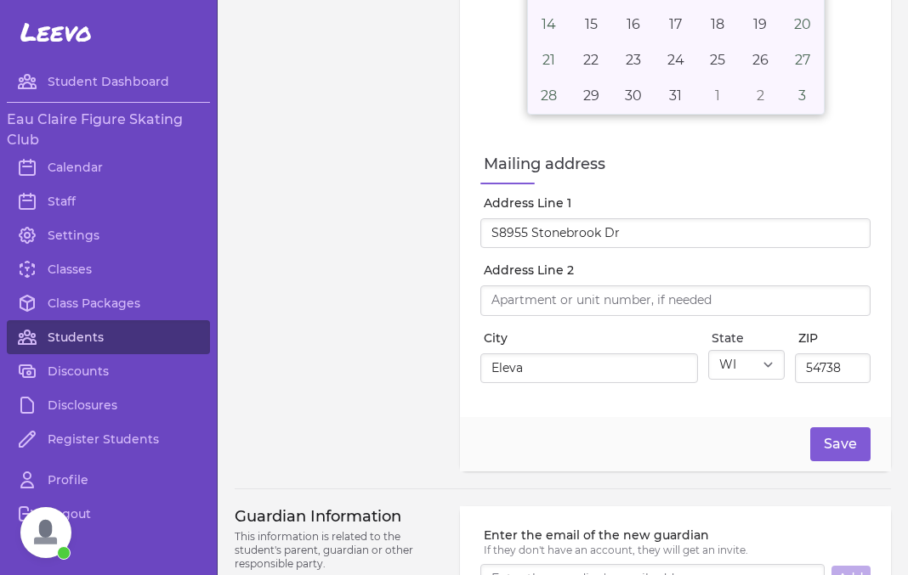
click at [65, 333] on link "Students" at bounding box center [108, 337] width 203 height 34
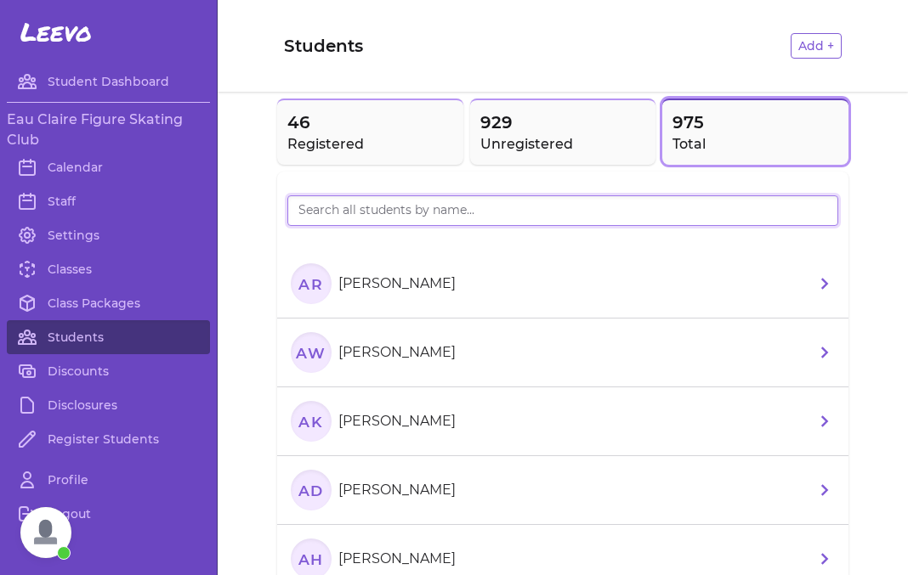
click at [367, 206] on input "search" at bounding box center [562, 210] width 551 height 31
type input "zich"
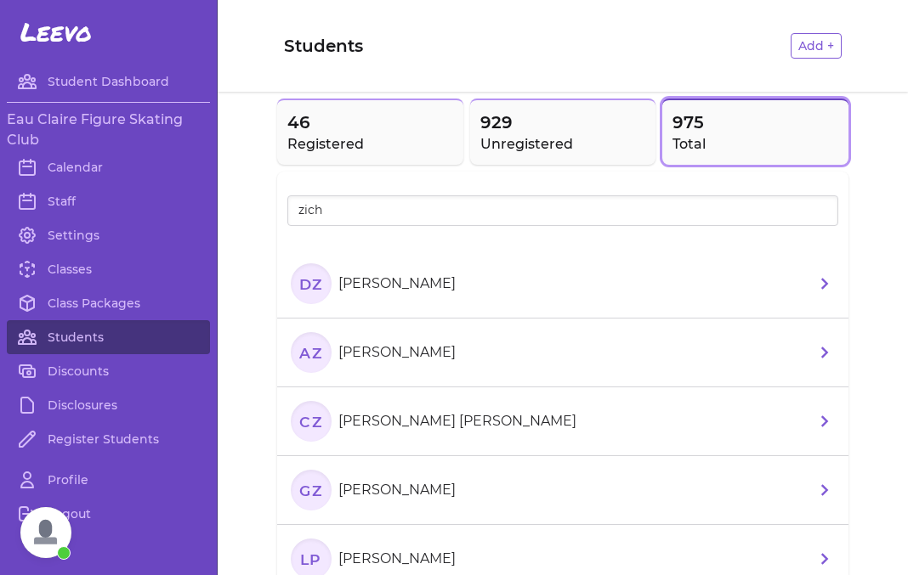
click at [482, 428] on li "CZ [PERSON_NAME] [PERSON_NAME]" at bounding box center [562, 421] width 571 height 69
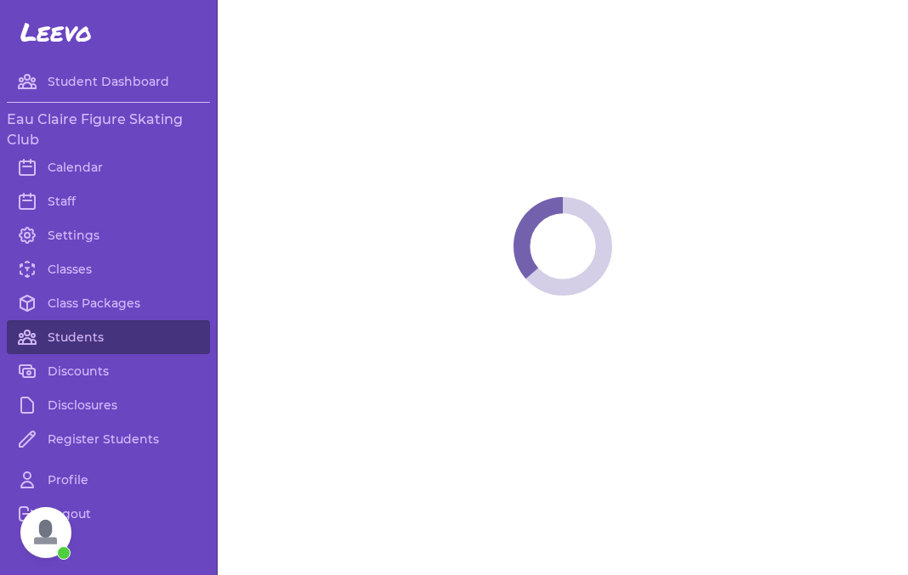
select select "WI"
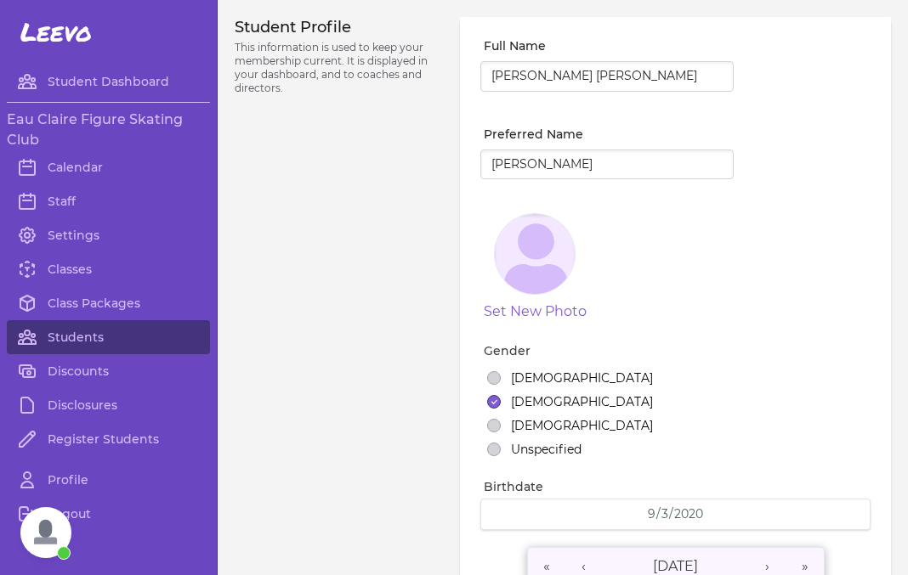
select select "8"
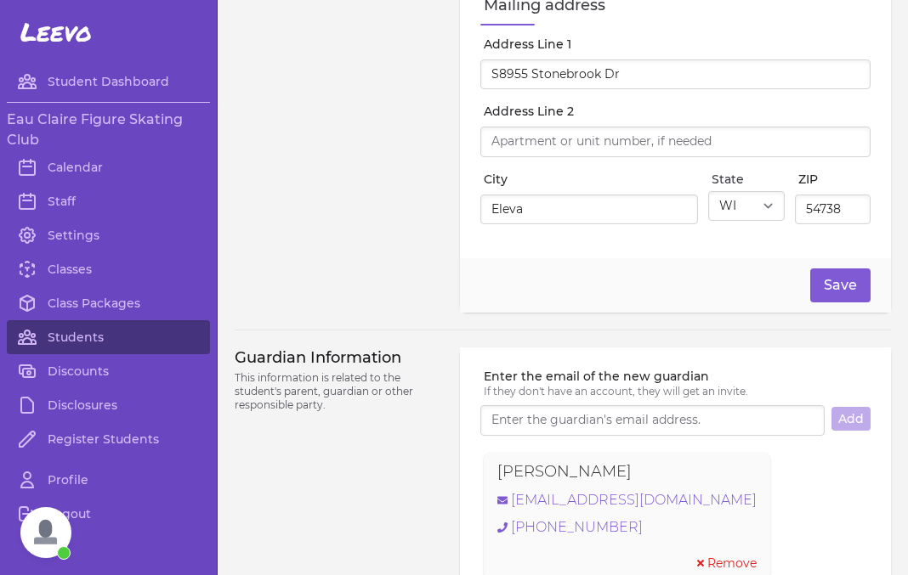
scroll to position [845, 0]
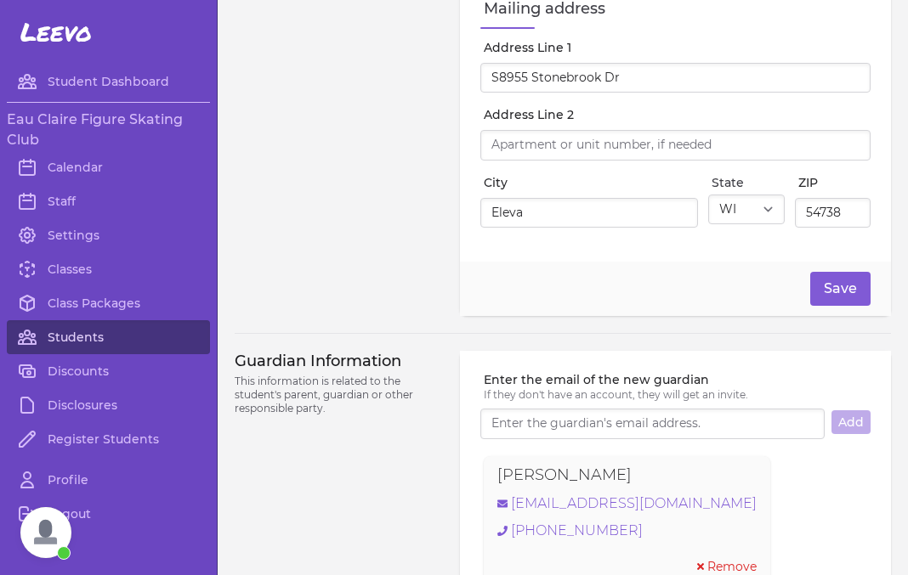
click at [72, 328] on link "Students" at bounding box center [108, 337] width 203 height 34
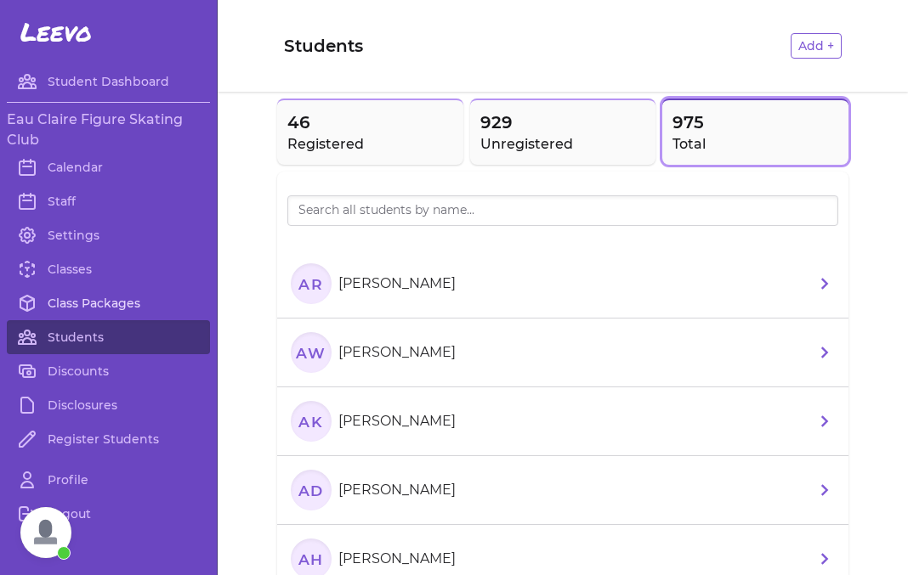
click at [105, 298] on link "Class Packages" at bounding box center [108, 303] width 203 height 34
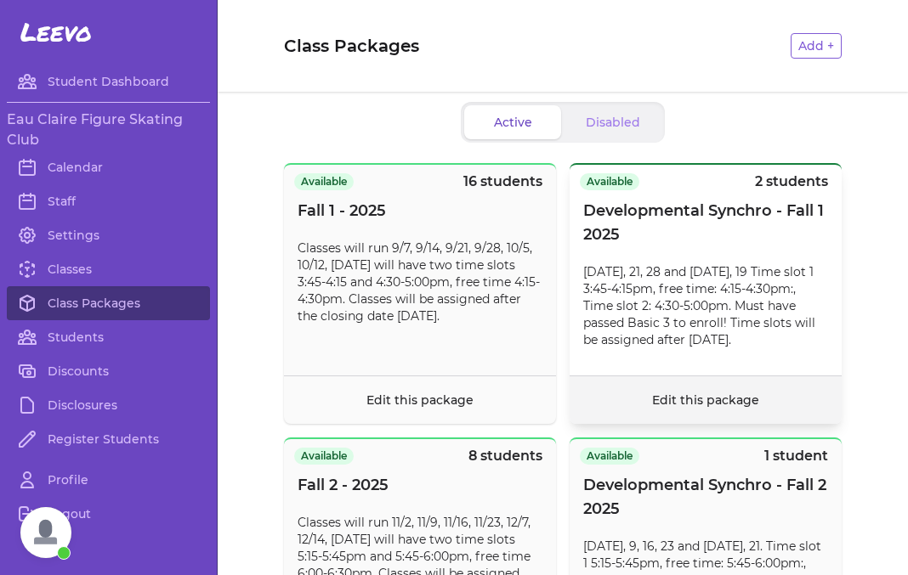
click at [670, 402] on link "Edit this package" at bounding box center [705, 400] width 107 height 15
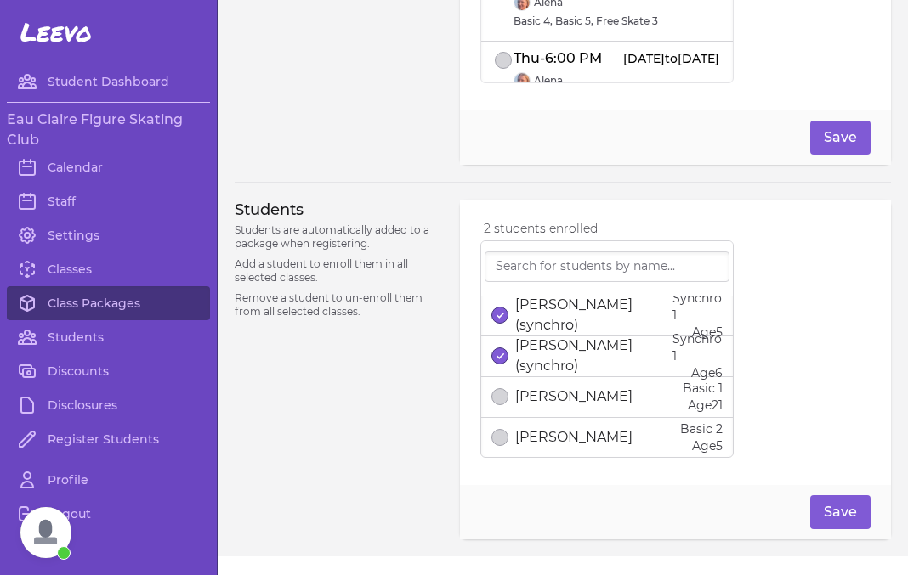
scroll to position [768, 0]
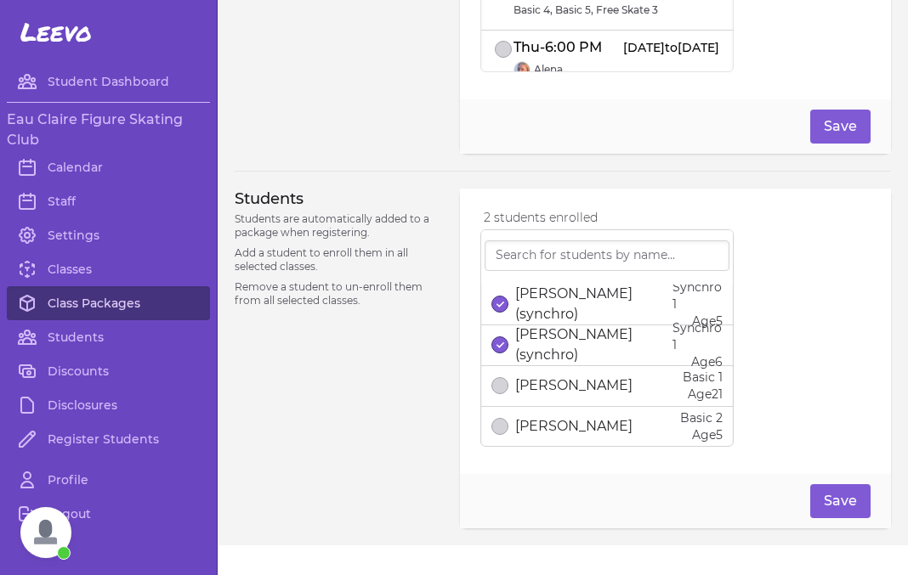
click at [89, 306] on link "Class Packages" at bounding box center [108, 303] width 203 height 34
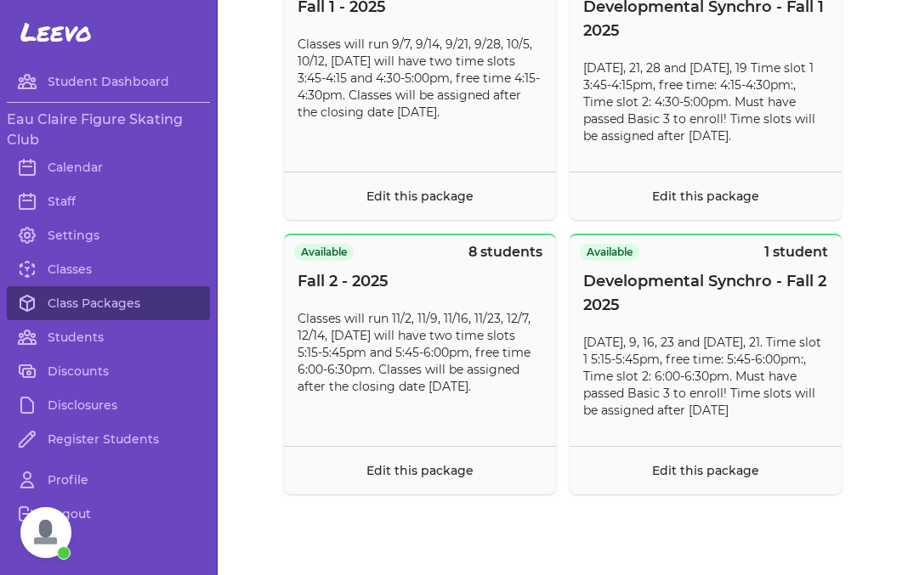
scroll to position [212, 0]
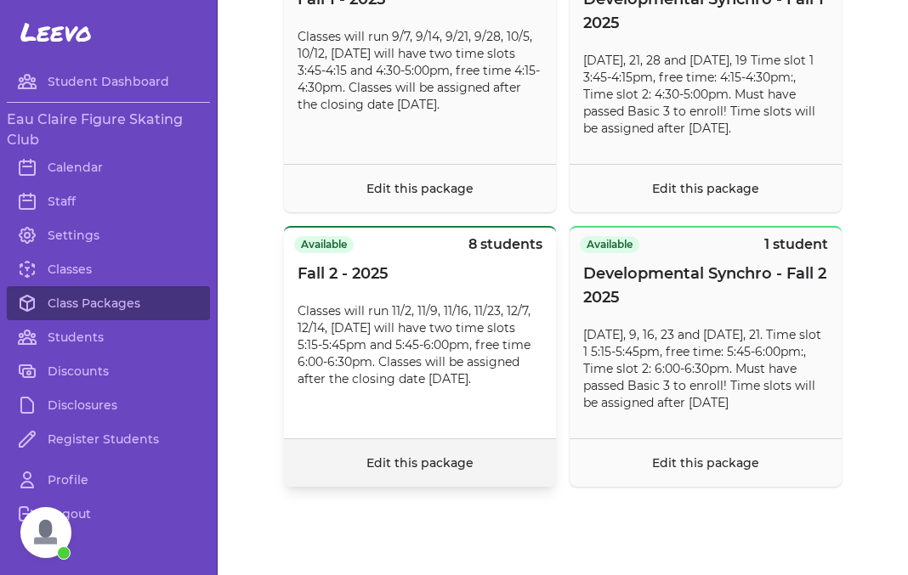
click at [374, 468] on link "Edit this package" at bounding box center [419, 462] width 107 height 15
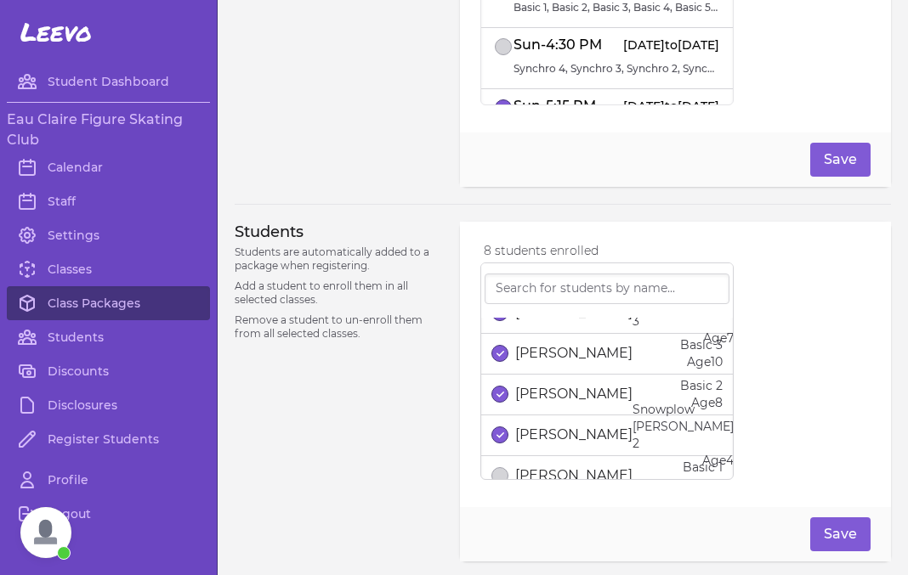
scroll to position [189, 0]
click at [79, 303] on link "Class Packages" at bounding box center [108, 303] width 203 height 34
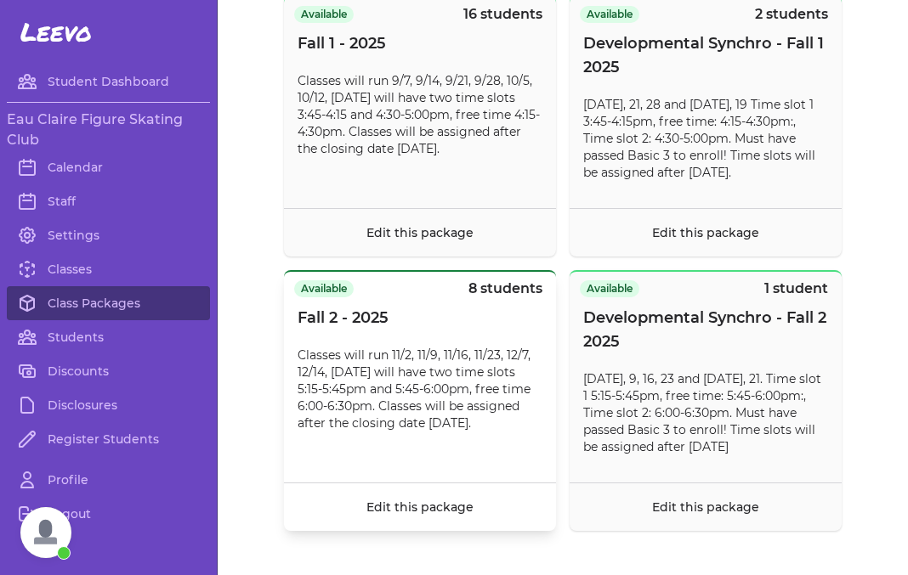
scroll to position [212, 0]
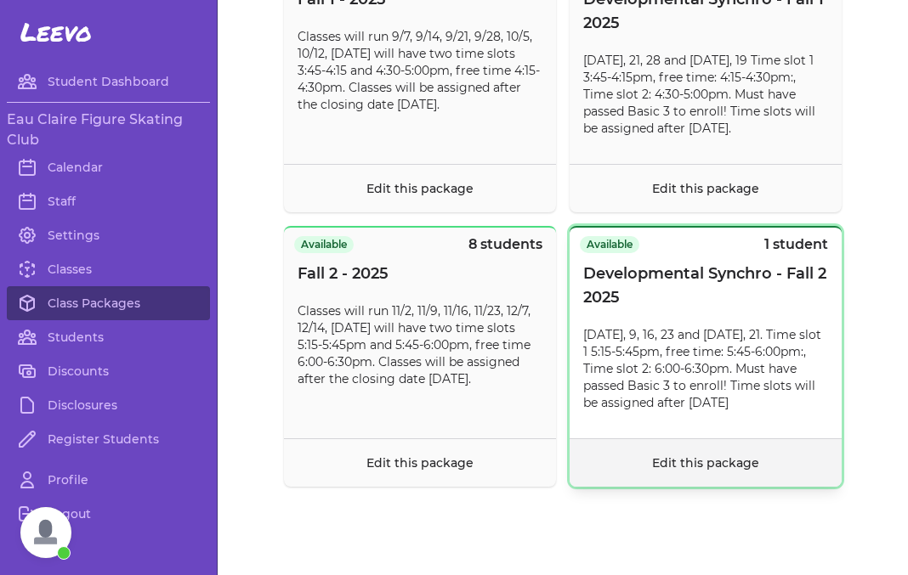
click at [648, 462] on footer "Edit this package" at bounding box center [705, 462] width 272 height 48
click at [648, 471] on footer "Edit this package" at bounding box center [705, 462] width 272 height 48
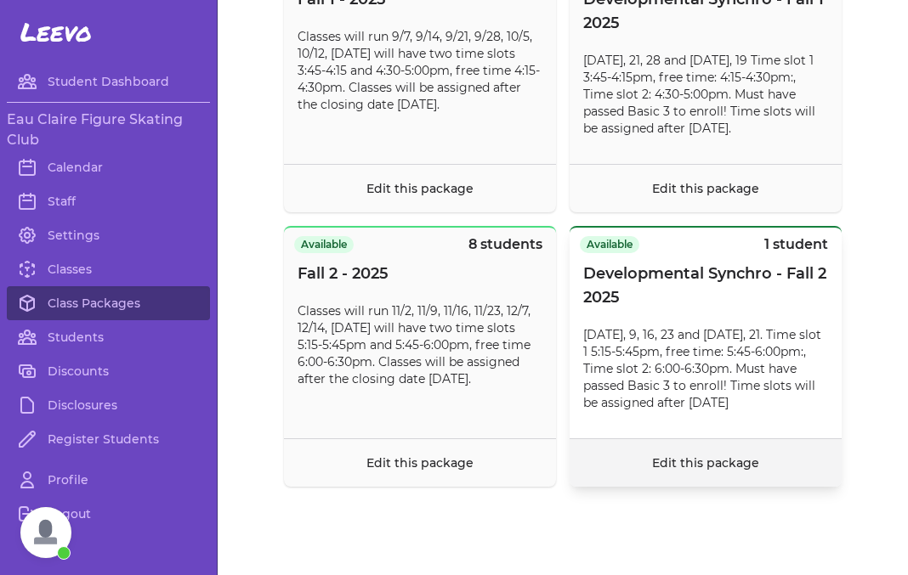
click at [688, 462] on link "Edit this package" at bounding box center [705, 462] width 107 height 15
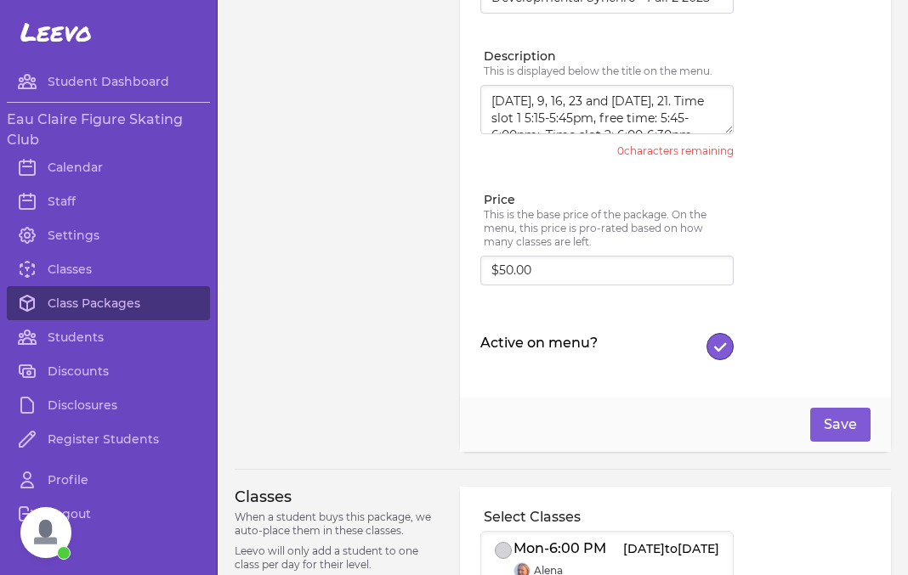
scroll to position [86, 0]
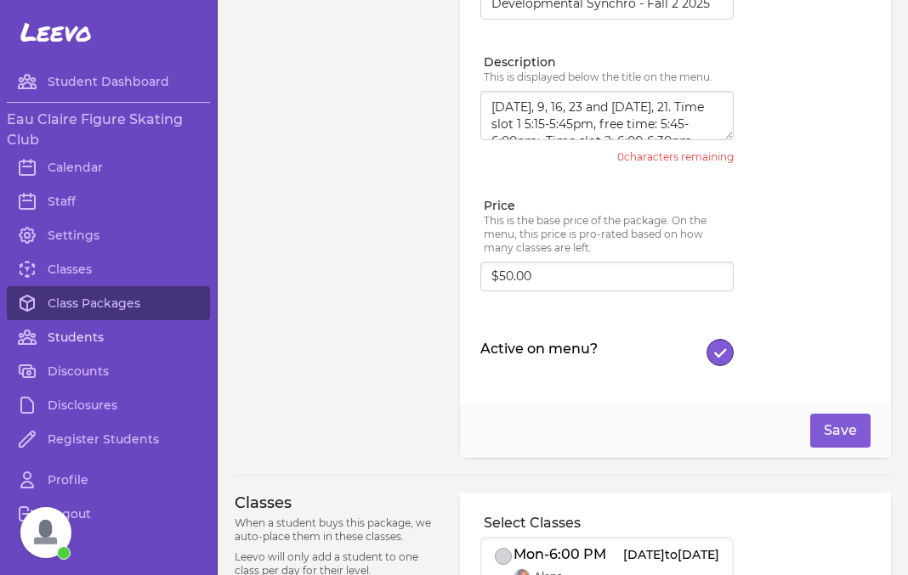
click at [88, 344] on link "Students" at bounding box center [108, 337] width 203 height 34
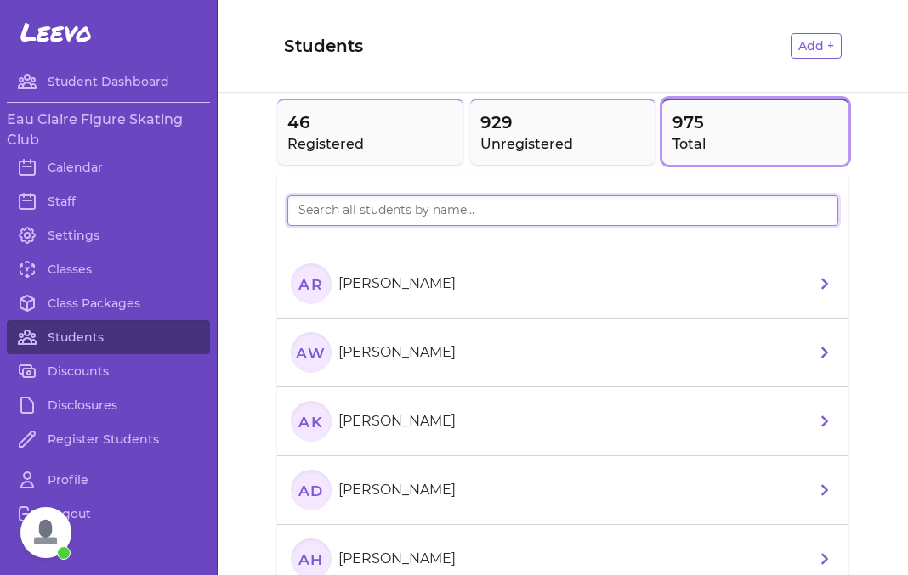
click at [311, 216] on input "search" at bounding box center [562, 210] width 551 height 31
type input "fjel"
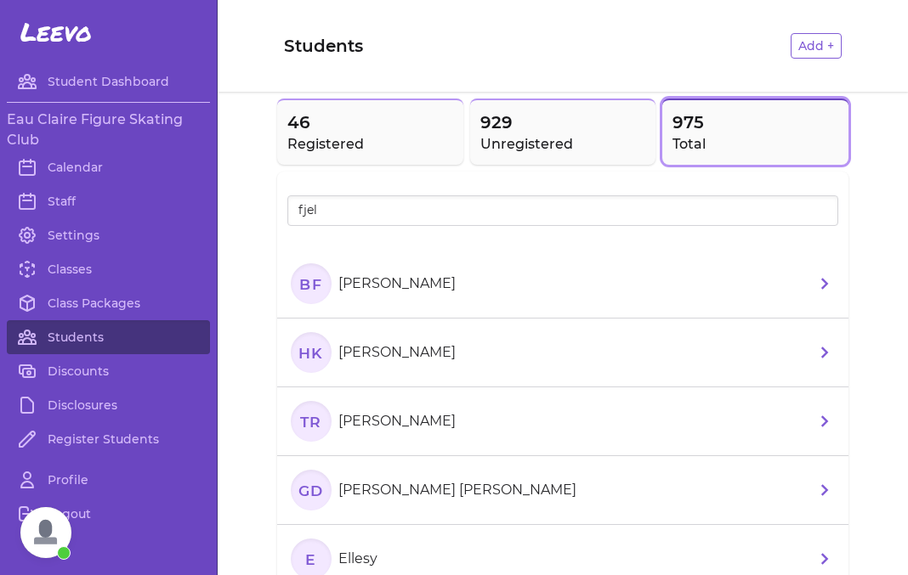
click at [446, 296] on section "[PERSON_NAME]" at bounding box center [377, 283] width 172 height 41
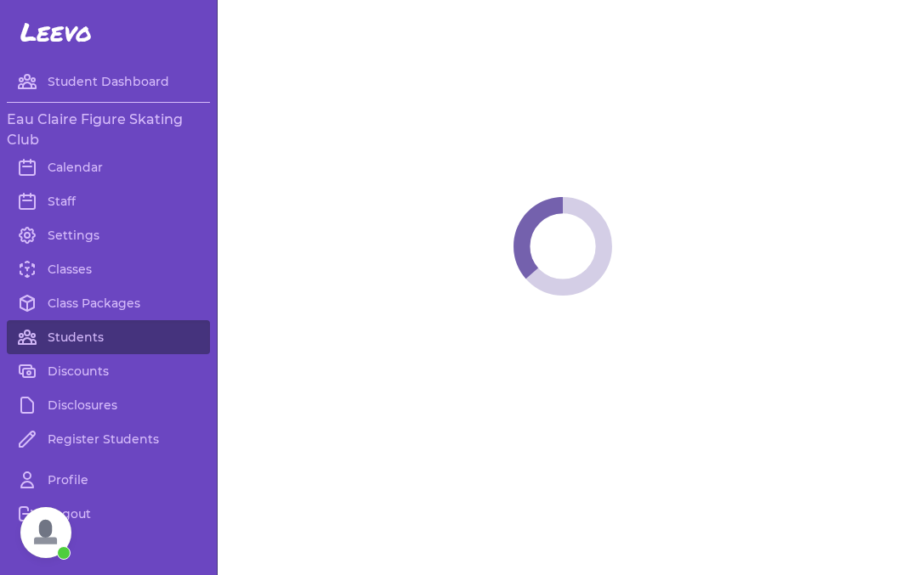
select select "WI"
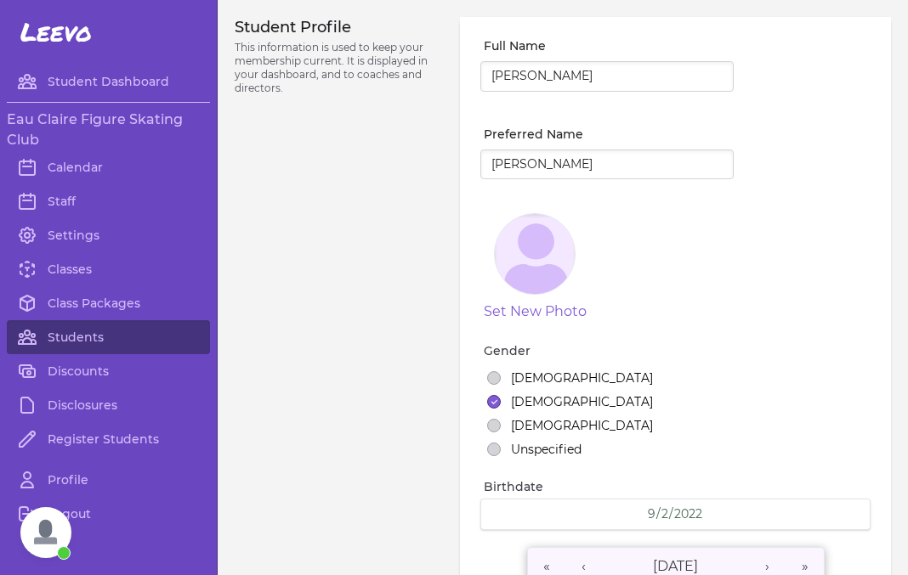
select select "7"
click at [58, 338] on link "Students" at bounding box center [108, 337] width 203 height 34
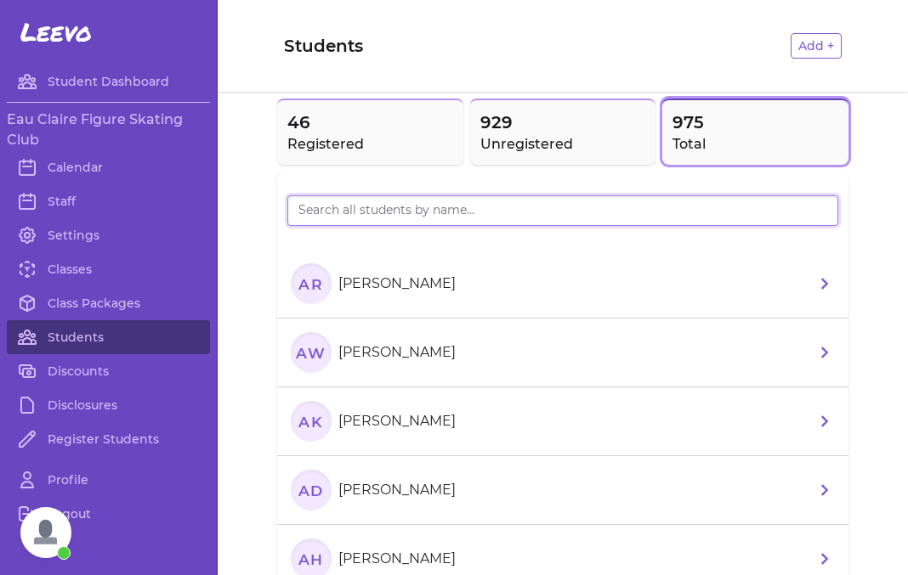
click at [354, 203] on input "search" at bounding box center [562, 210] width 551 height 31
type input "[PERSON_NAME]"
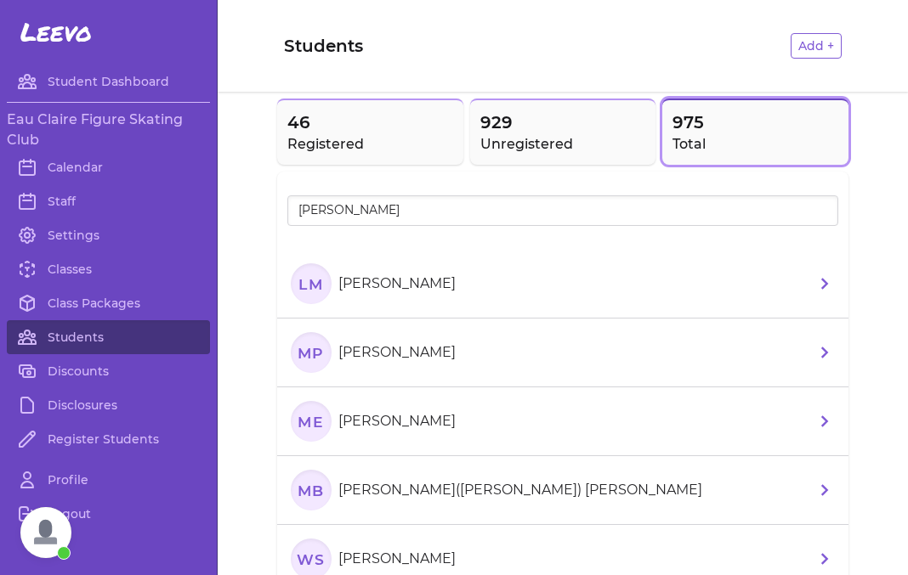
click at [477, 280] on li "[PERSON_NAME]" at bounding box center [562, 284] width 571 height 69
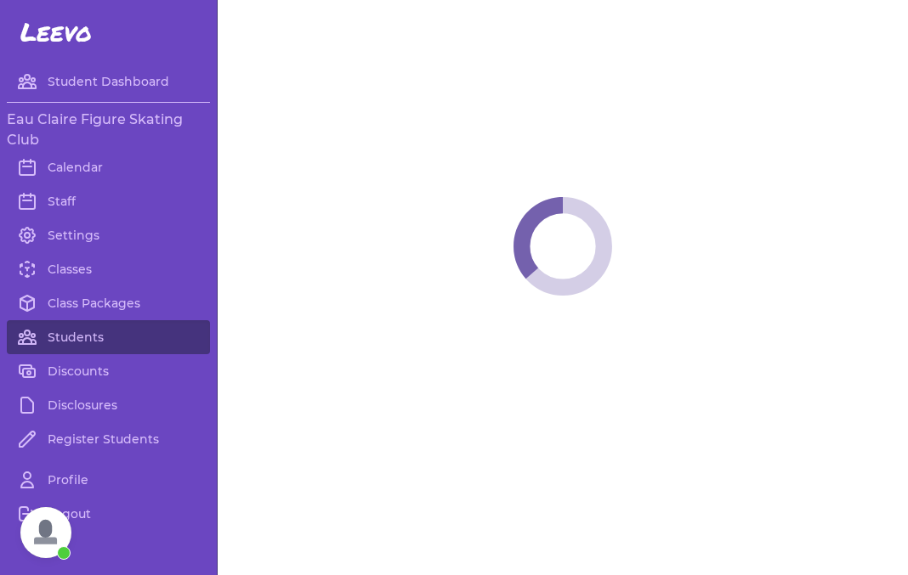
select select "WI"
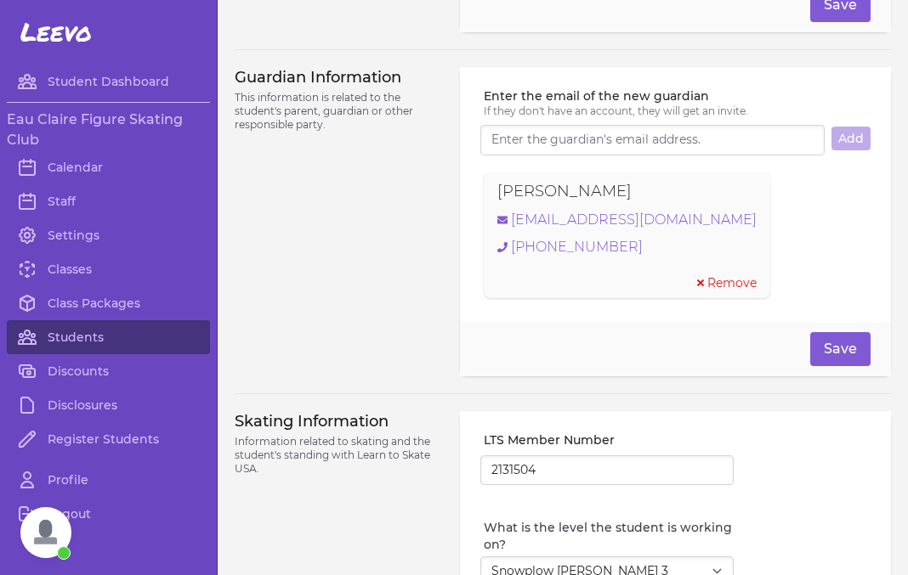
scroll to position [1288, 0]
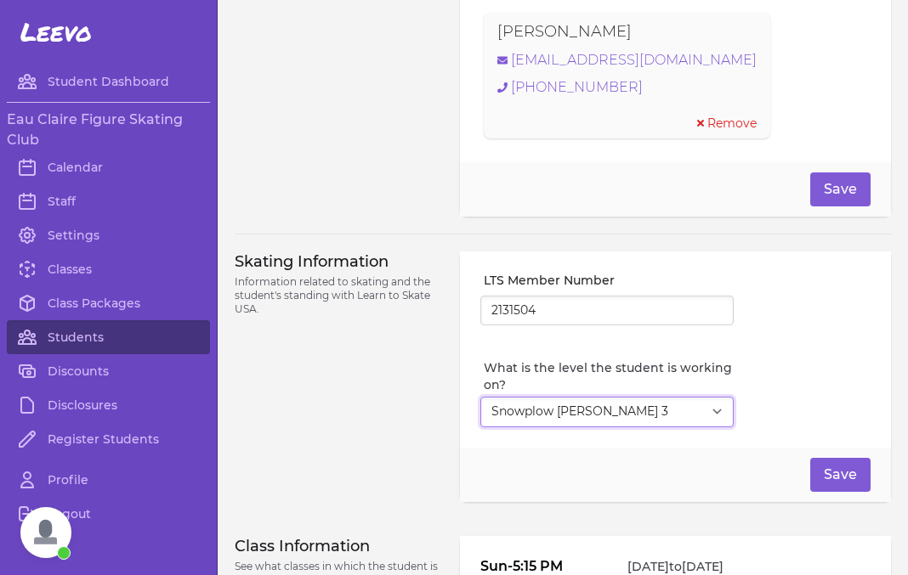
click at [480, 397] on select "Select Level I don't know Basic 1 Basic 2 Basic 3 Basic 4 Basic 5 Basic 6 Snowp…" at bounding box center [606, 412] width 253 height 31
select select "1"
click option "Basic 1" at bounding box center [0, 0] width 0 height 0
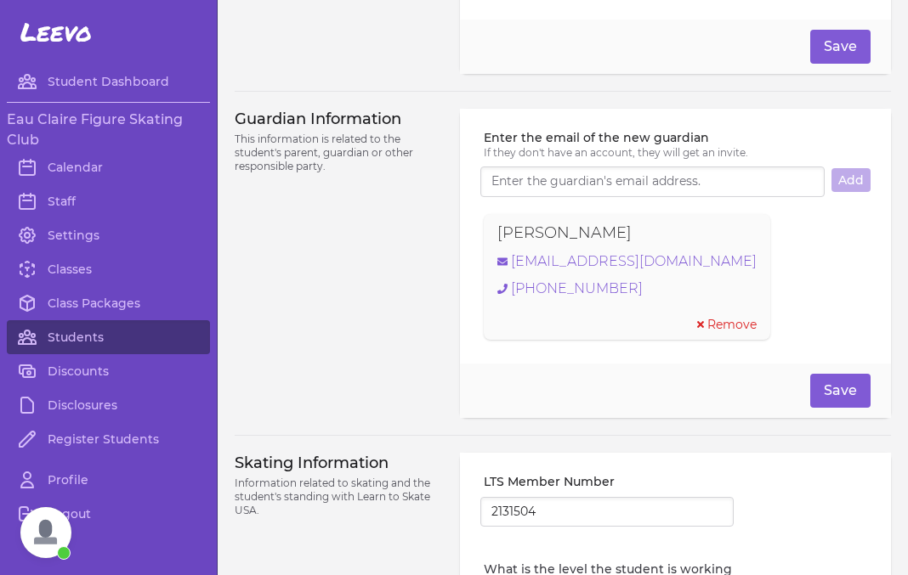
scroll to position [1073, 0]
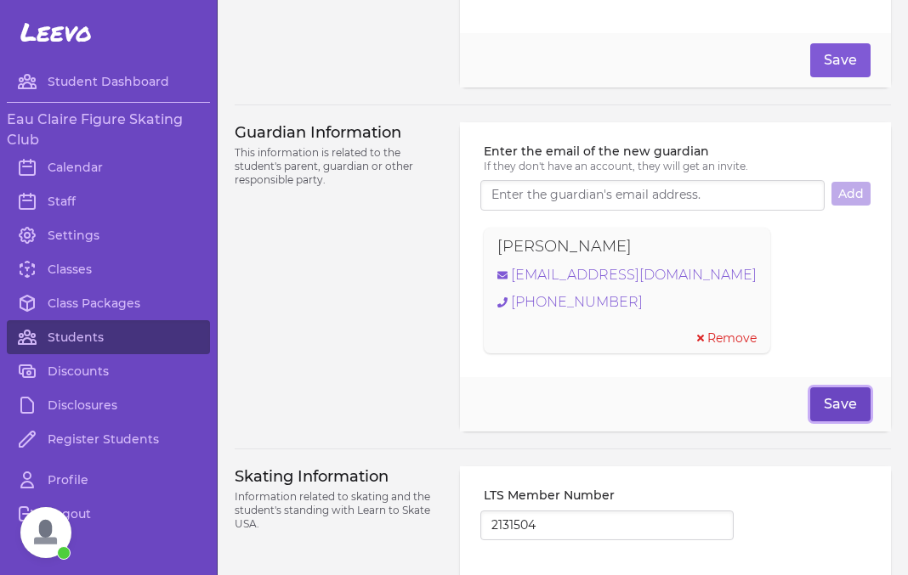
click at [844, 402] on button "Save" at bounding box center [840, 404] width 60 height 34
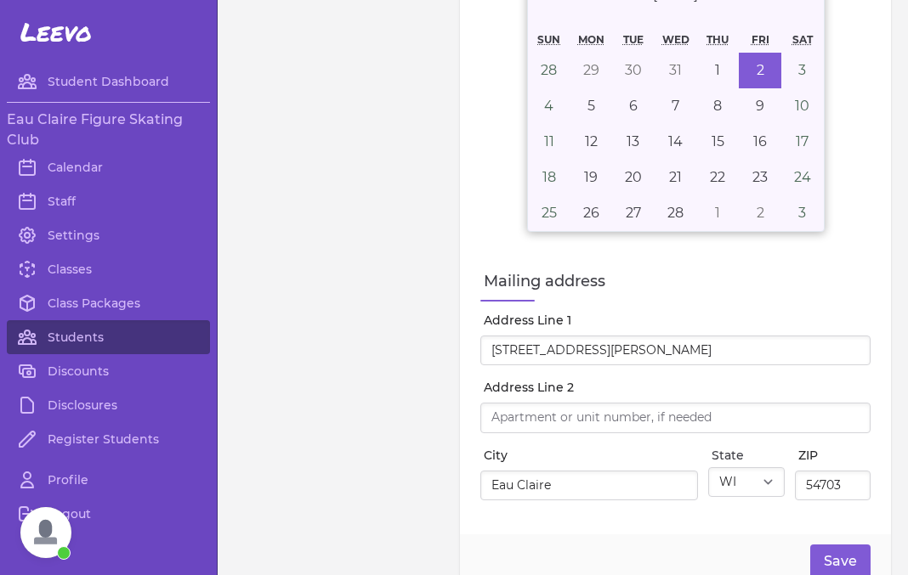
scroll to position [306, 0]
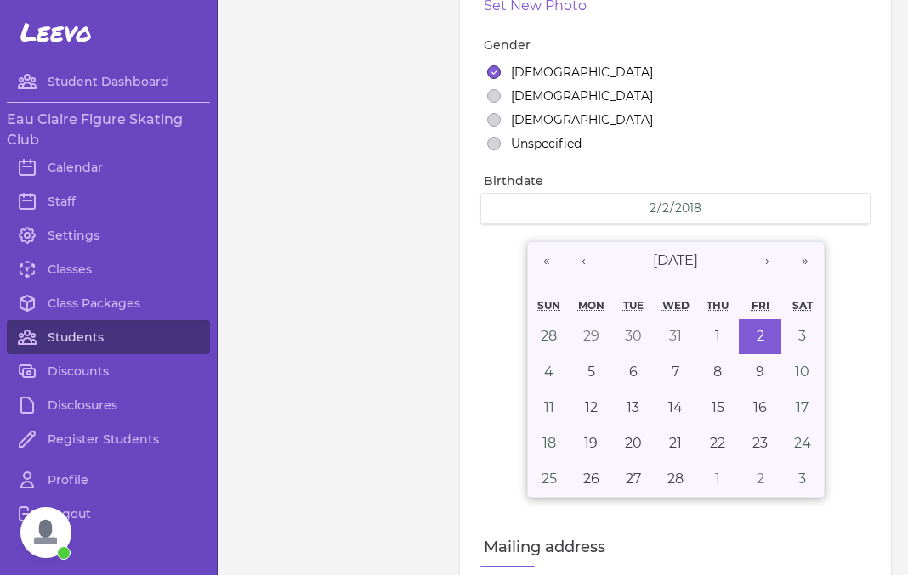
click at [84, 342] on link "Students" at bounding box center [108, 337] width 203 height 34
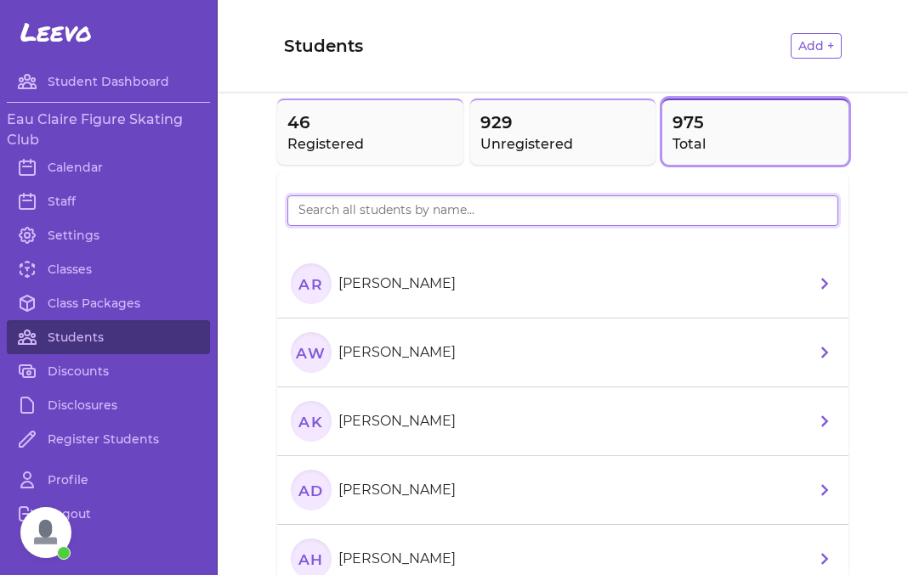
click at [345, 202] on input "search" at bounding box center [562, 210] width 551 height 31
type input "staffor"
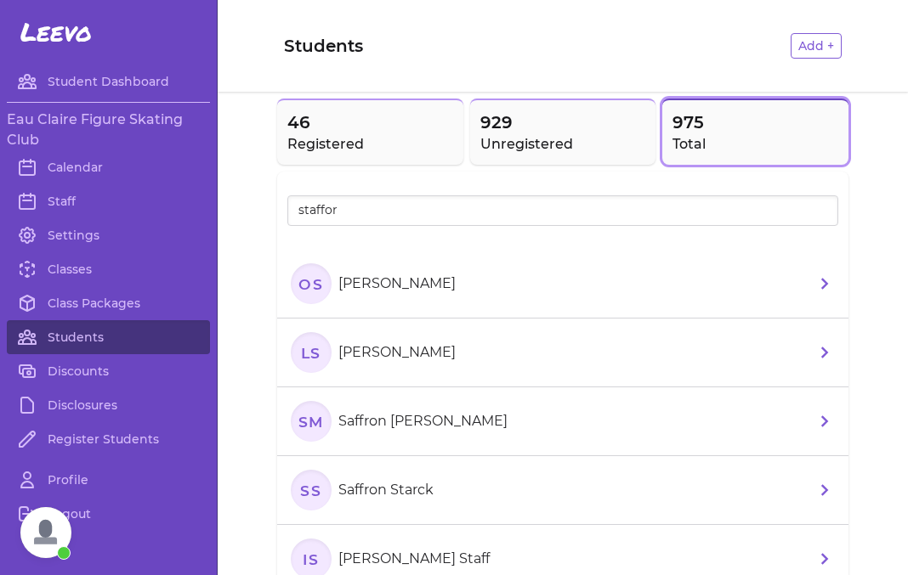
click at [471, 286] on li "OS [PERSON_NAME]" at bounding box center [562, 284] width 571 height 69
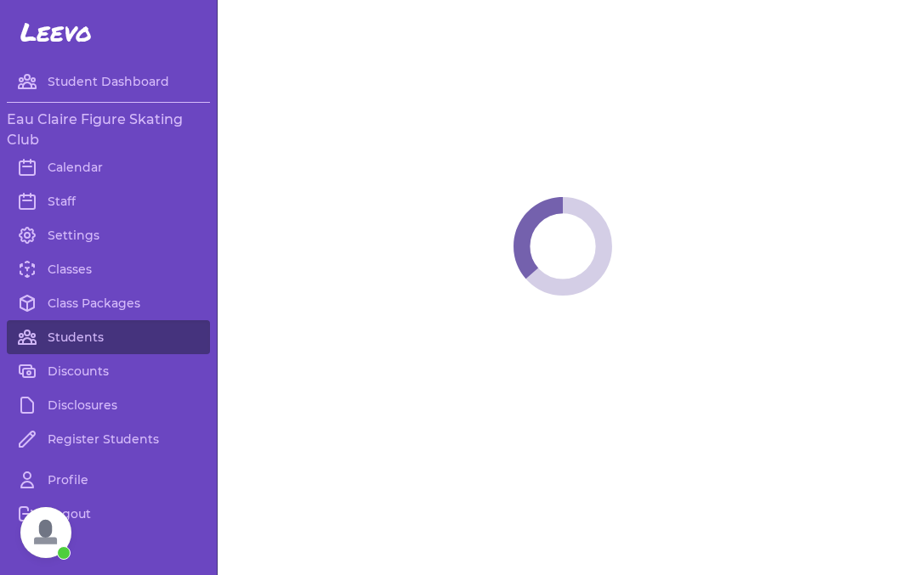
select select "WI"
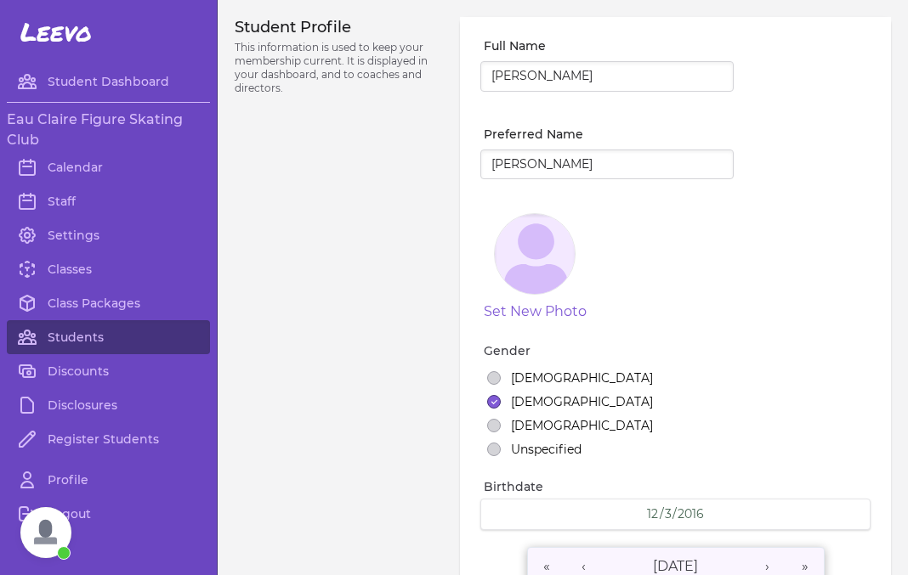
select select "2"
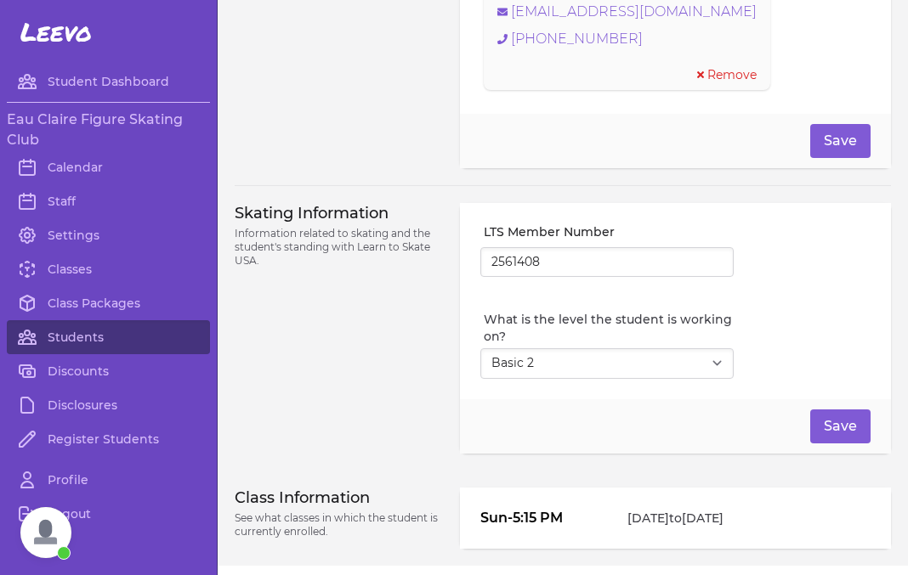
scroll to position [1411, 0]
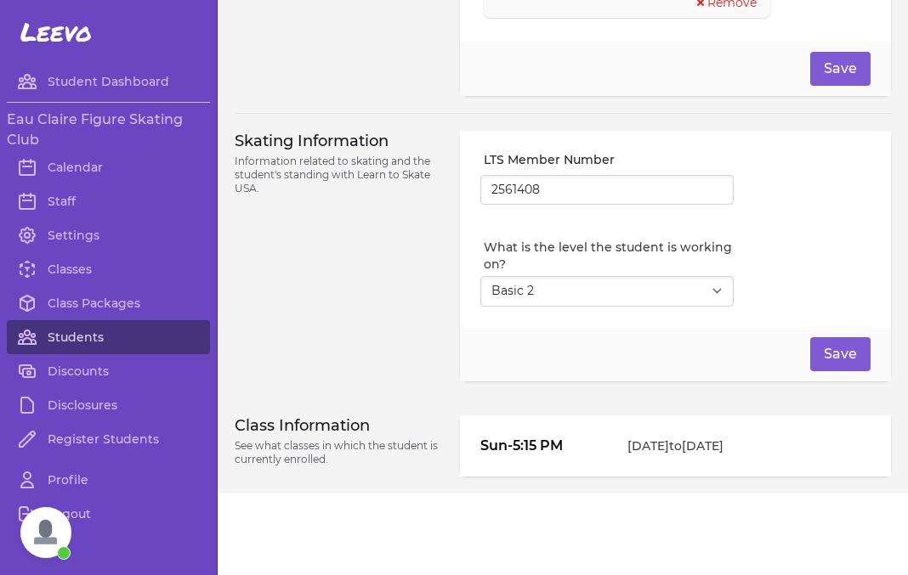
click at [76, 337] on link "Students" at bounding box center [108, 337] width 203 height 34
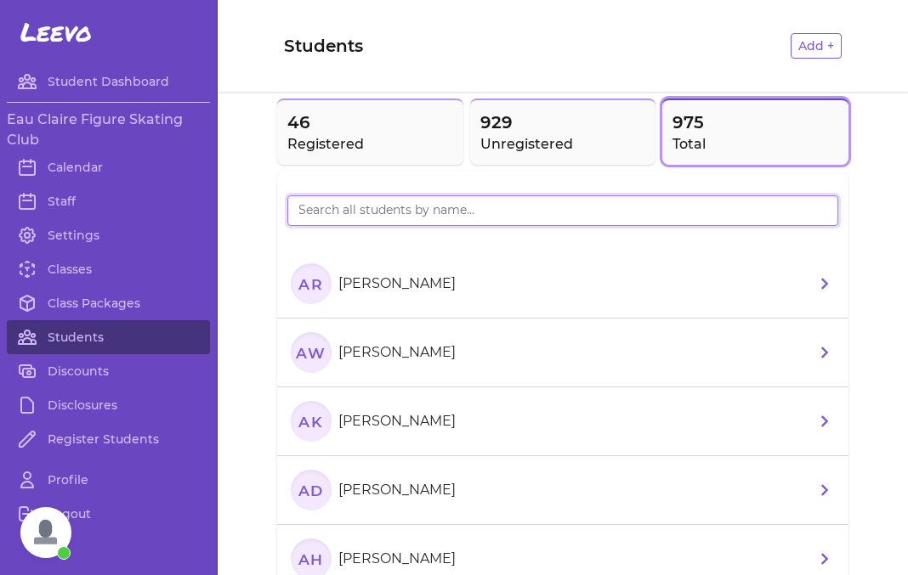
click at [345, 223] on input "search" at bounding box center [562, 210] width 551 height 31
type input "staff"
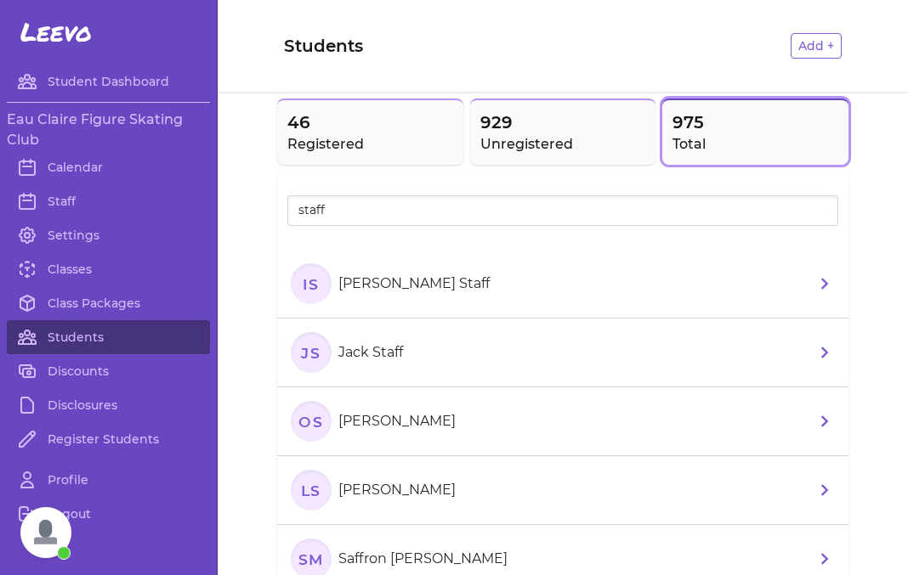
click at [393, 505] on section "LS [PERSON_NAME]" at bounding box center [377, 490] width 172 height 41
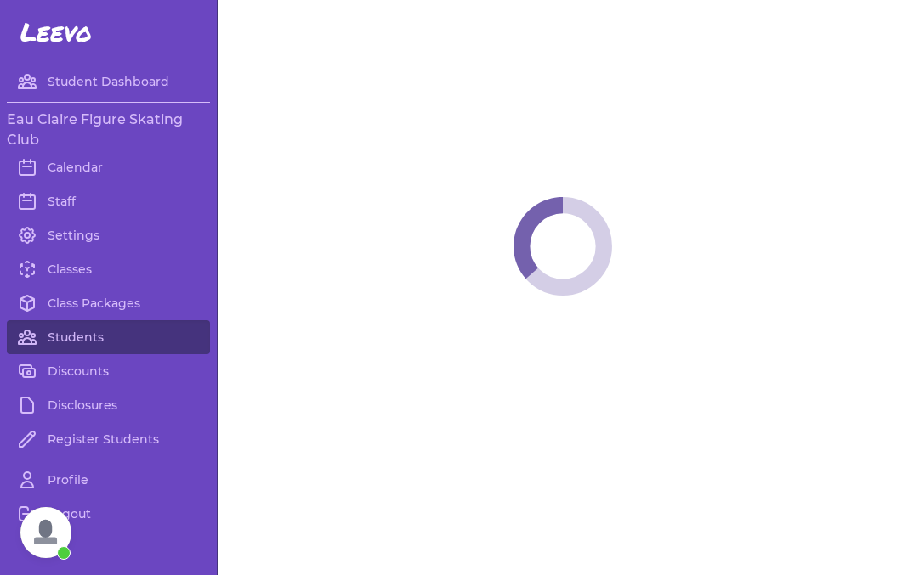
select select "WI"
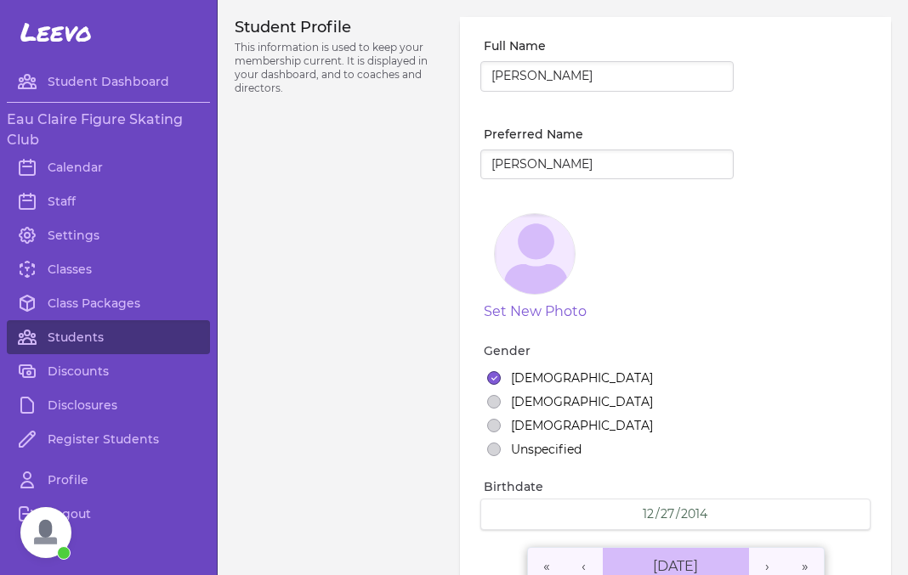
select select "3"
click at [85, 342] on link "Students" at bounding box center [108, 337] width 203 height 34
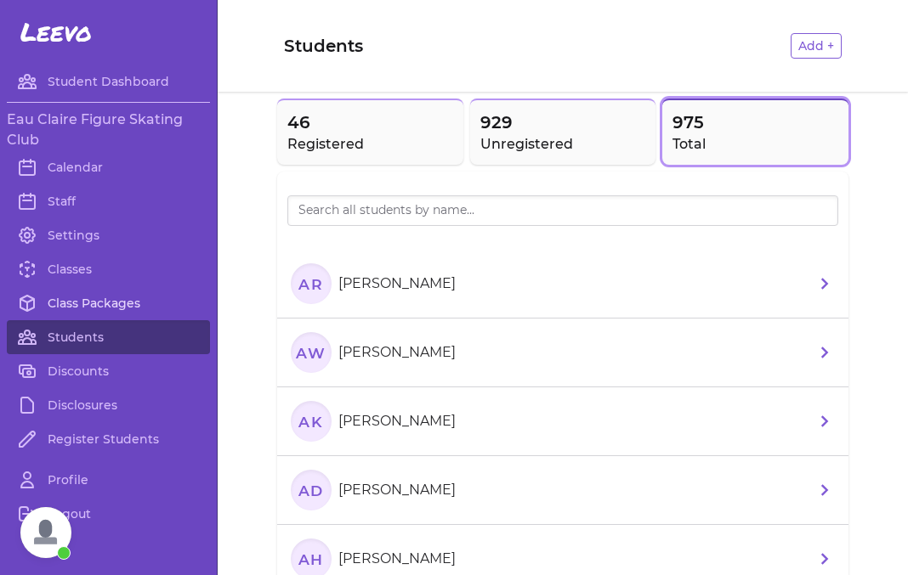
click at [105, 308] on link "Class Packages" at bounding box center [108, 303] width 203 height 34
